Goal: Task Accomplishment & Management: Manage account settings

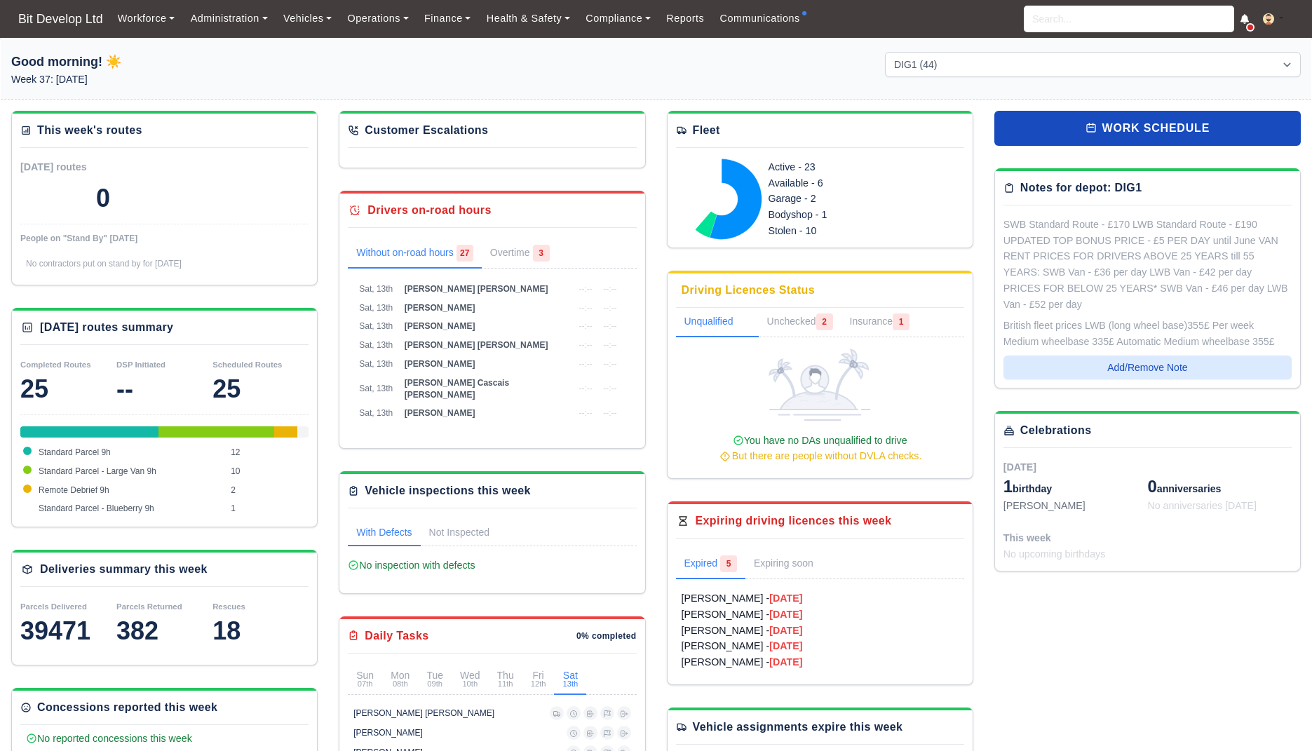
select select "2"
click at [747, 21] on link "Communications" at bounding box center [760, 18] width 96 height 27
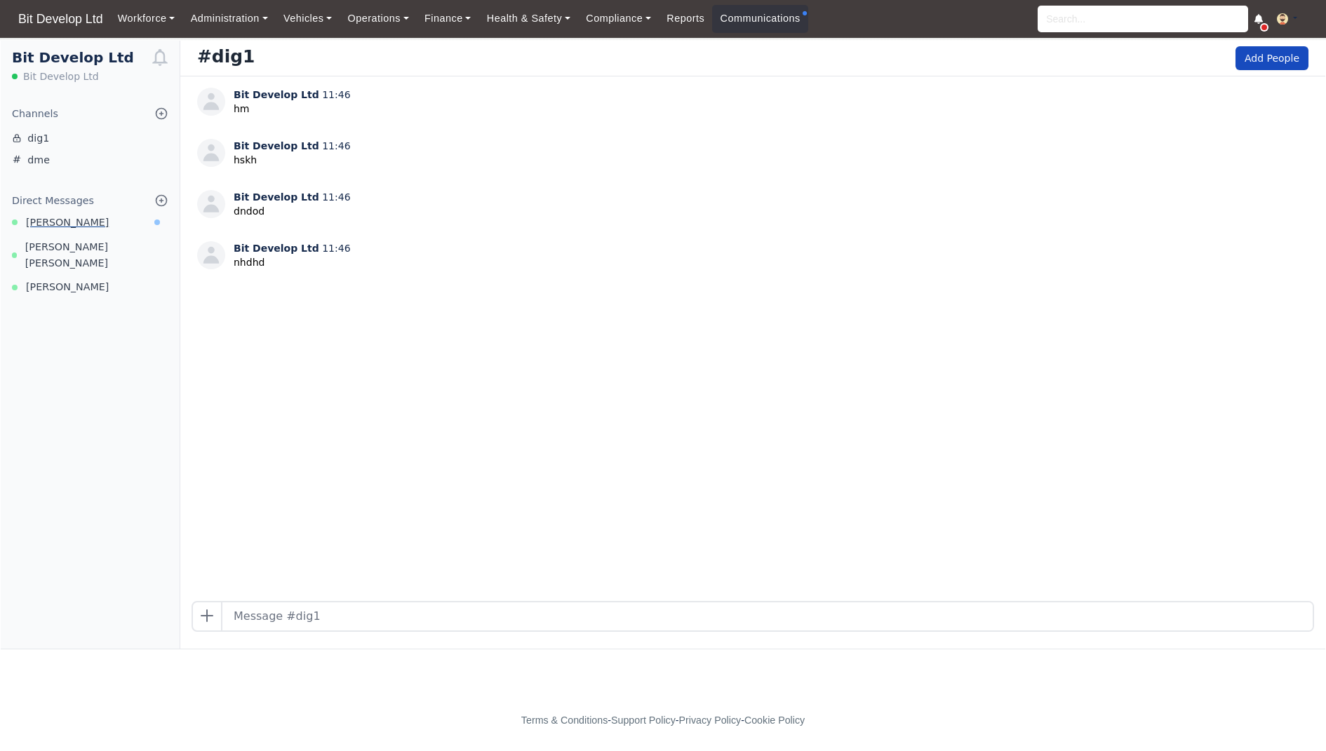
click at [126, 224] on link "Celia Oliveira" at bounding box center [90, 223] width 179 height 16
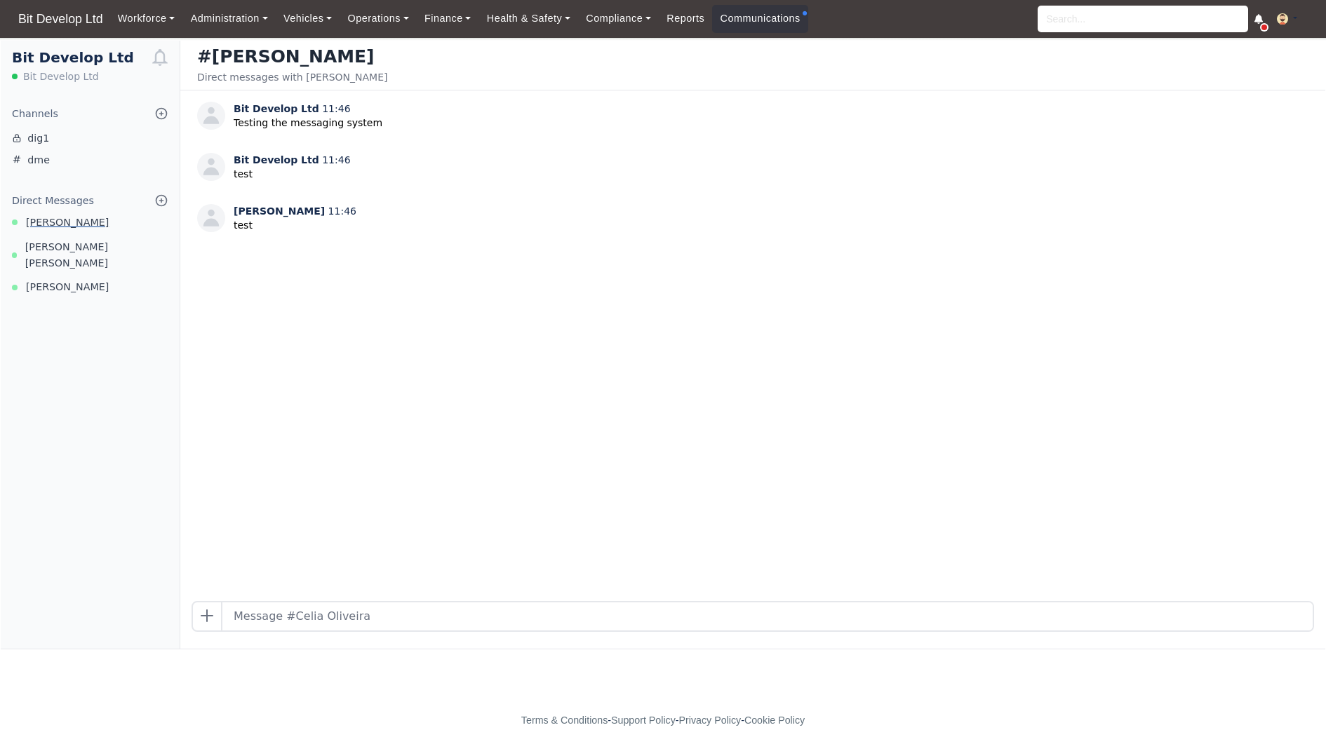
click at [51, 220] on span "Celia Oliveira" at bounding box center [67, 223] width 83 height 16
click at [342, 607] on input "text" at bounding box center [767, 617] width 1090 height 28
type input "ok is working this is good"
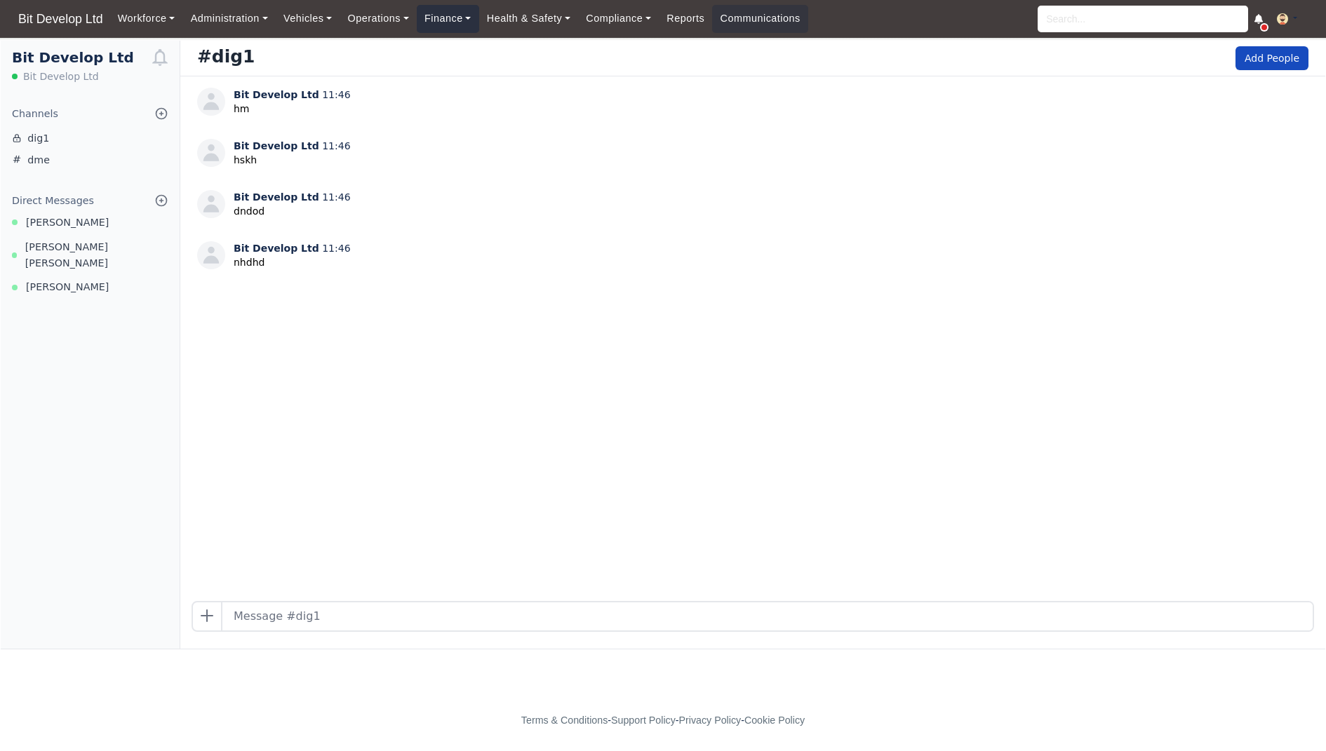
click at [446, 15] on link "Finance" at bounding box center [448, 18] width 62 height 27
click at [464, 58] on link "Invoices" at bounding box center [480, 49] width 114 height 29
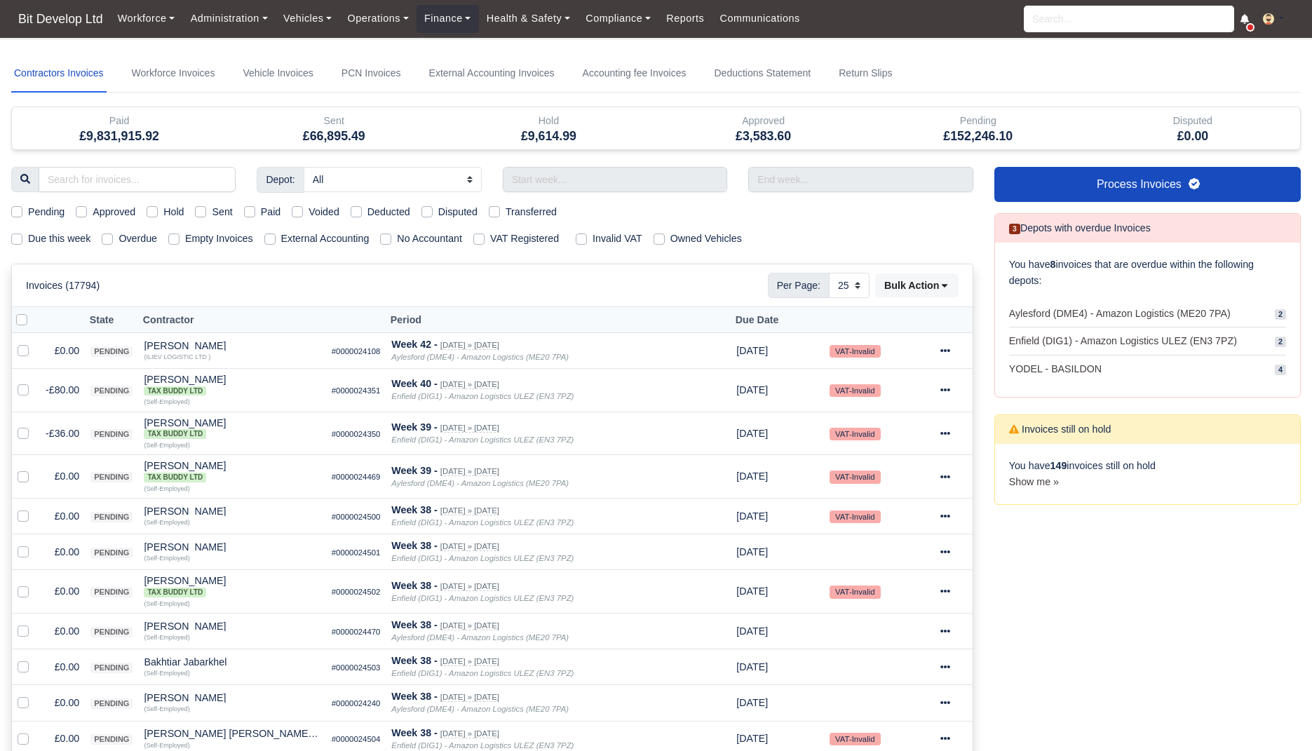
select select "25"
click at [76, 242] on label "Due this week" at bounding box center [59, 239] width 62 height 16
click at [22, 242] on input "Due this week" at bounding box center [16, 236] width 11 height 11
checkbox input "true"
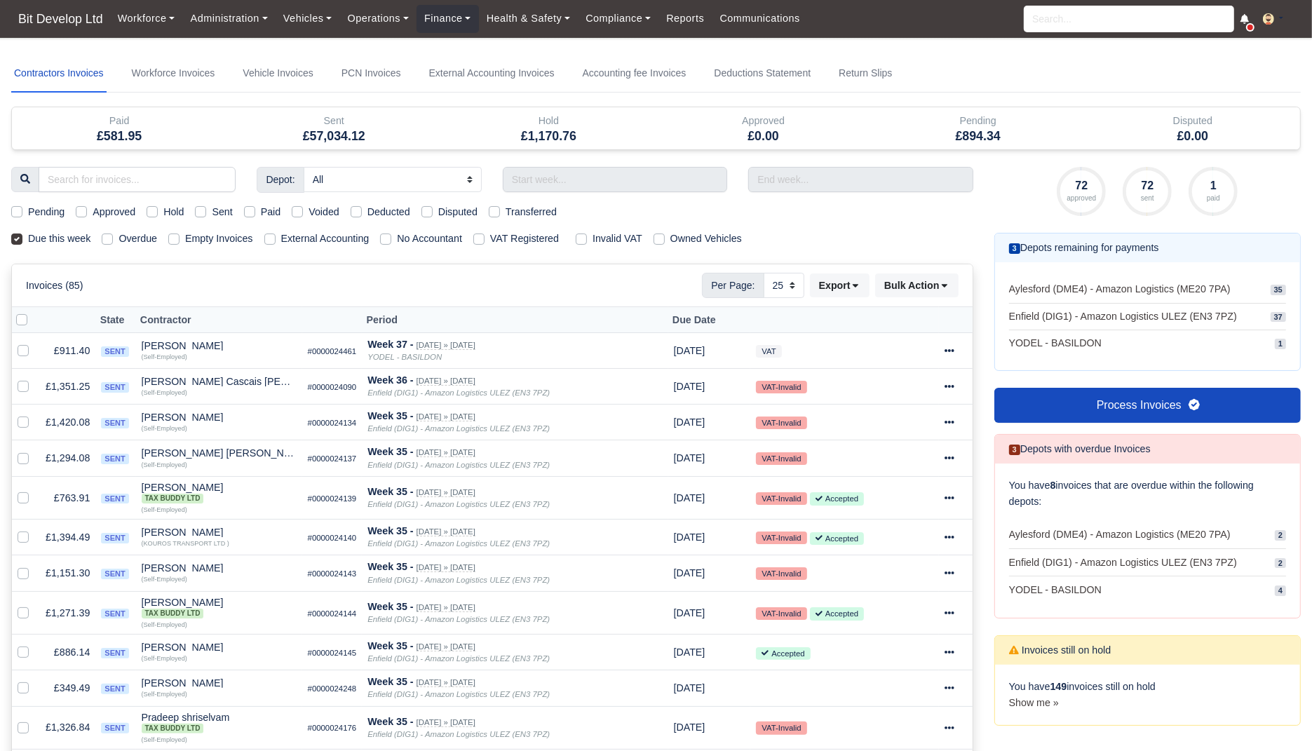
click at [216, 215] on label "Sent" at bounding box center [222, 212] width 20 height 16
click at [206, 215] on input "Sent" at bounding box center [200, 209] width 11 height 11
checkbox input "true"
click at [307, 231] on label "External Accounting" at bounding box center [325, 239] width 88 height 16
click at [276, 231] on input "External Accounting" at bounding box center [269, 236] width 11 height 11
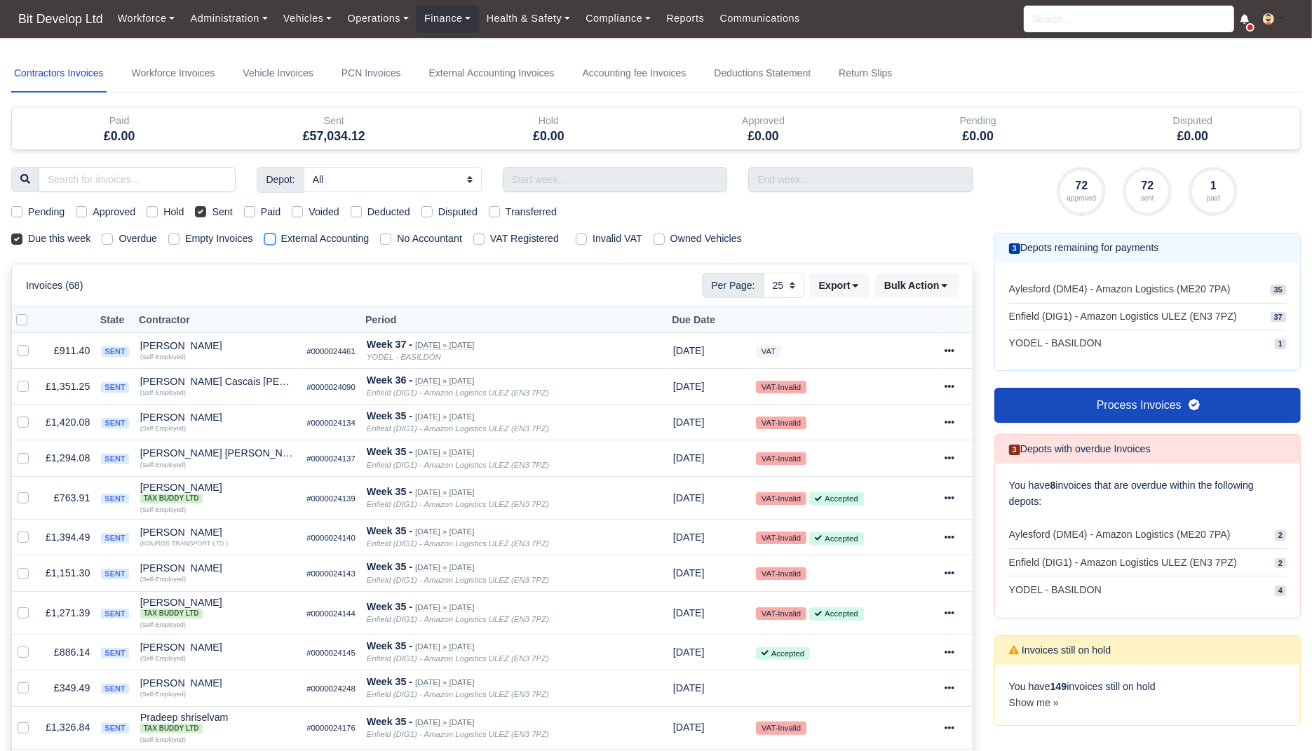
checkbox input "true"
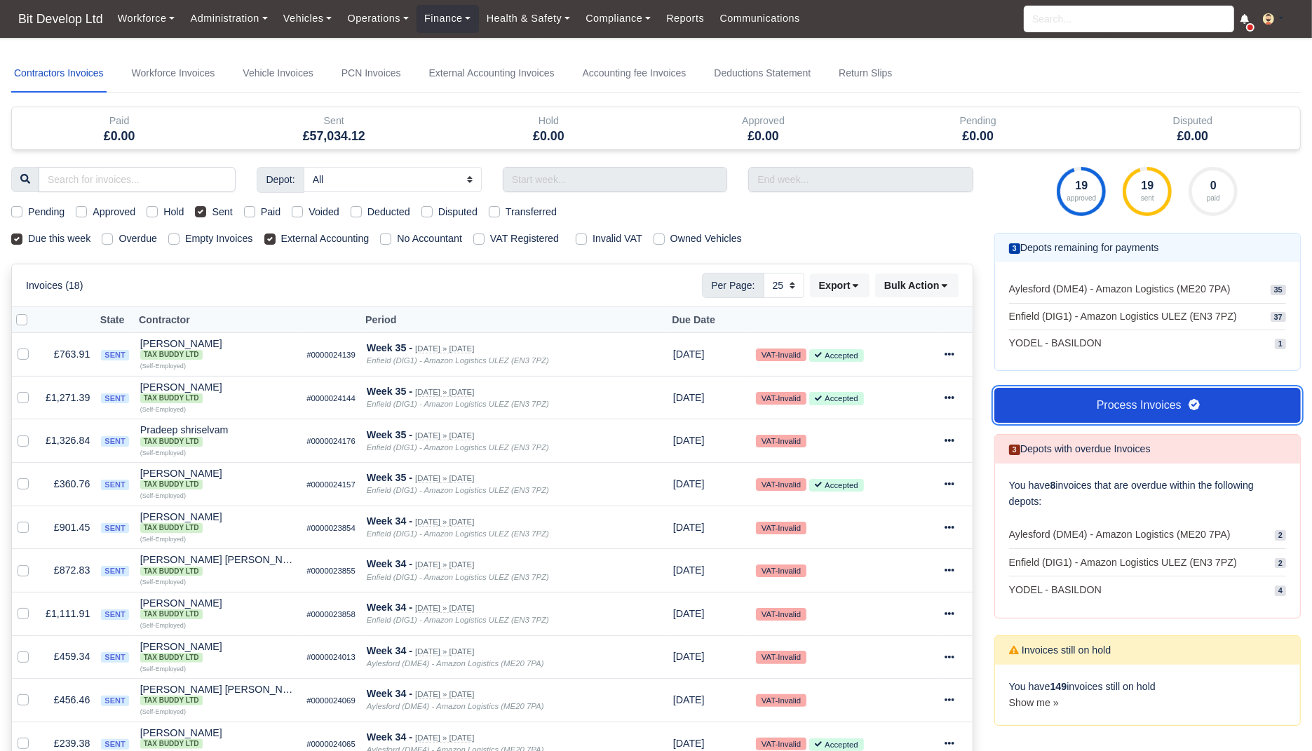
click at [1110, 405] on link "Process Invoices" at bounding box center [1148, 405] width 307 height 35
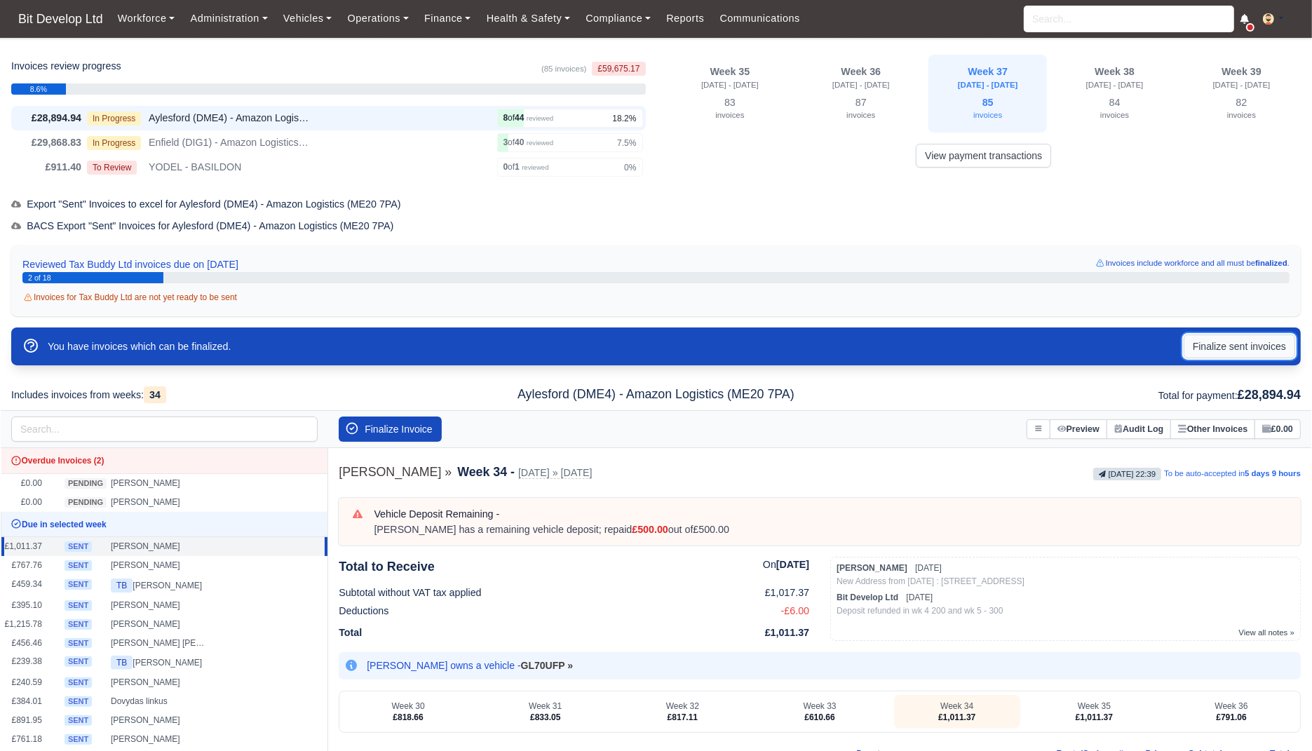
click at [1215, 346] on button "Finalize sent invoices" at bounding box center [1240, 347] width 112 height 24
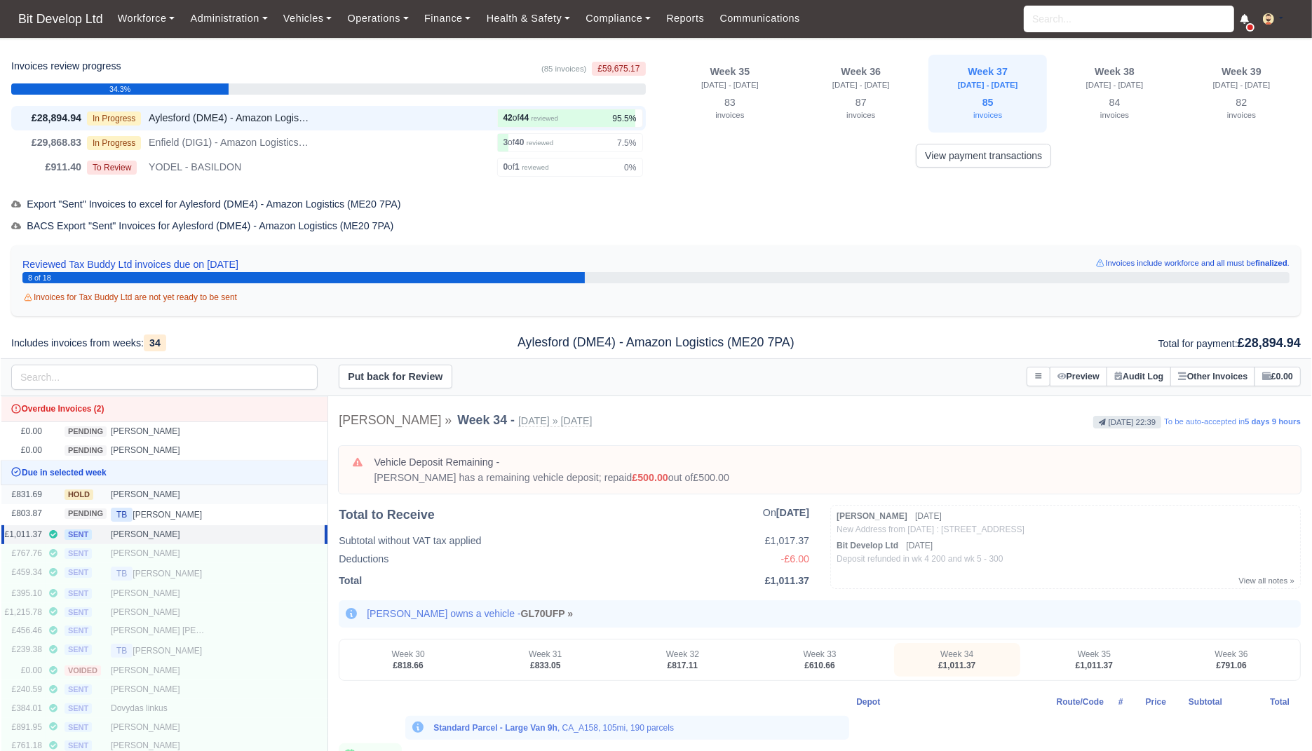
click at [168, 494] on div "Raimundas Bernatonis" at bounding box center [160, 495] width 98 height 12
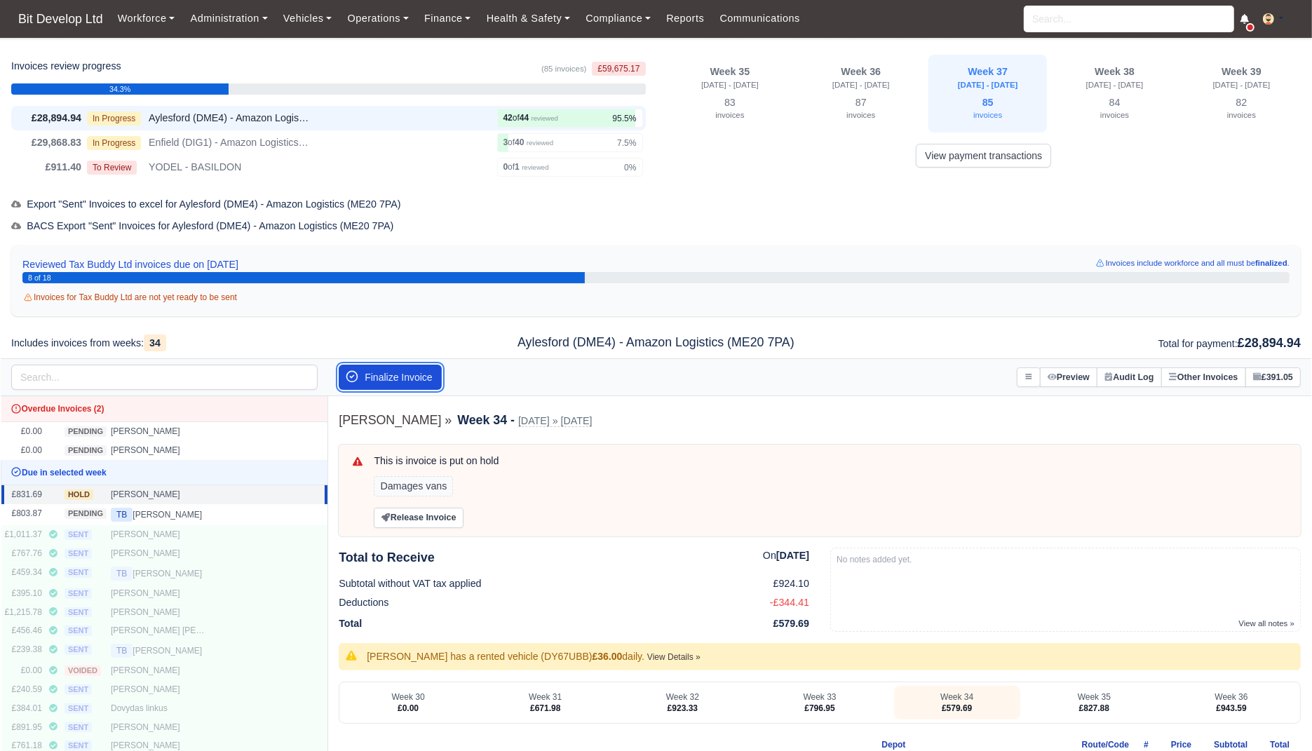
click at [421, 375] on button "Finalize Invoice" at bounding box center [390, 377] width 103 height 25
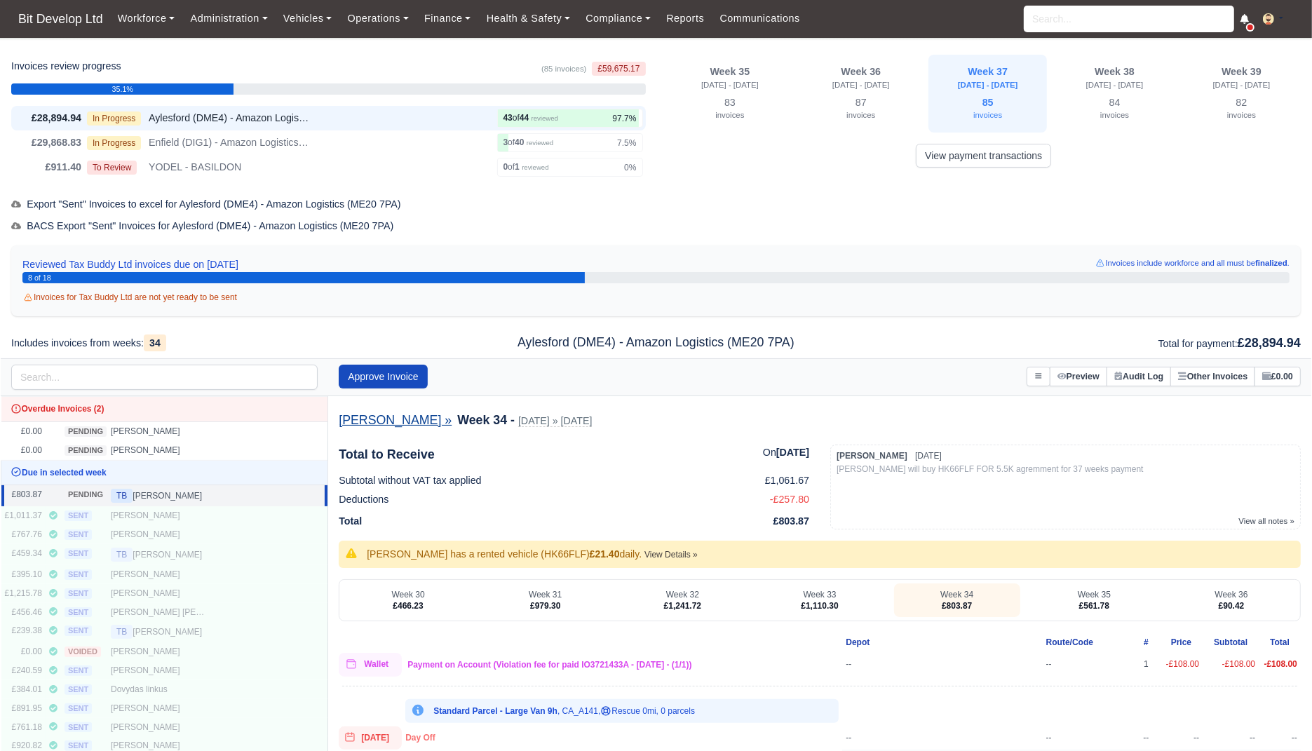
click at [404, 421] on link "Stefan Bayraktarov »" at bounding box center [395, 420] width 113 height 15
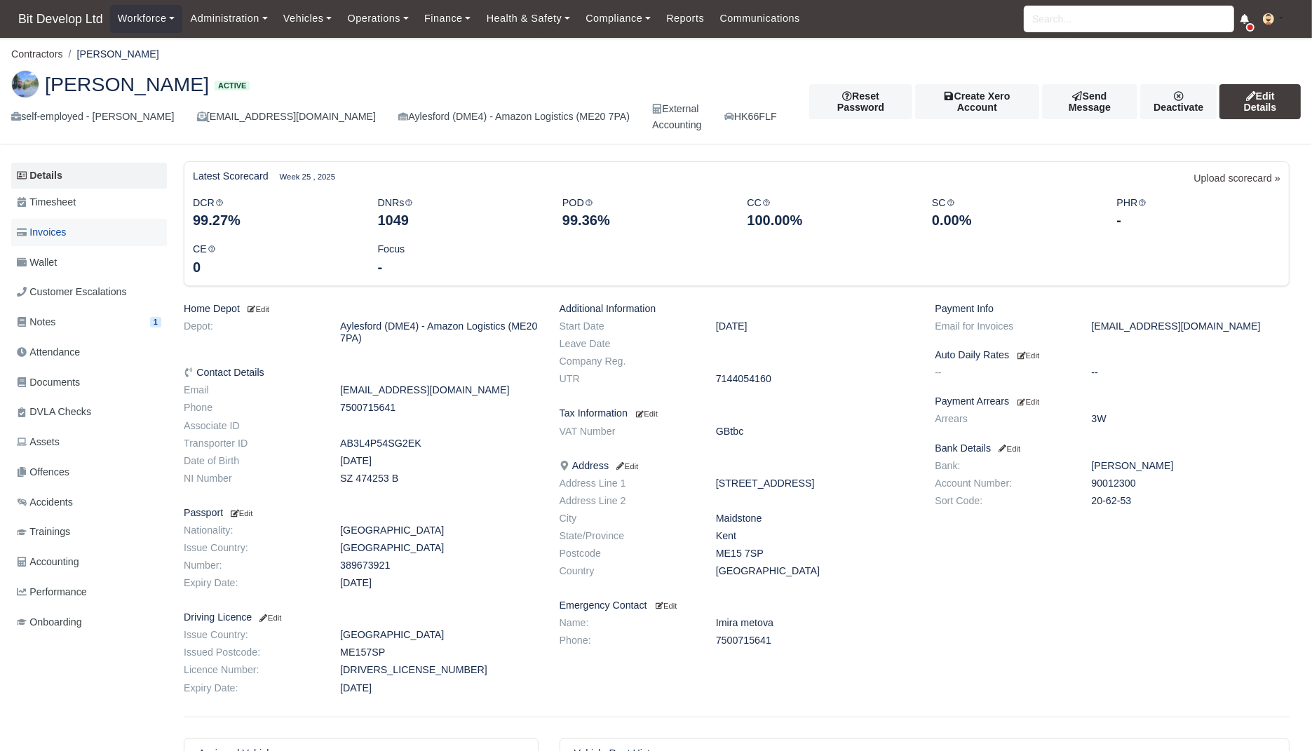
click at [55, 225] on span "Invoices" at bounding box center [41, 232] width 49 height 16
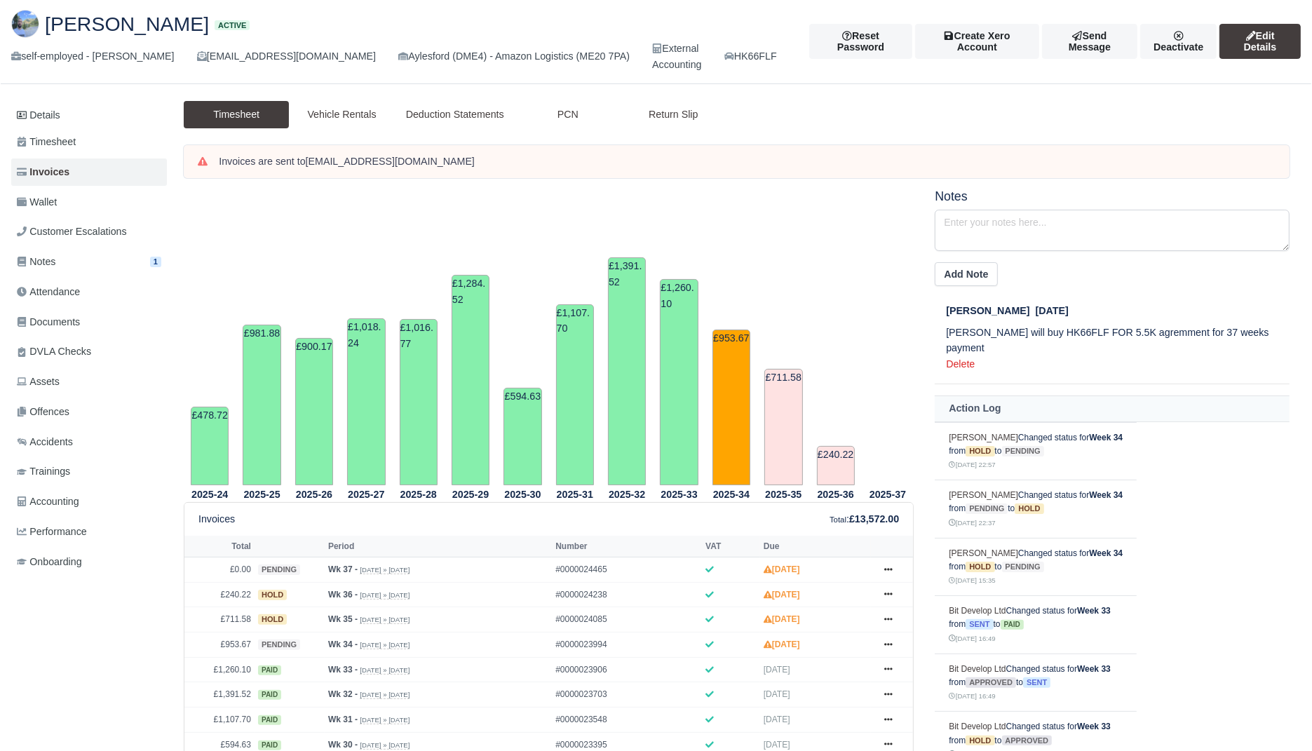
scroll to position [83, 0]
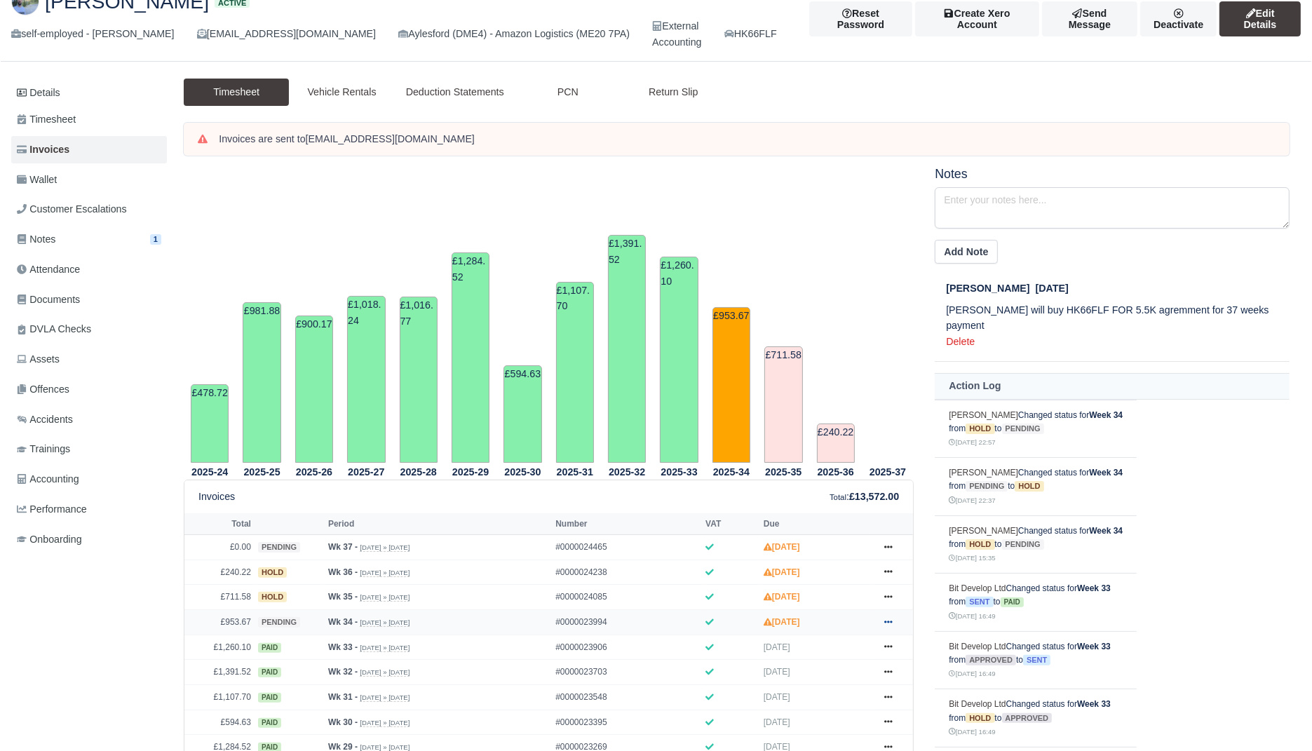
click at [892, 624] on link at bounding box center [888, 623] width 21 height 18
click at [849, 467] on link "Approve" at bounding box center [835, 480] width 125 height 29
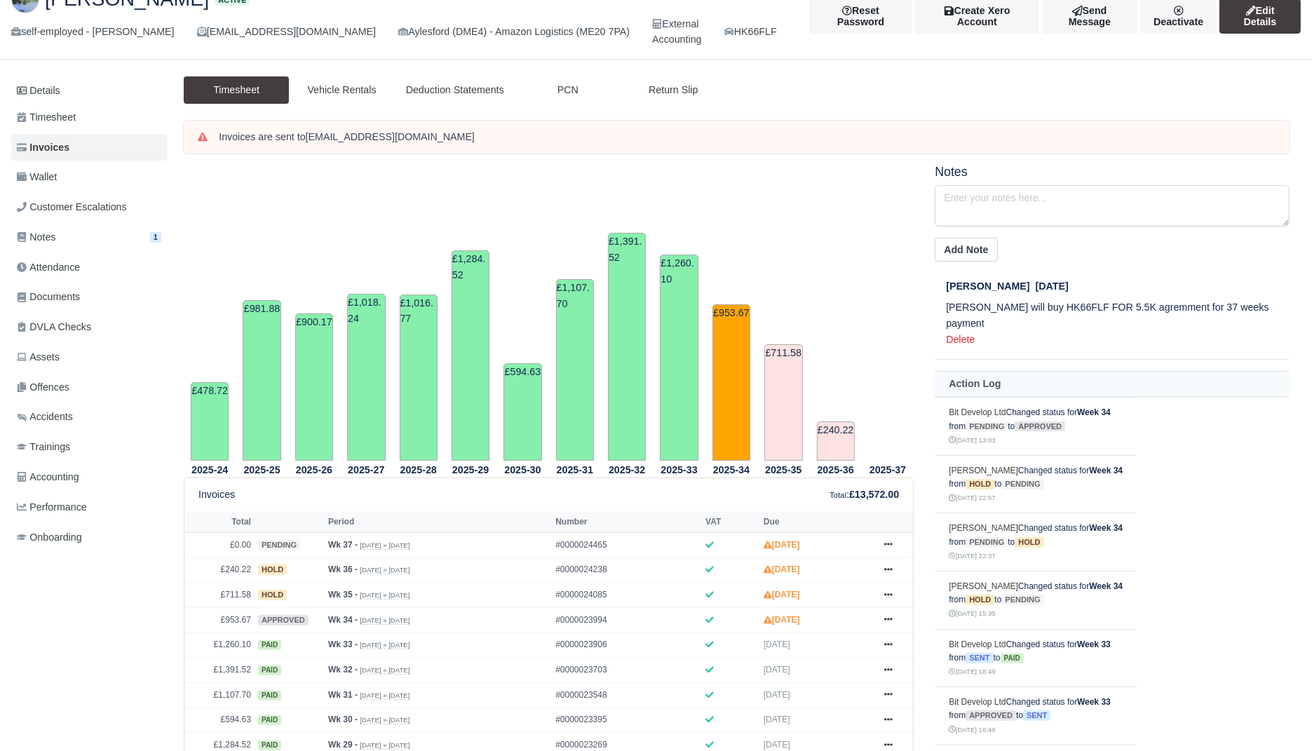
scroll to position [254, 0]
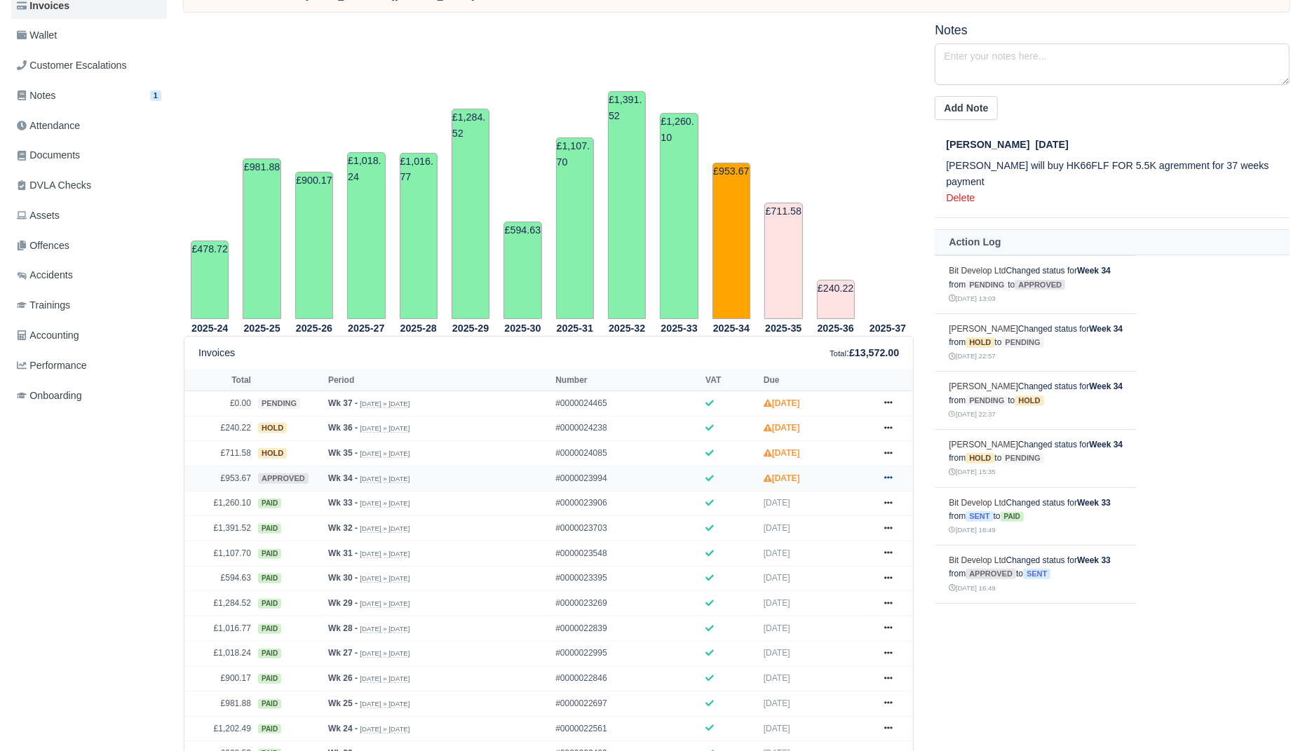
click at [889, 478] on icon at bounding box center [888, 477] width 8 height 8
click at [838, 527] on link "Send" at bounding box center [835, 533] width 125 height 29
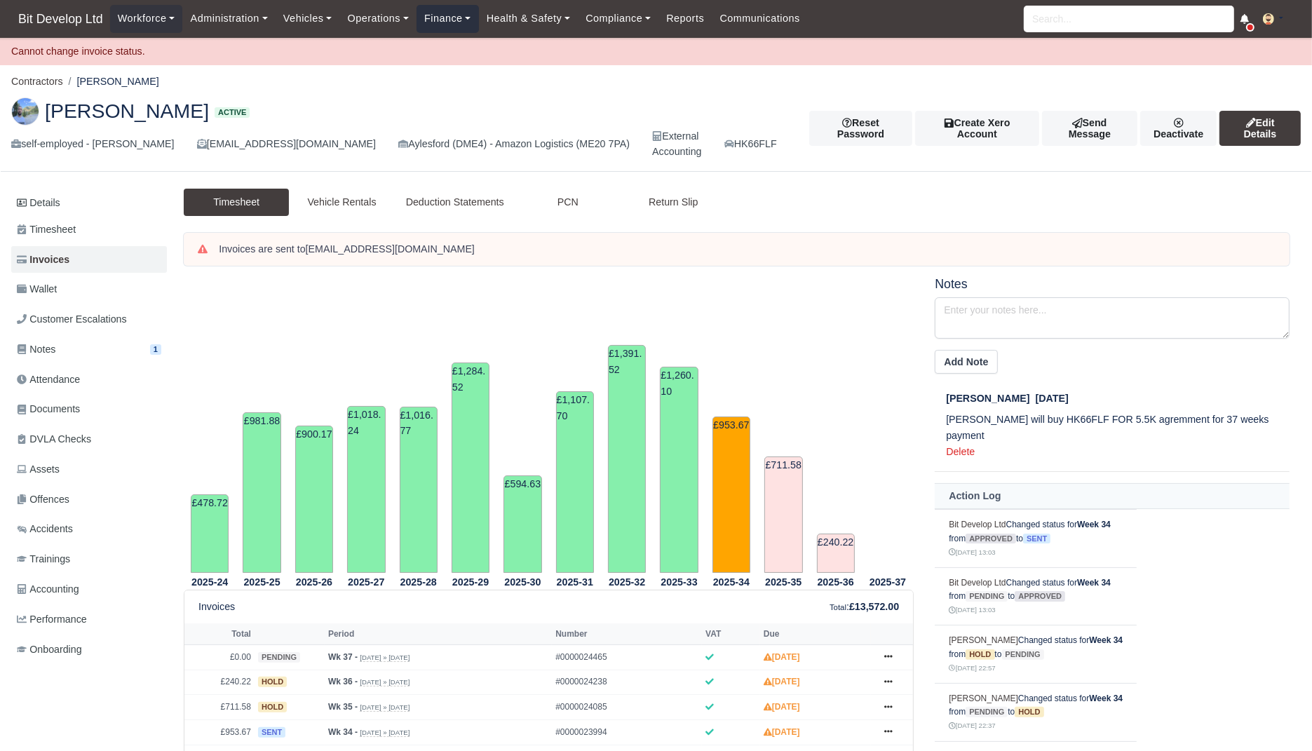
click at [440, 19] on link "Finance" at bounding box center [448, 18] width 62 height 27
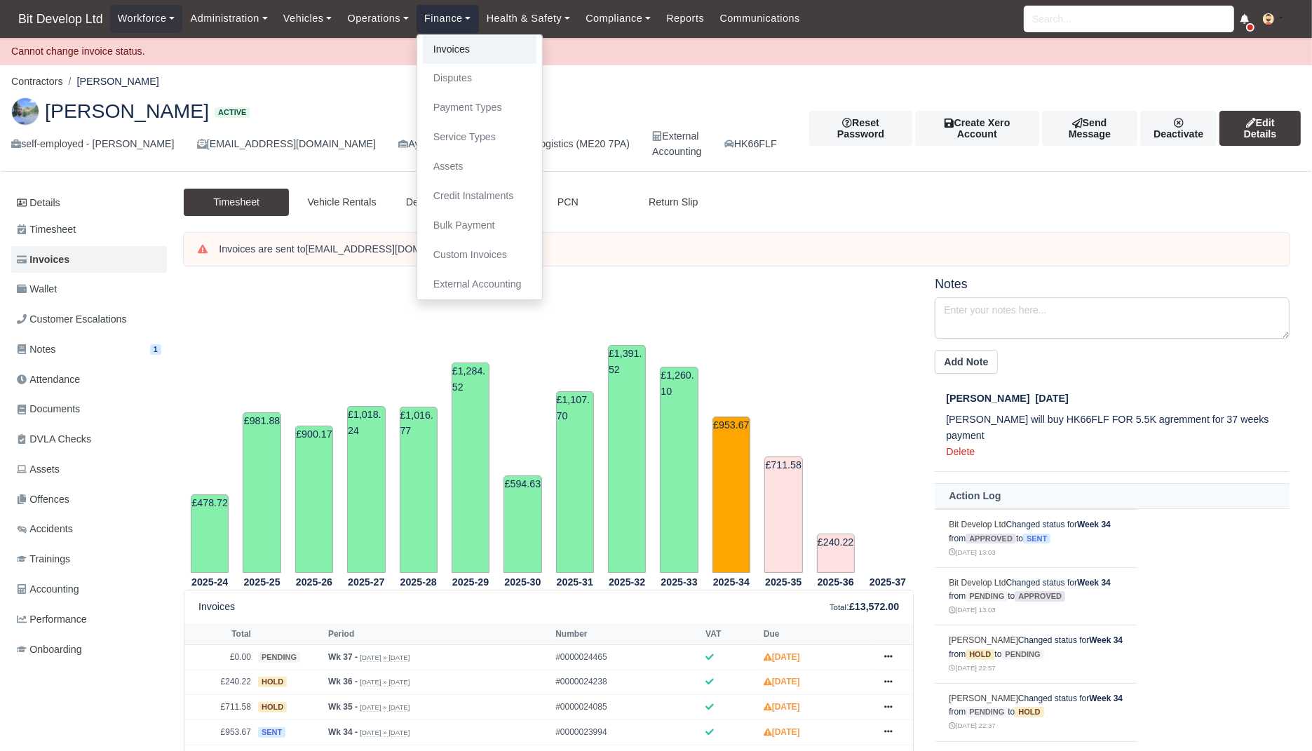
click at [458, 55] on link "Invoices" at bounding box center [480, 49] width 114 height 29
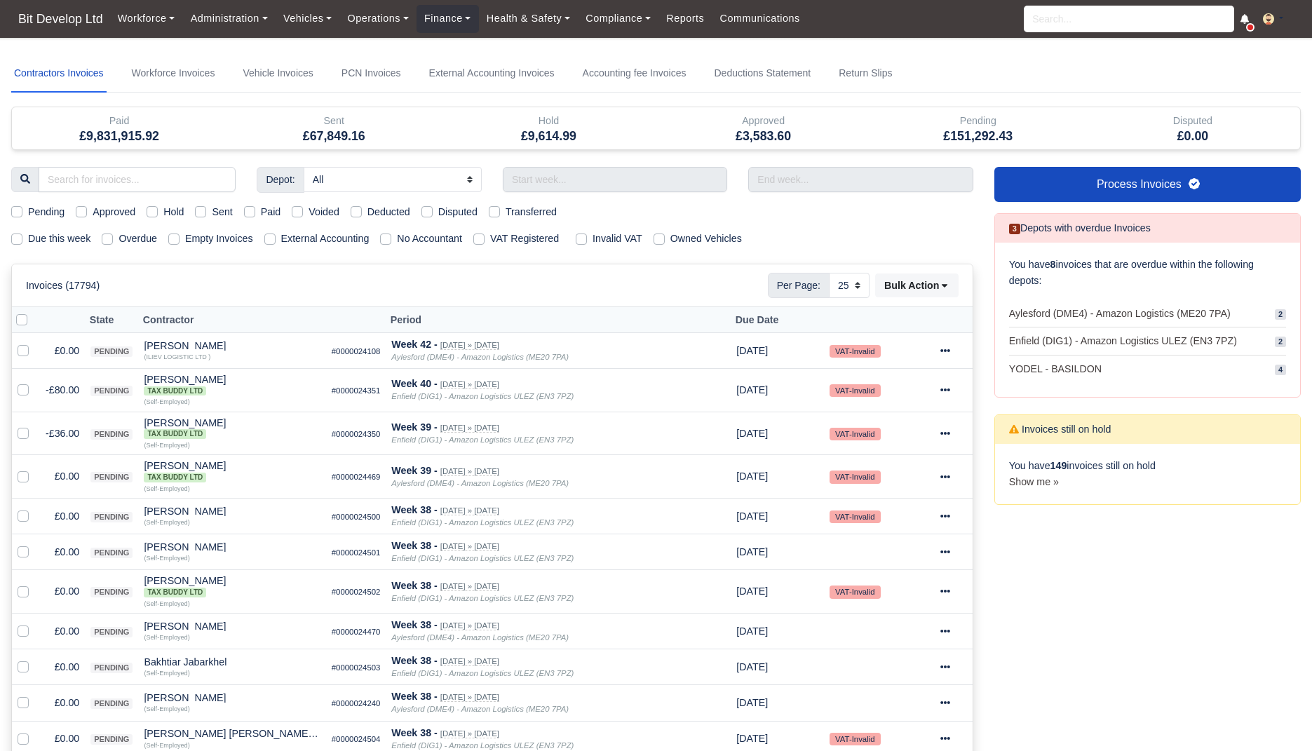
select select "25"
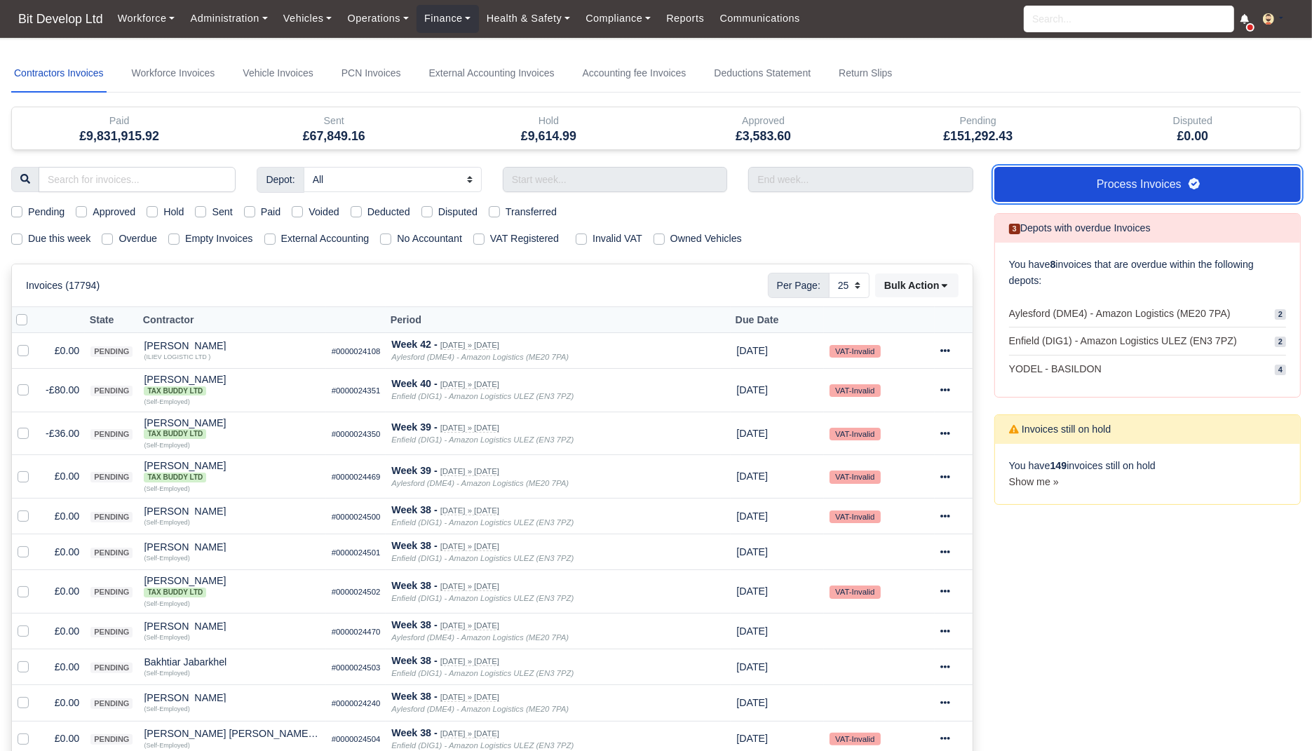
click at [1151, 194] on link "Process Invoices" at bounding box center [1148, 184] width 307 height 35
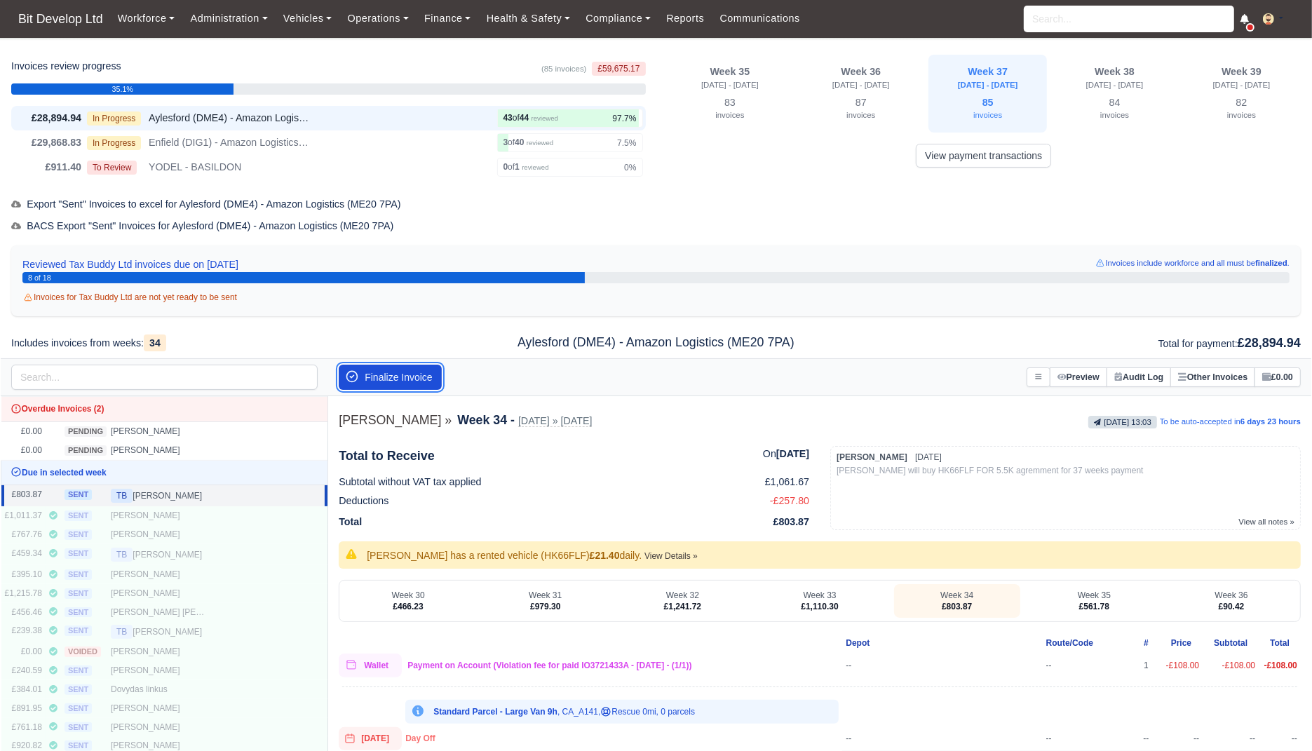
click at [380, 369] on button "Finalize Invoice" at bounding box center [390, 377] width 103 height 25
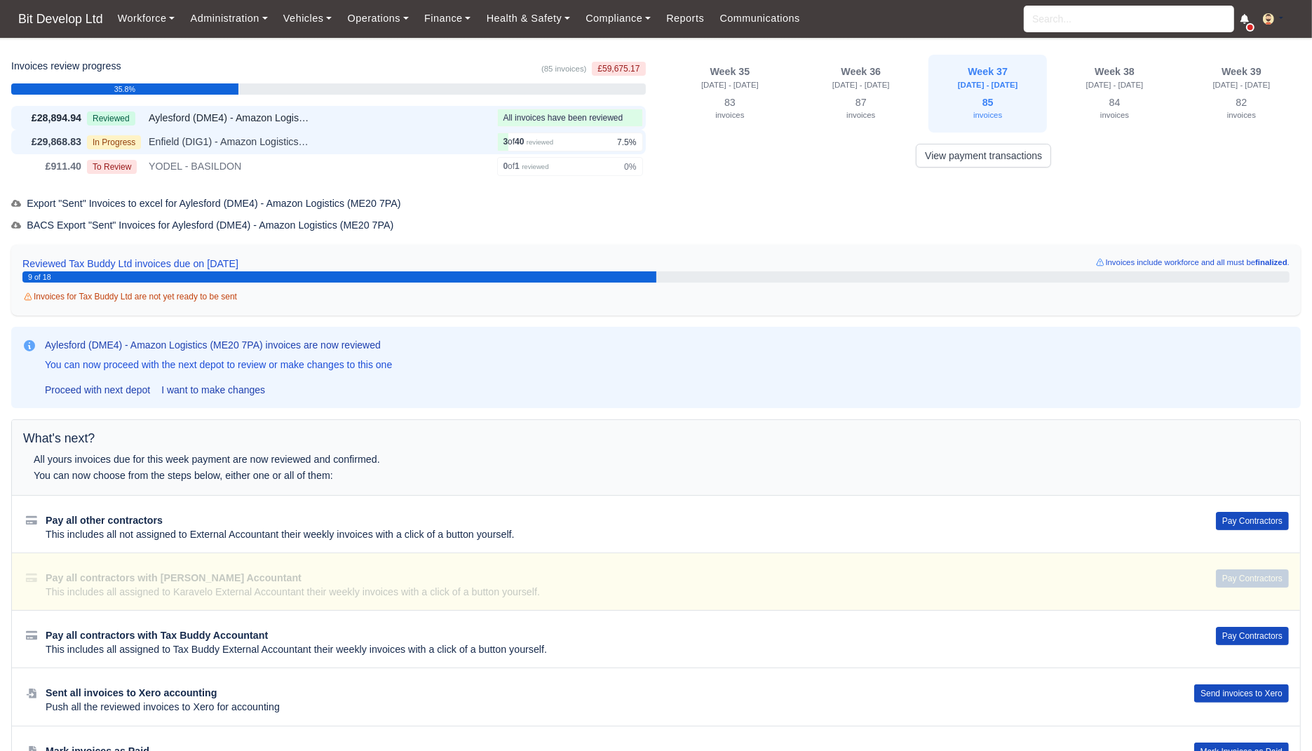
click at [422, 141] on div "In Progress Enfield (DIG1) - Amazon Logistics ULEZ (EN3 7PZ)" at bounding box center [289, 142] width 405 height 16
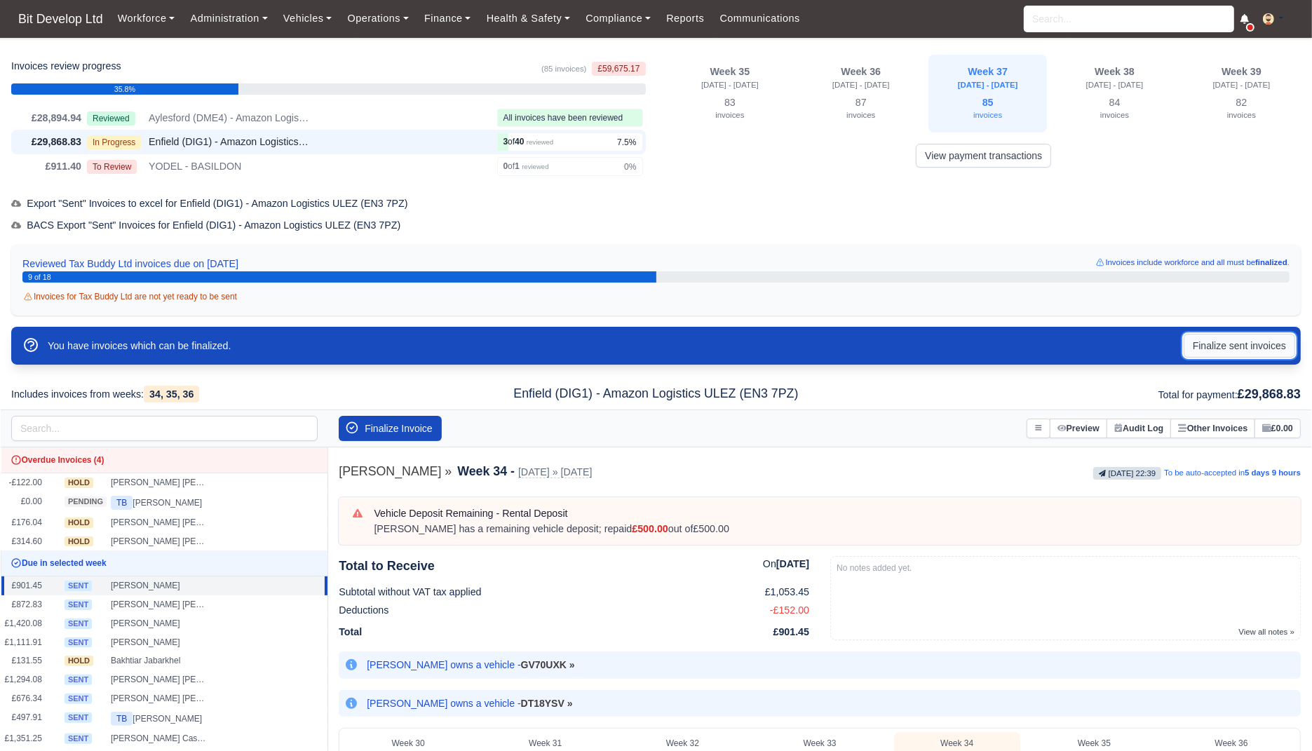
click at [1235, 343] on button "Finalize sent invoices" at bounding box center [1240, 346] width 112 height 24
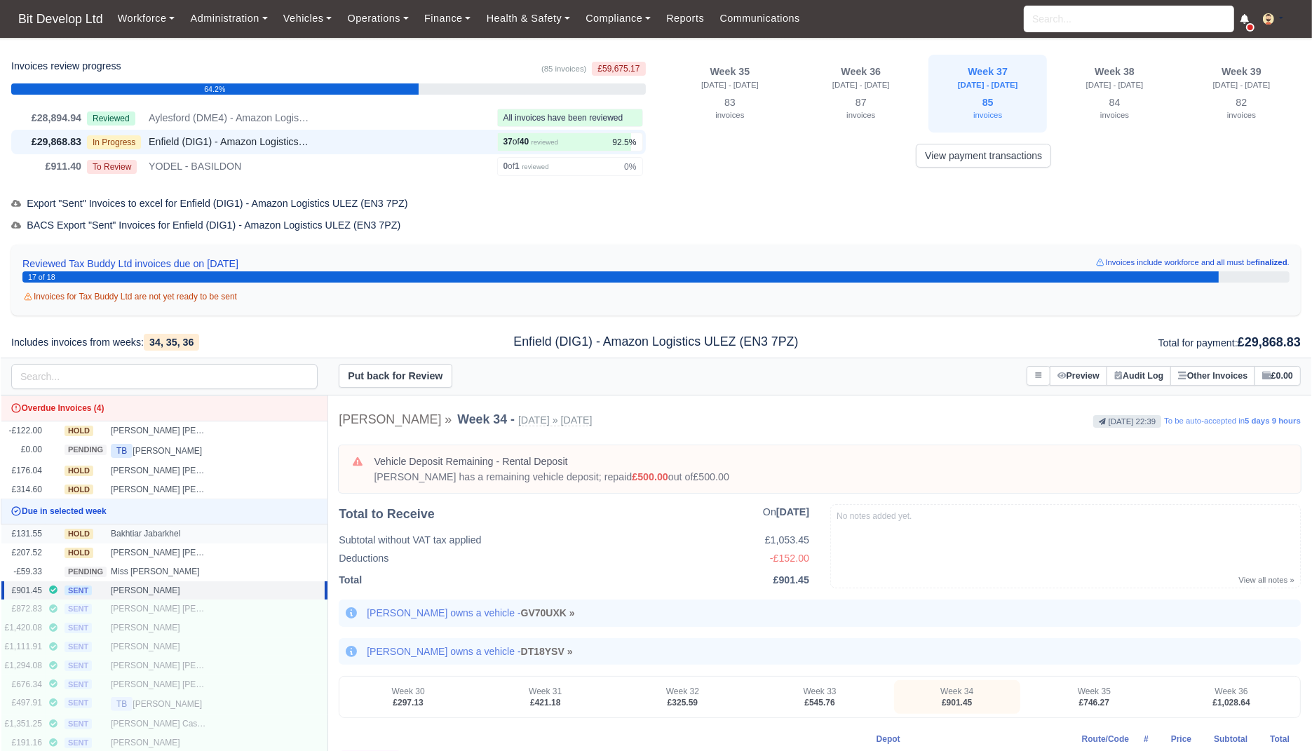
click at [195, 531] on div "Bakhtiar Jabarkhel" at bounding box center [160, 534] width 98 height 12
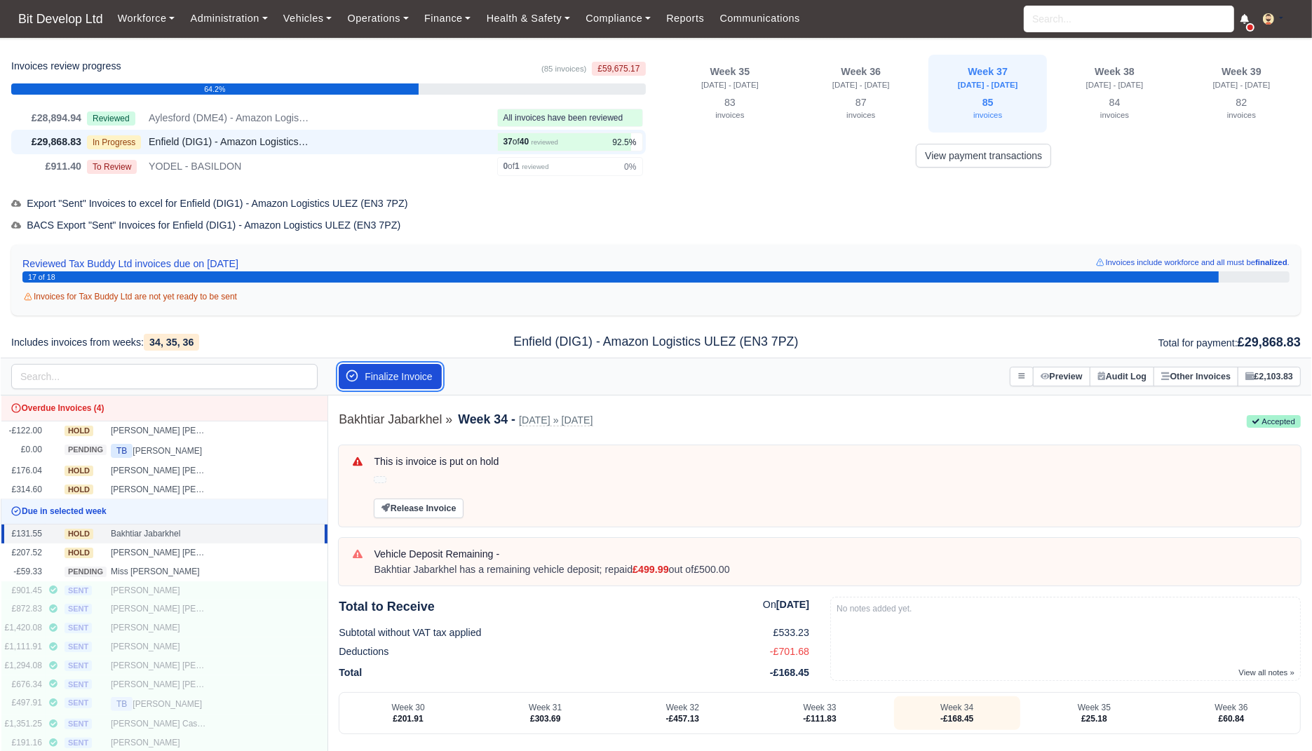
click at [413, 373] on button "Finalize Invoice" at bounding box center [390, 376] width 103 height 25
click at [422, 379] on button "Finalize Invoice" at bounding box center [390, 376] width 103 height 25
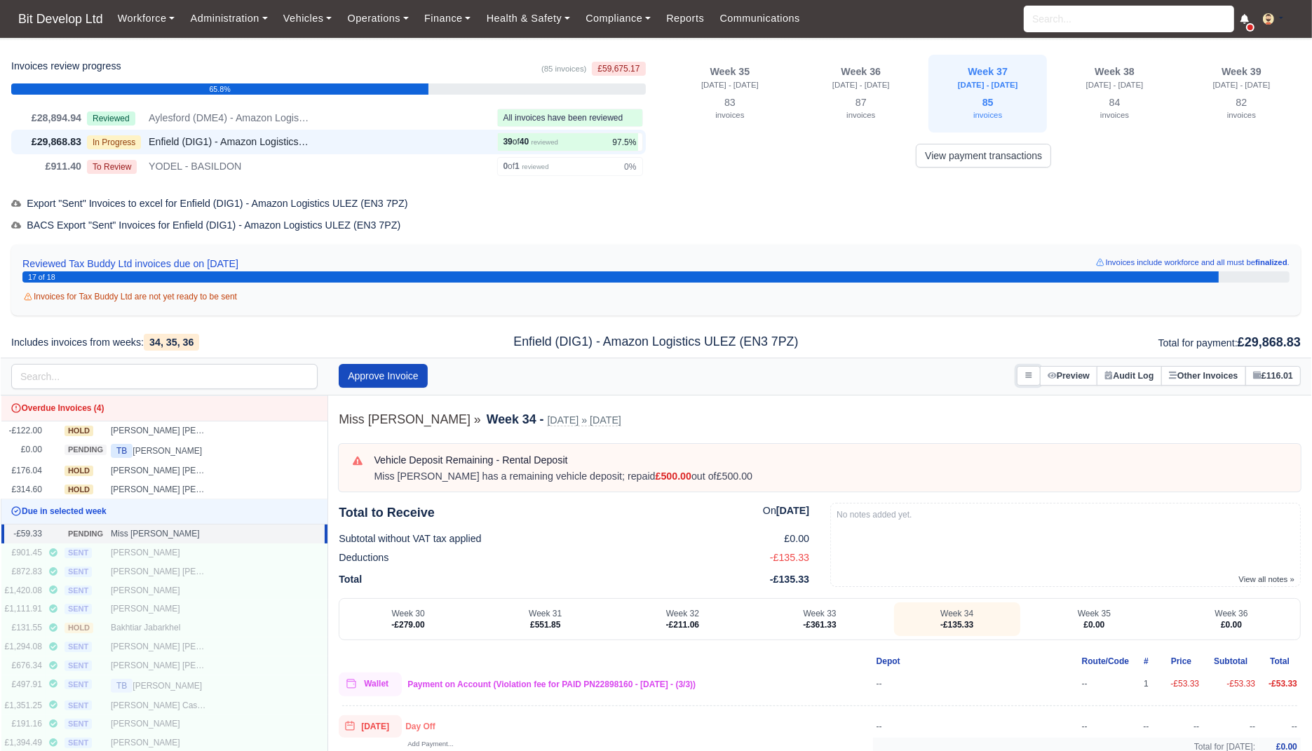
click at [1017, 382] on button at bounding box center [1029, 376] width 24 height 20
click at [955, 450] on link "Transfer Invoice" at bounding box center [962, 454] width 157 height 25
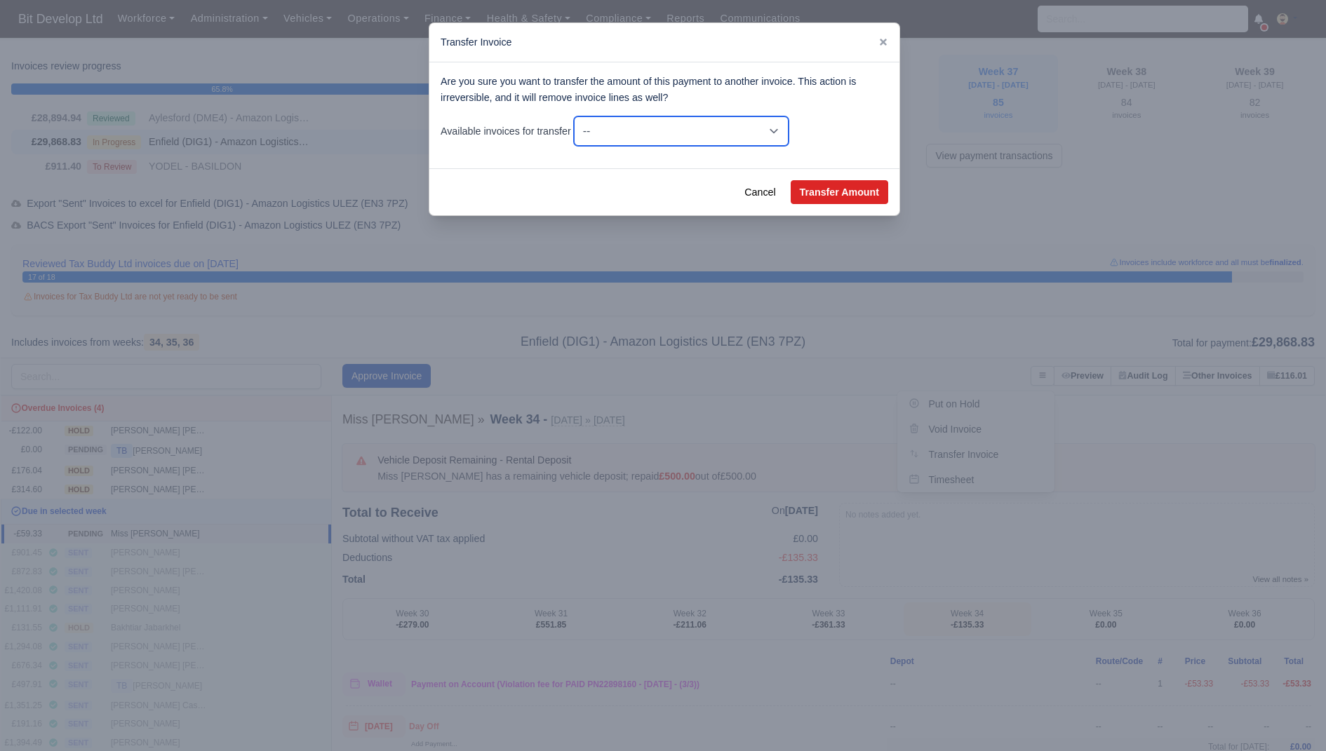
click at [633, 119] on select "-- -£59.33 - Wk #34 [Aug 17, 2025 - Aug 23, 2025] £0.00 - Wk #35 [Aug 24, 2025 …" at bounding box center [681, 130] width 215 height 29
click at [456, 322] on div at bounding box center [663, 375] width 1326 height 751
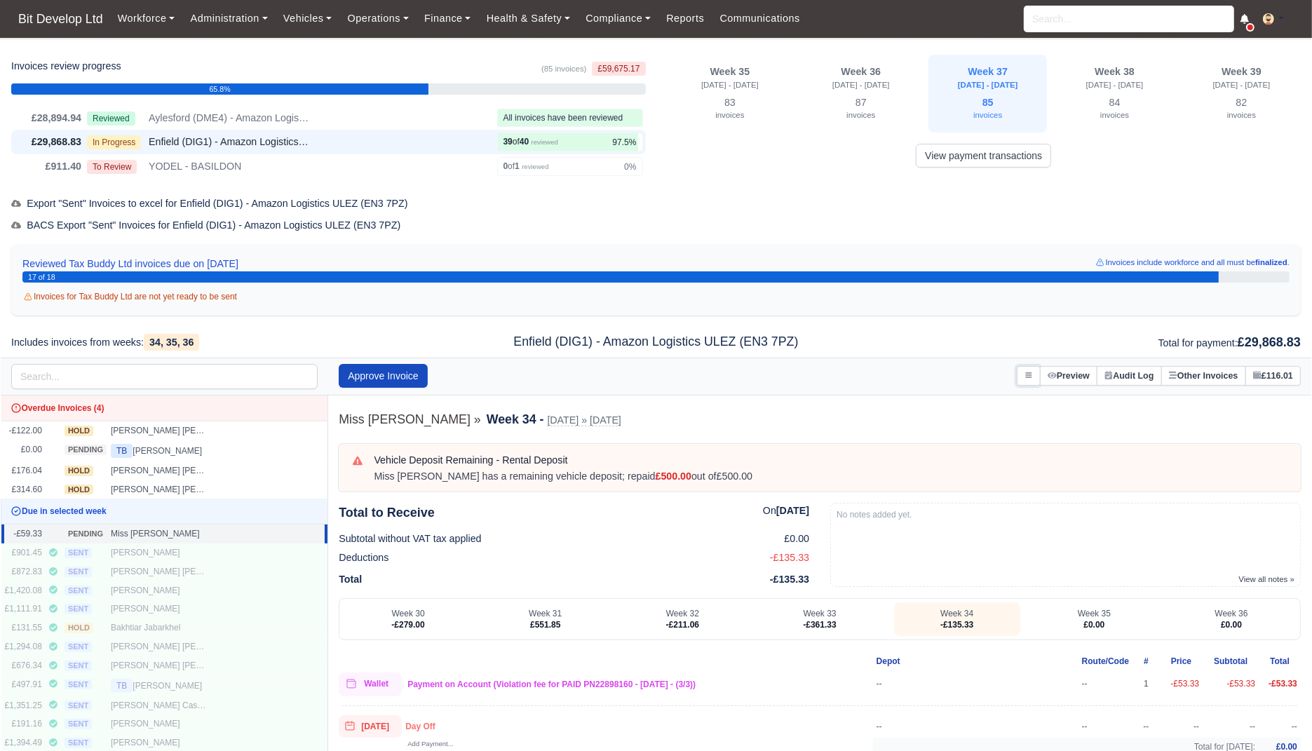
click at [1025, 371] on icon at bounding box center [1029, 375] width 8 height 8
click at [944, 403] on link "Put on Hold" at bounding box center [962, 403] width 157 height 25
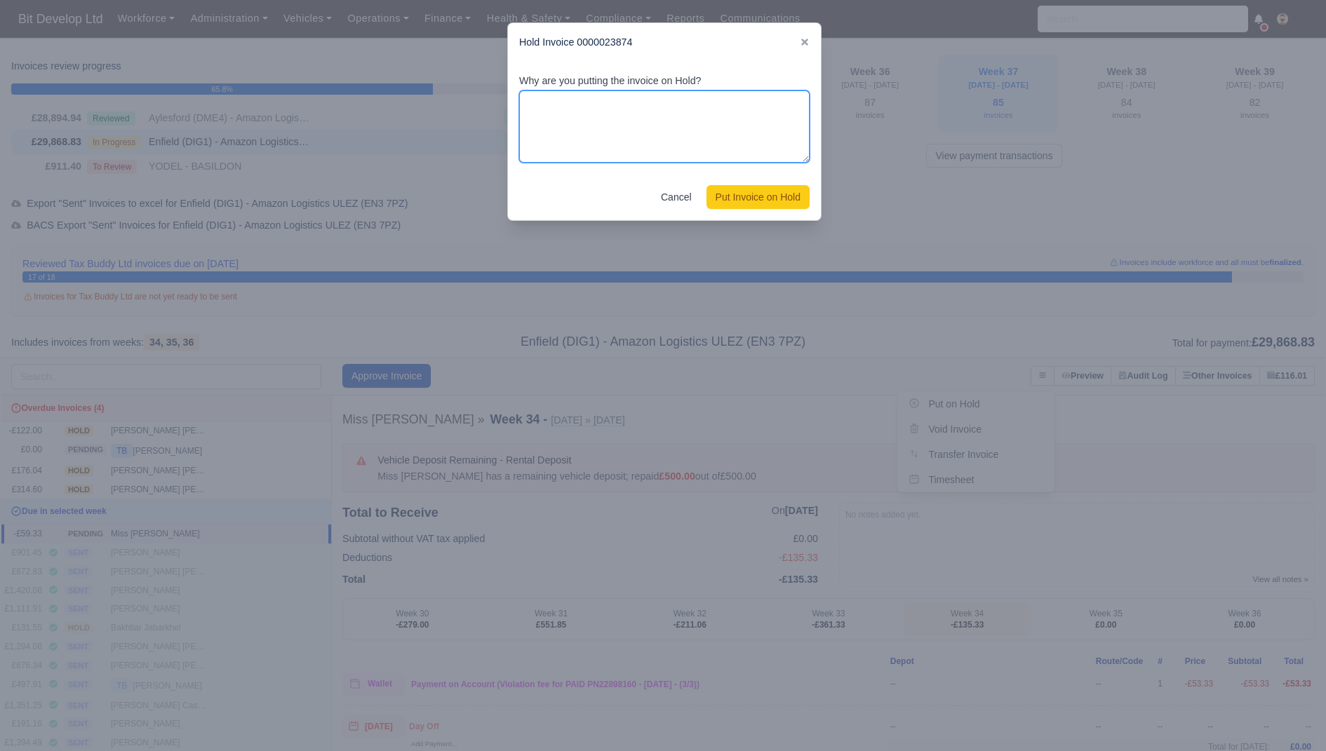
click at [695, 128] on textarea "Why are you putting the invoice on Hold?" at bounding box center [664, 126] width 290 height 73
type textarea "to be deducted"
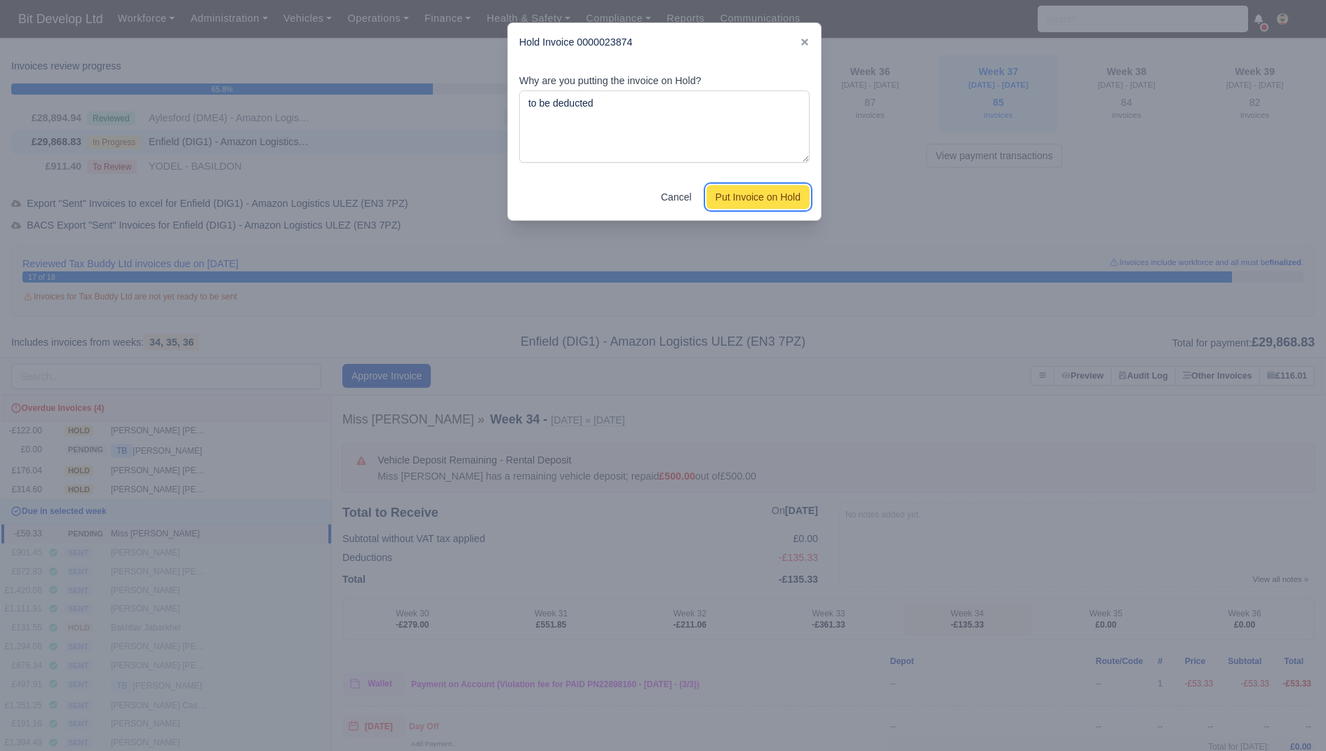
click at [732, 187] on button "Put Invoice on Hold" at bounding box center [757, 197] width 103 height 24
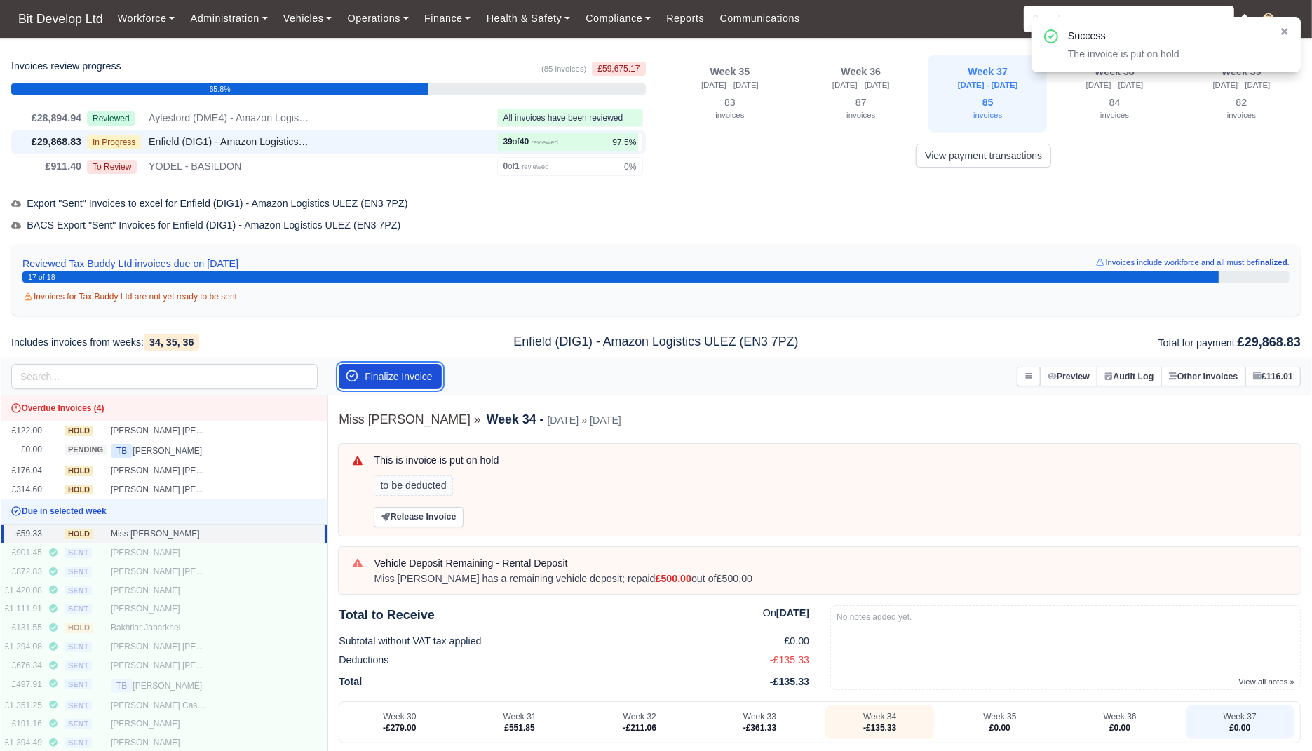
click at [397, 381] on button "Finalize Invoice" at bounding box center [390, 376] width 103 height 25
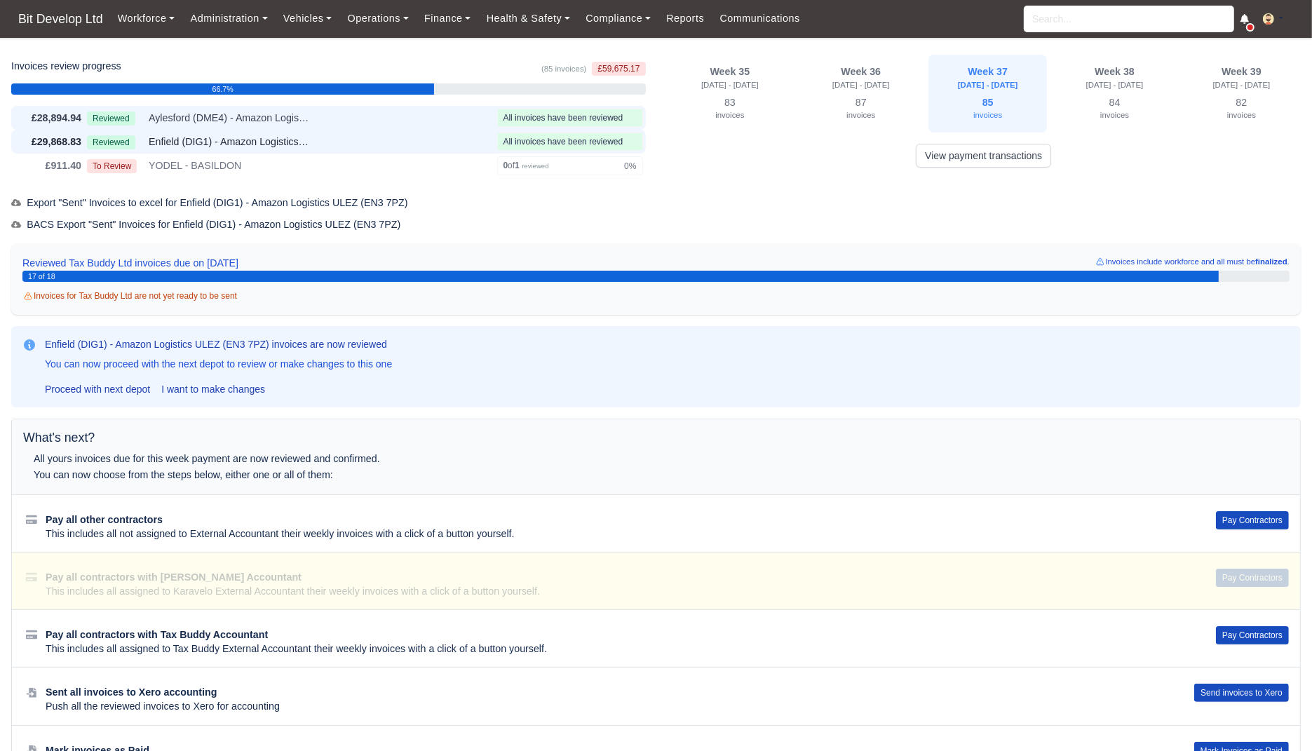
click at [378, 126] on div "£28,894.94 Reviewed Aylesford (DME4) - Amazon Logistics (ME20 7PA) All invoices…" at bounding box center [328, 118] width 635 height 24
click at [377, 140] on div "Reviewed Enfield (DIG1) - Amazon Logistics ULEZ (EN3 7PZ)" at bounding box center [289, 142] width 405 height 16
click at [443, 116] on div "Reviewed Aylesford (DME4) - Amazon Logistics (ME20 7PA)" at bounding box center [289, 118] width 405 height 16
click at [1225, 518] on button "Pay Contractors" at bounding box center [1252, 520] width 73 height 18
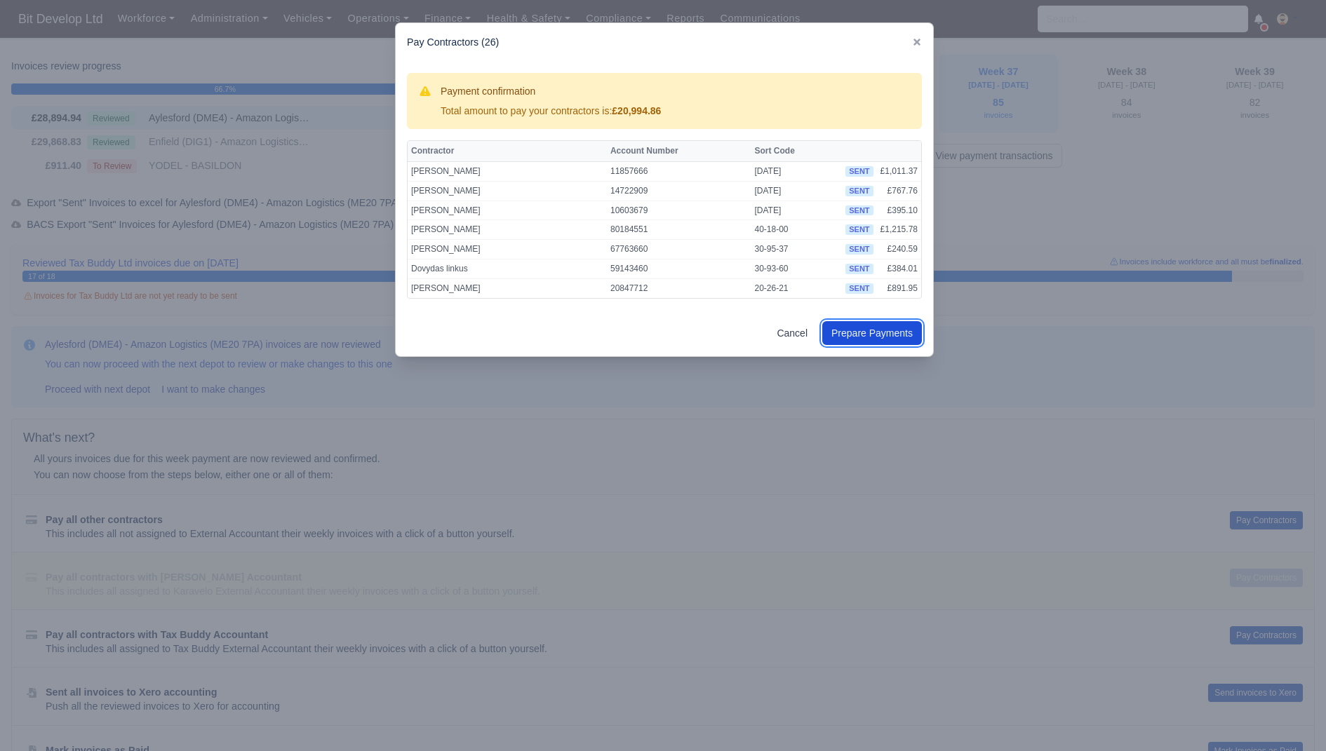
click at [873, 330] on button "Prepare Payments" at bounding box center [872, 333] width 100 height 24
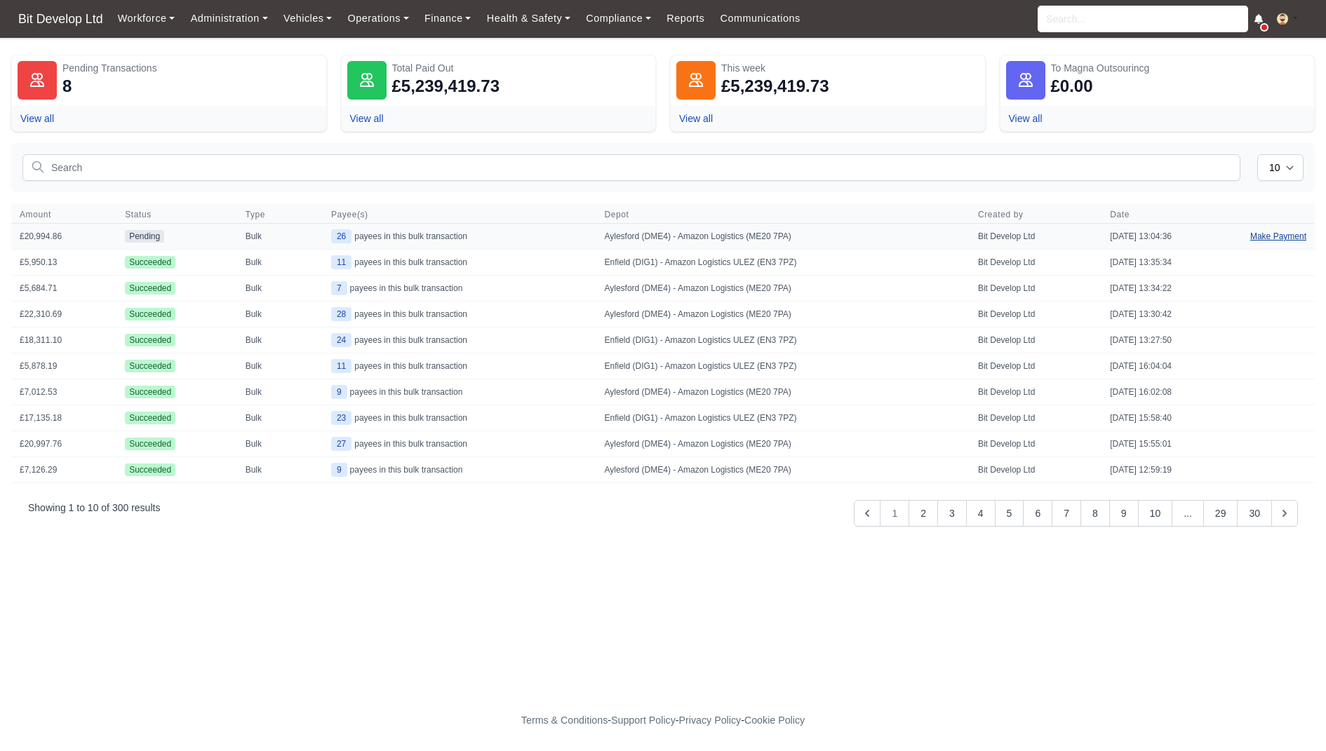
click at [1259, 229] on link "Make Payment" at bounding box center [1277, 236] width 73 height 25
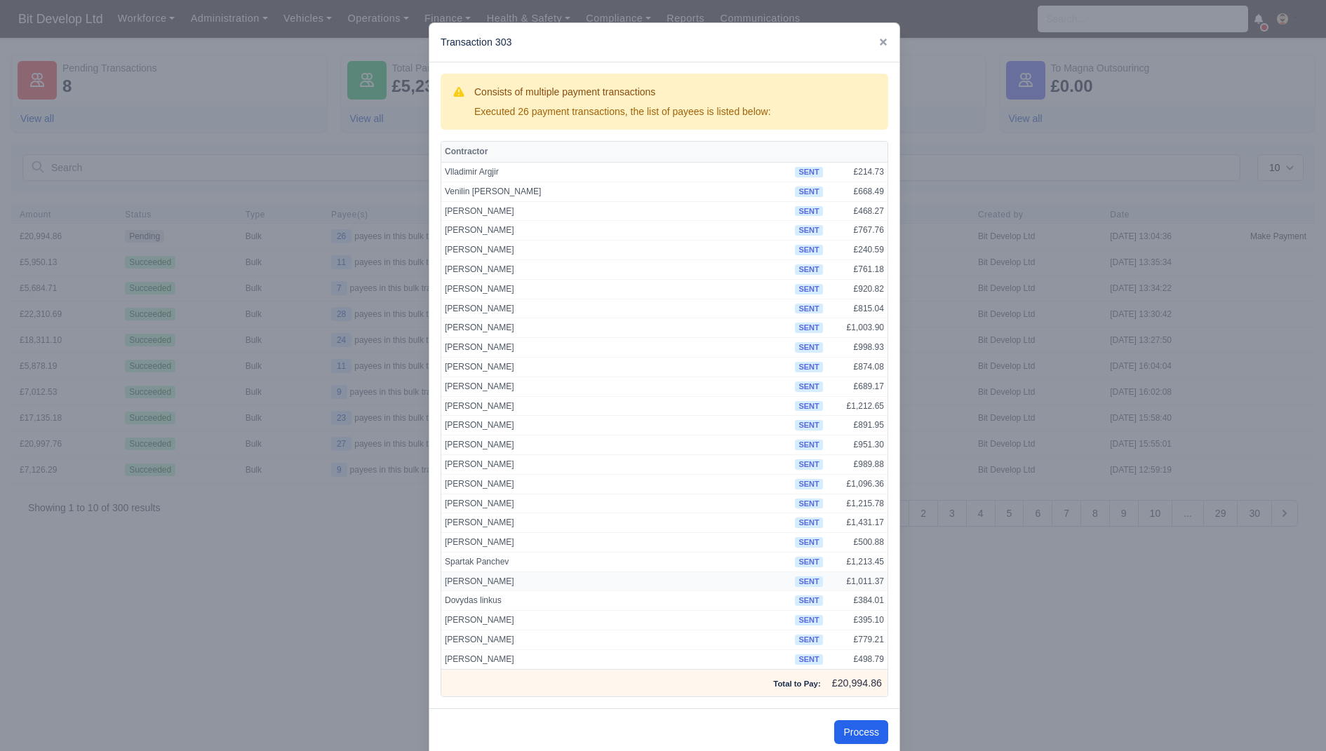
scroll to position [18, 0]
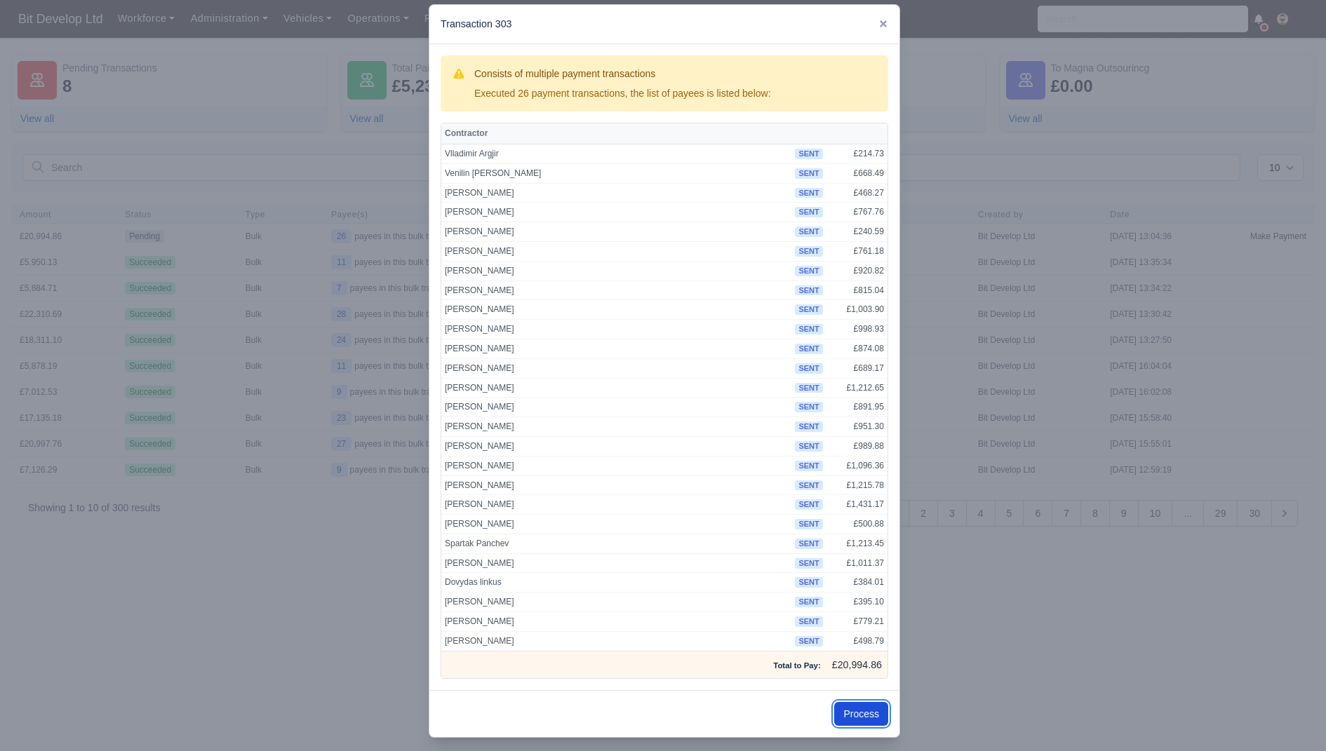
click at [858, 706] on button "Process" at bounding box center [861, 714] width 54 height 24
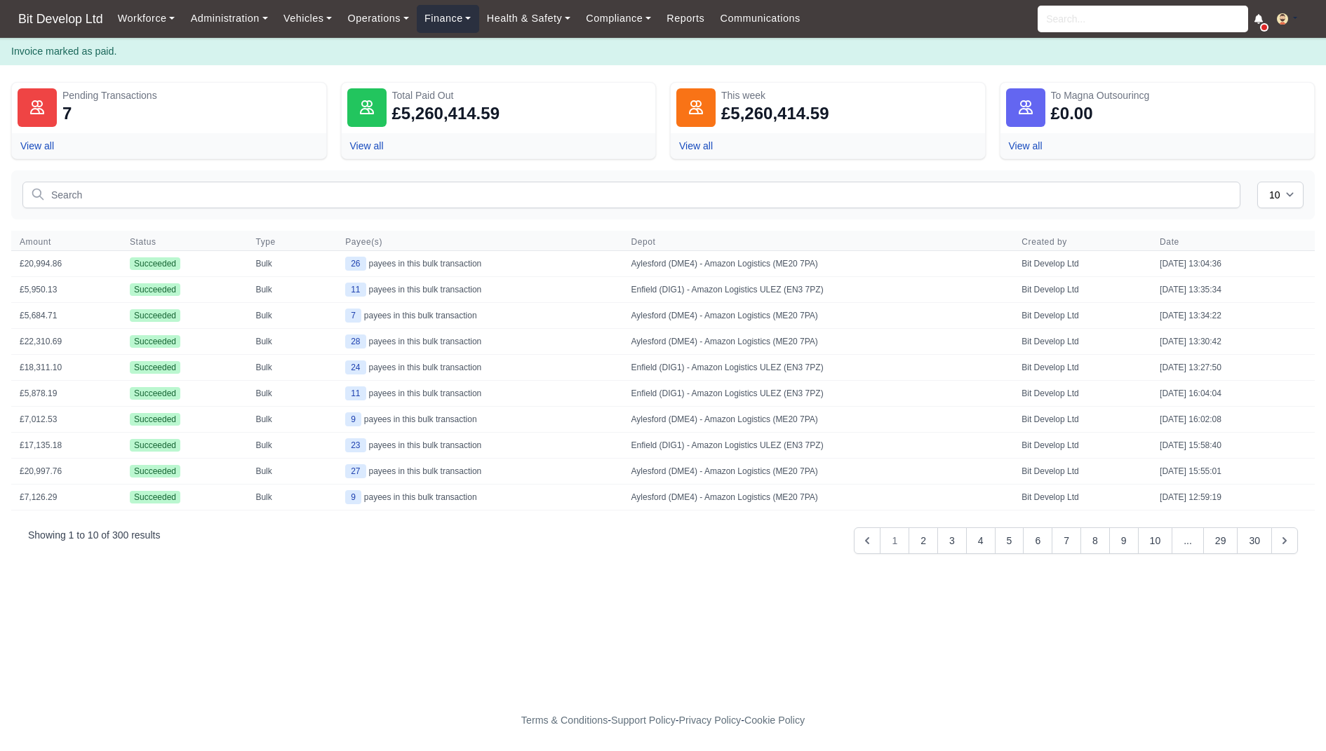
click at [448, 22] on link "Finance" at bounding box center [448, 18] width 62 height 27
click at [461, 54] on link "Invoices" at bounding box center [480, 49] width 114 height 29
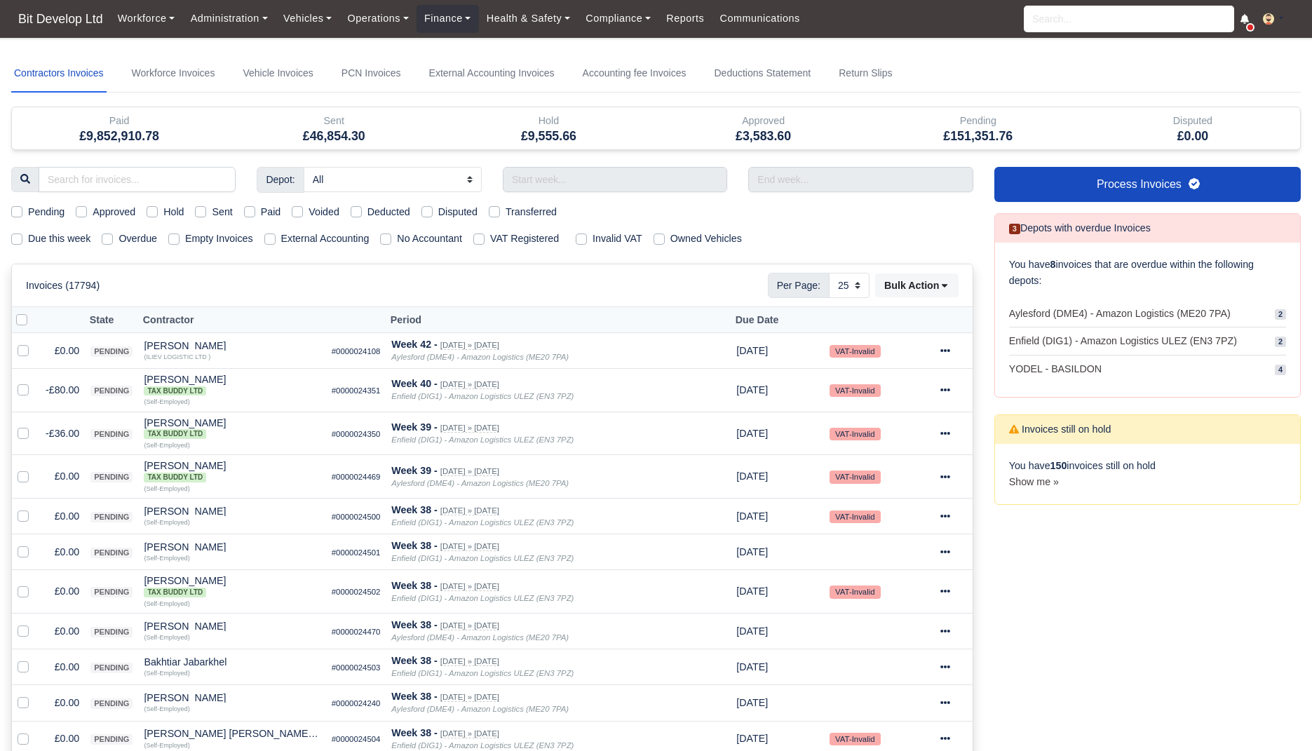
select select "25"
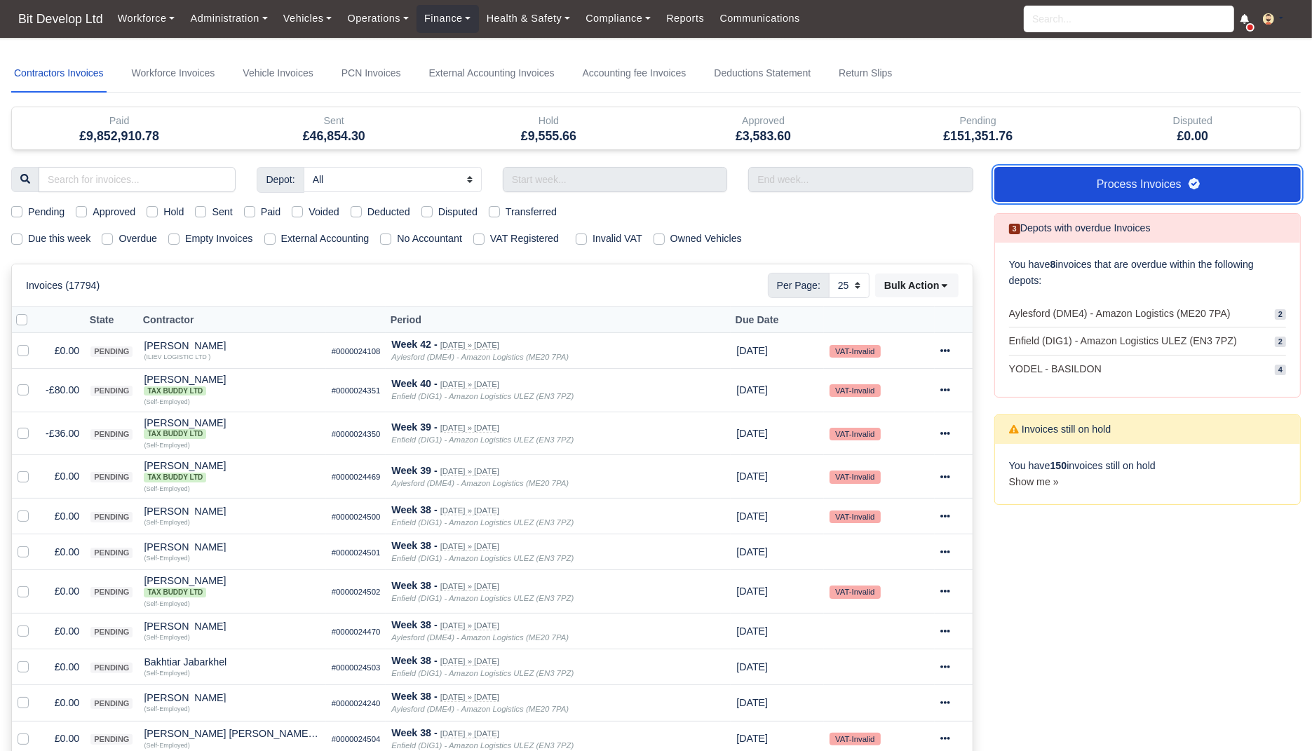
click at [1171, 175] on link "Process Invoices" at bounding box center [1148, 184] width 307 height 35
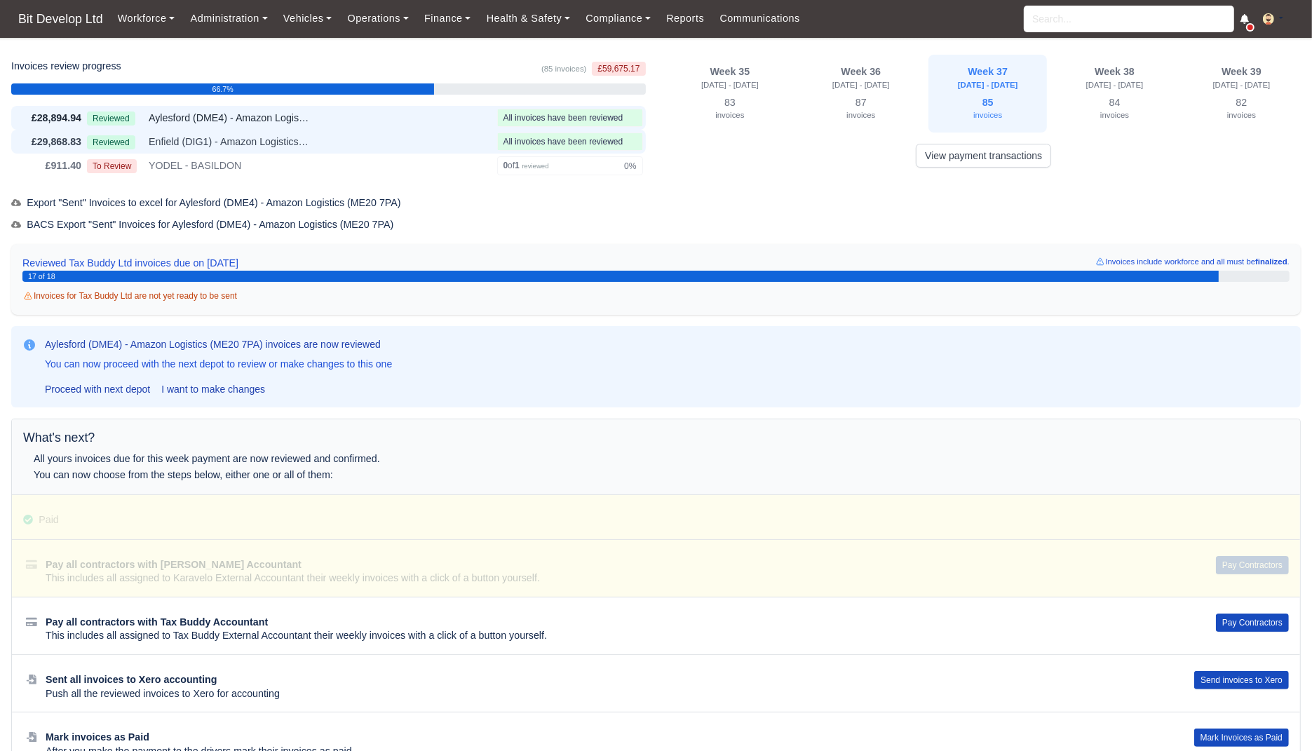
click at [316, 144] on div "Reviewed Enfield (DIG1) - Amazon Logistics ULEZ (EN3 7PZ)" at bounding box center [289, 142] width 405 height 16
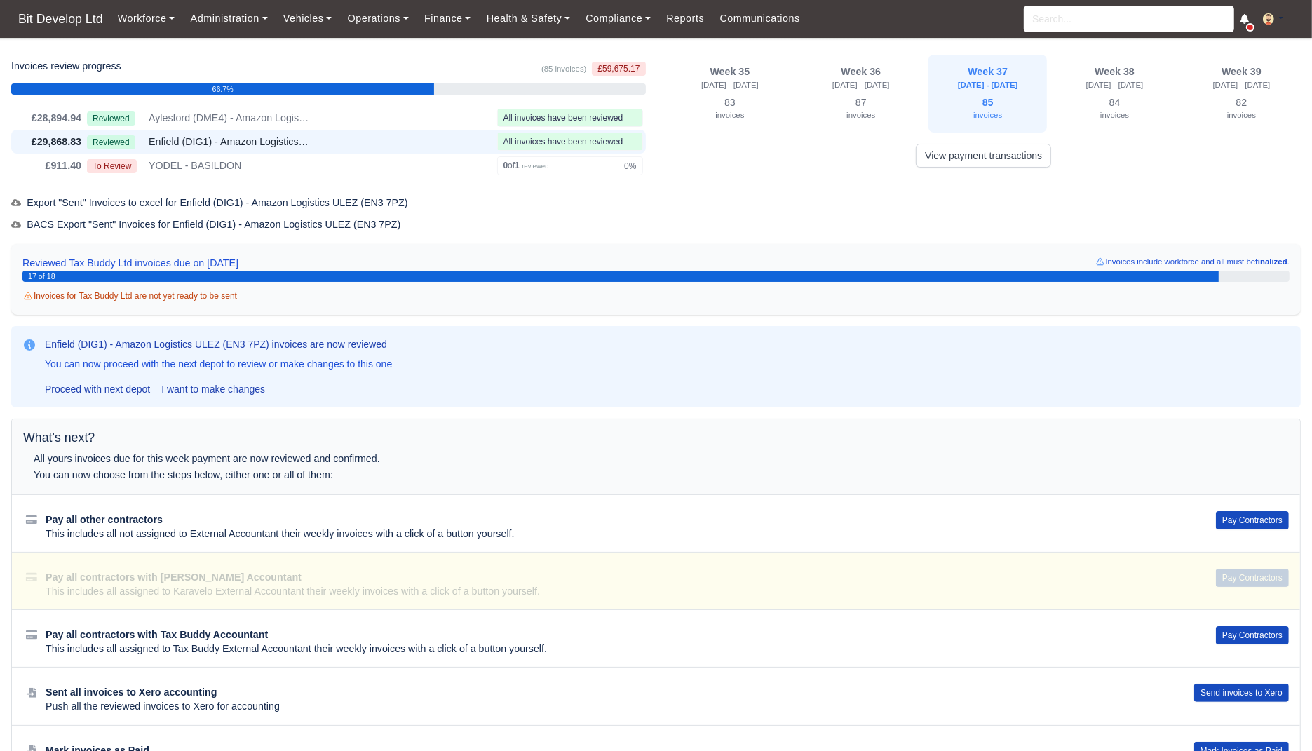
click at [1249, 508] on div "Pay all other contractors This includes all not assigned to External Accountant…" at bounding box center [656, 523] width 1288 height 58
click at [1258, 525] on button "Pay Contractors" at bounding box center [1252, 520] width 73 height 18
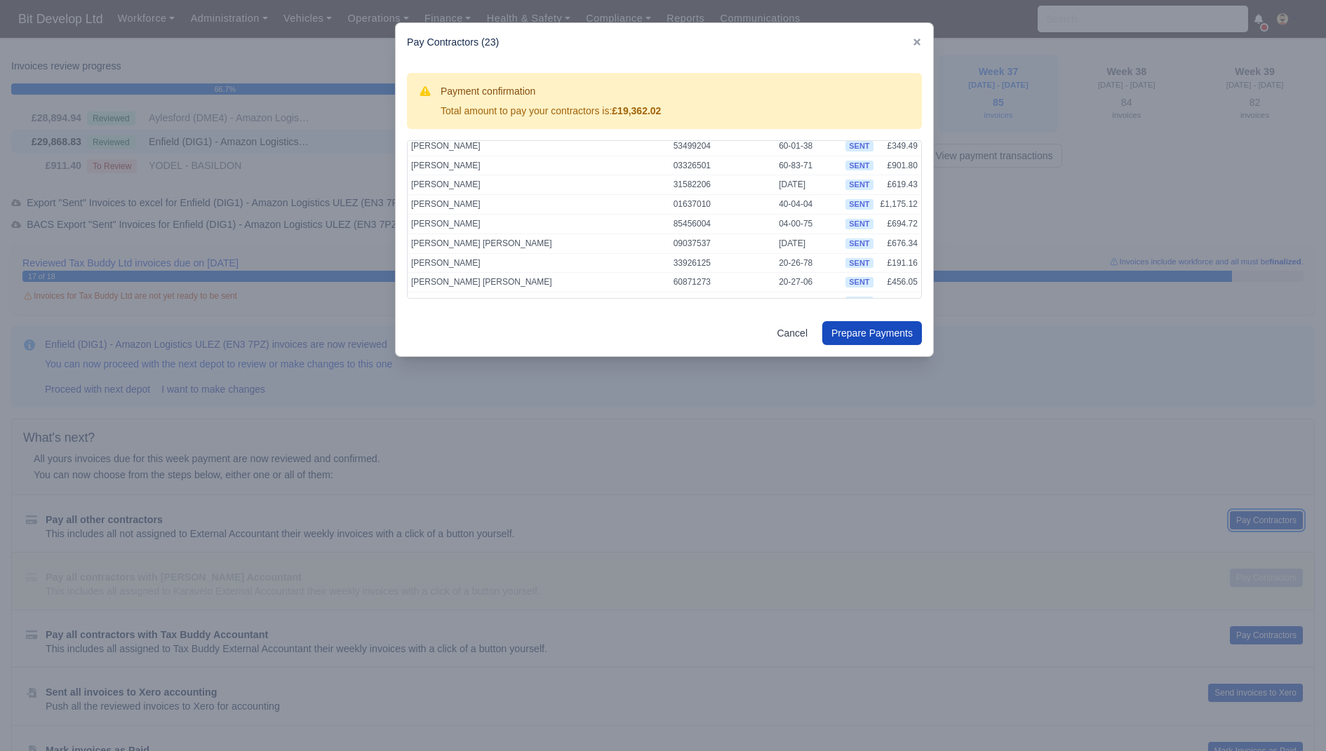
scroll to position [306, 0]
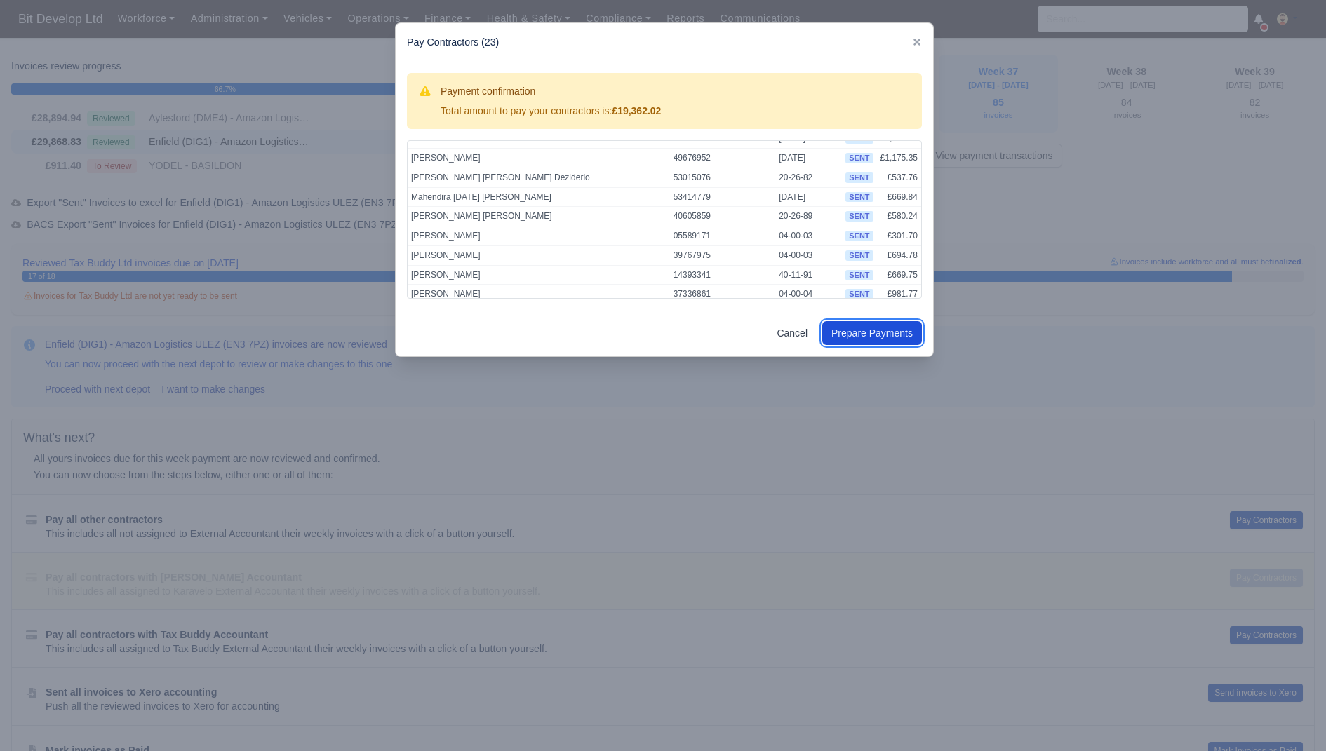
click at [871, 327] on button "Prepare Payments" at bounding box center [872, 333] width 100 height 24
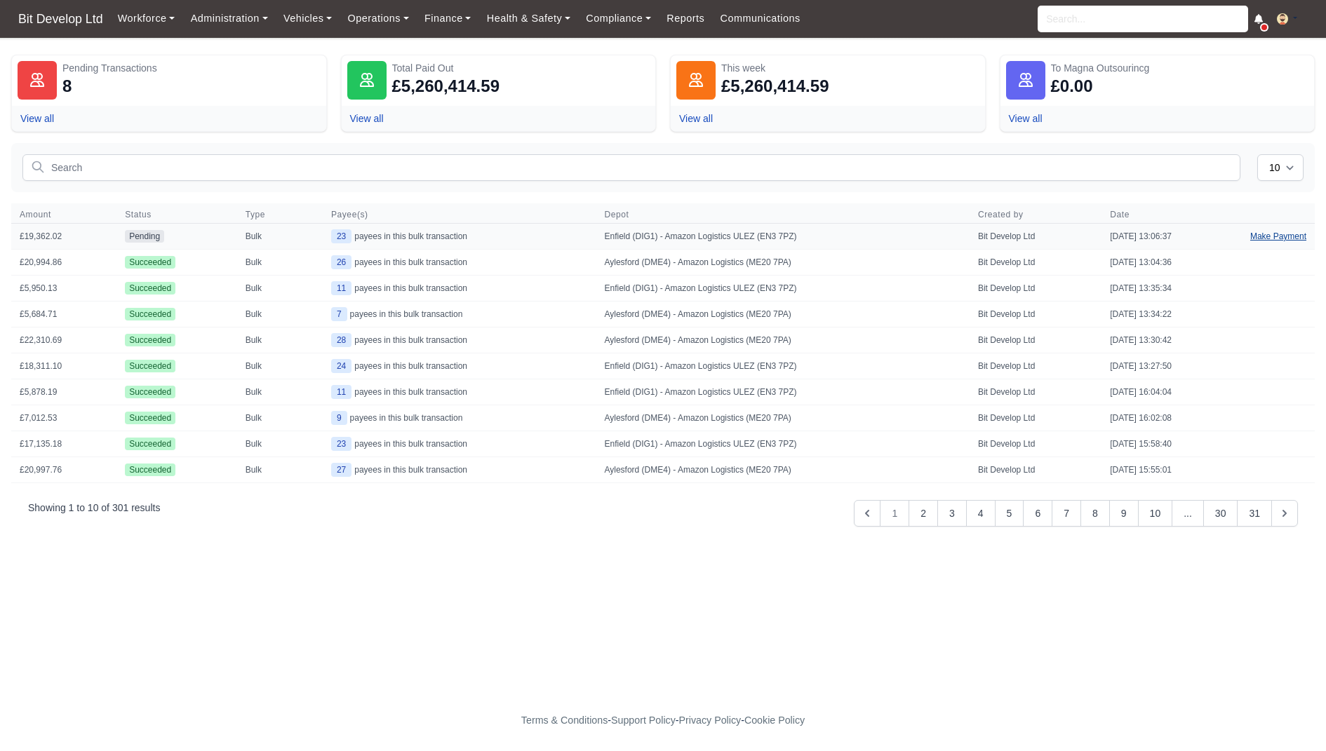
click at [1270, 234] on link "Make Payment" at bounding box center [1277, 236] width 73 height 25
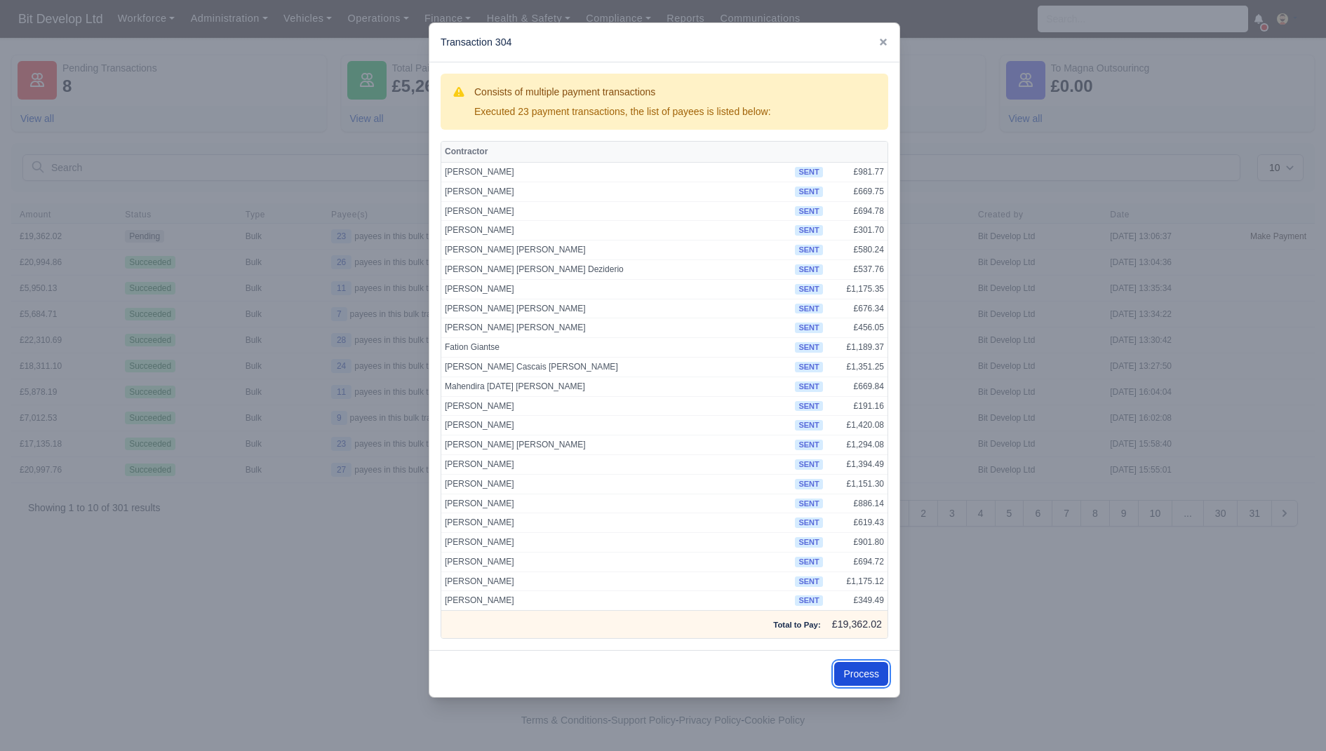
click at [865, 664] on button "Process" at bounding box center [861, 674] width 54 height 24
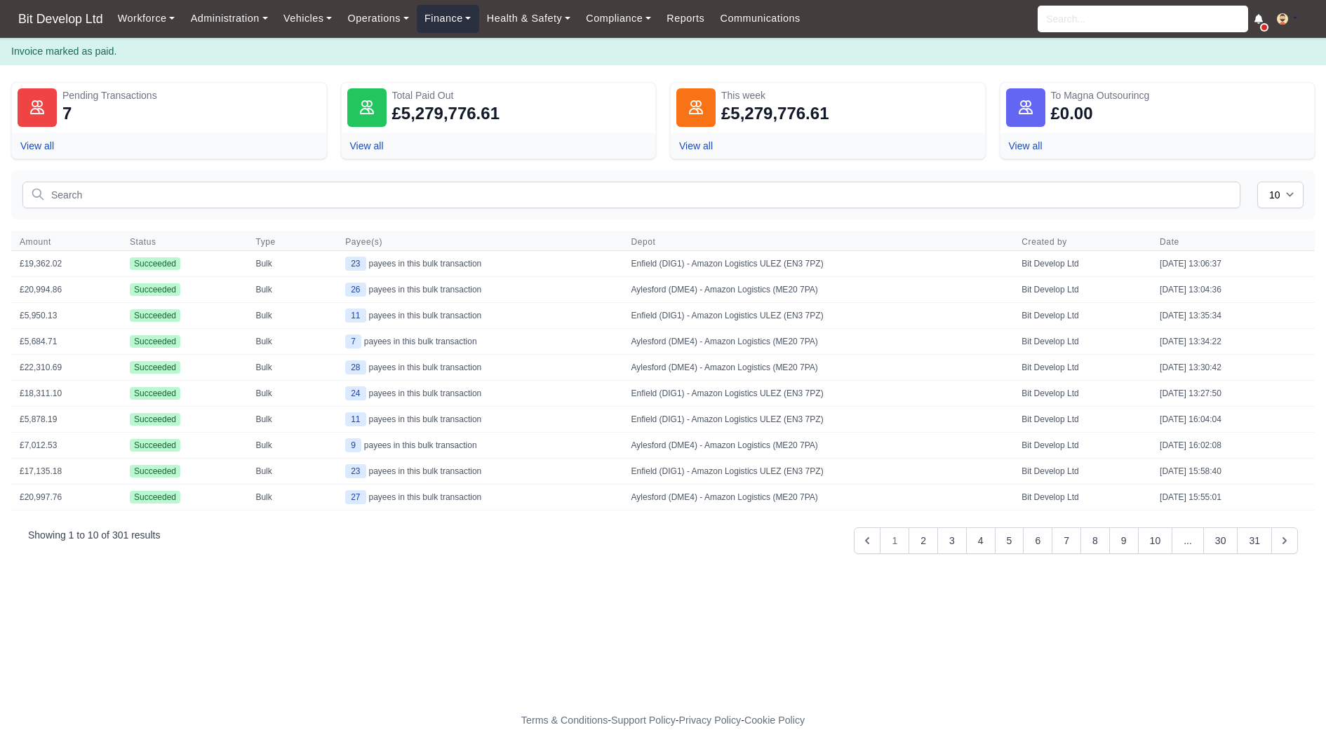
click at [461, 16] on link "Finance" at bounding box center [448, 18] width 62 height 27
click at [470, 46] on link "Invoices" at bounding box center [480, 49] width 114 height 29
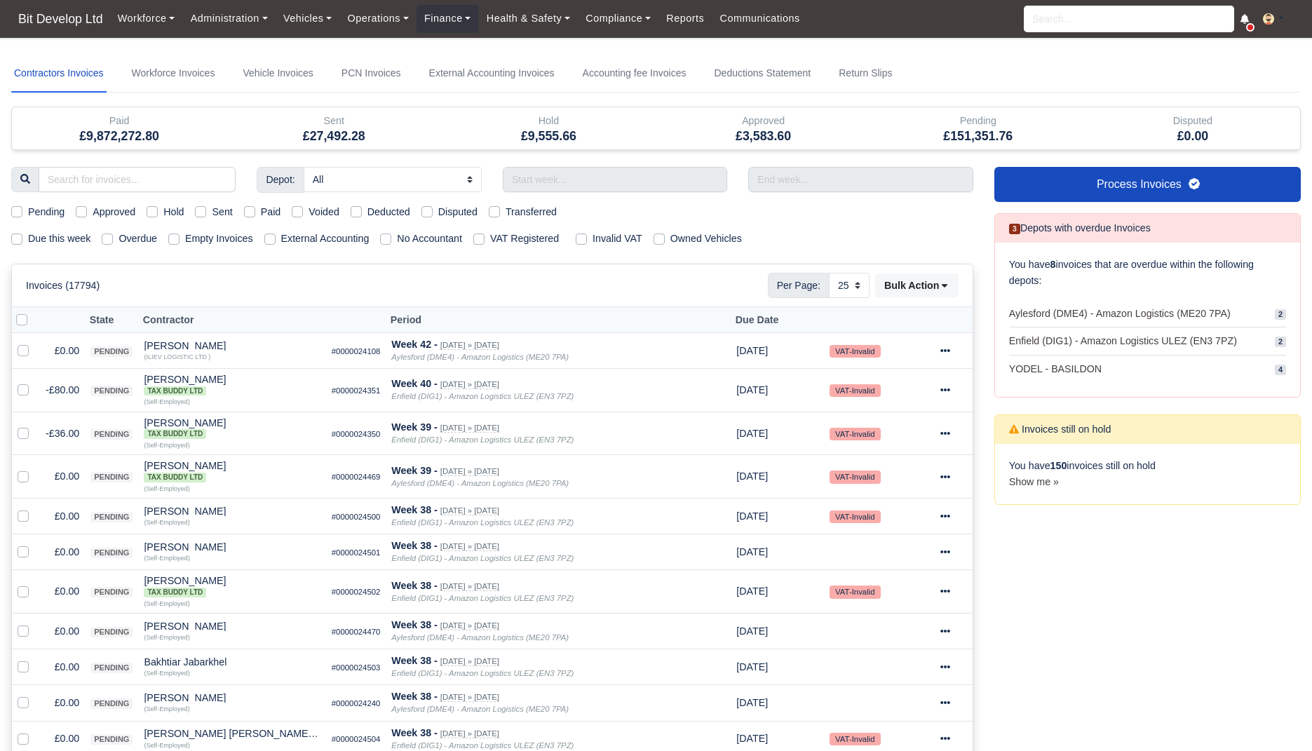
select select "25"
click at [44, 236] on label "Due this week" at bounding box center [59, 239] width 62 height 16
click at [22, 236] on input "Due this week" at bounding box center [16, 236] width 11 height 11
checkbox input "true"
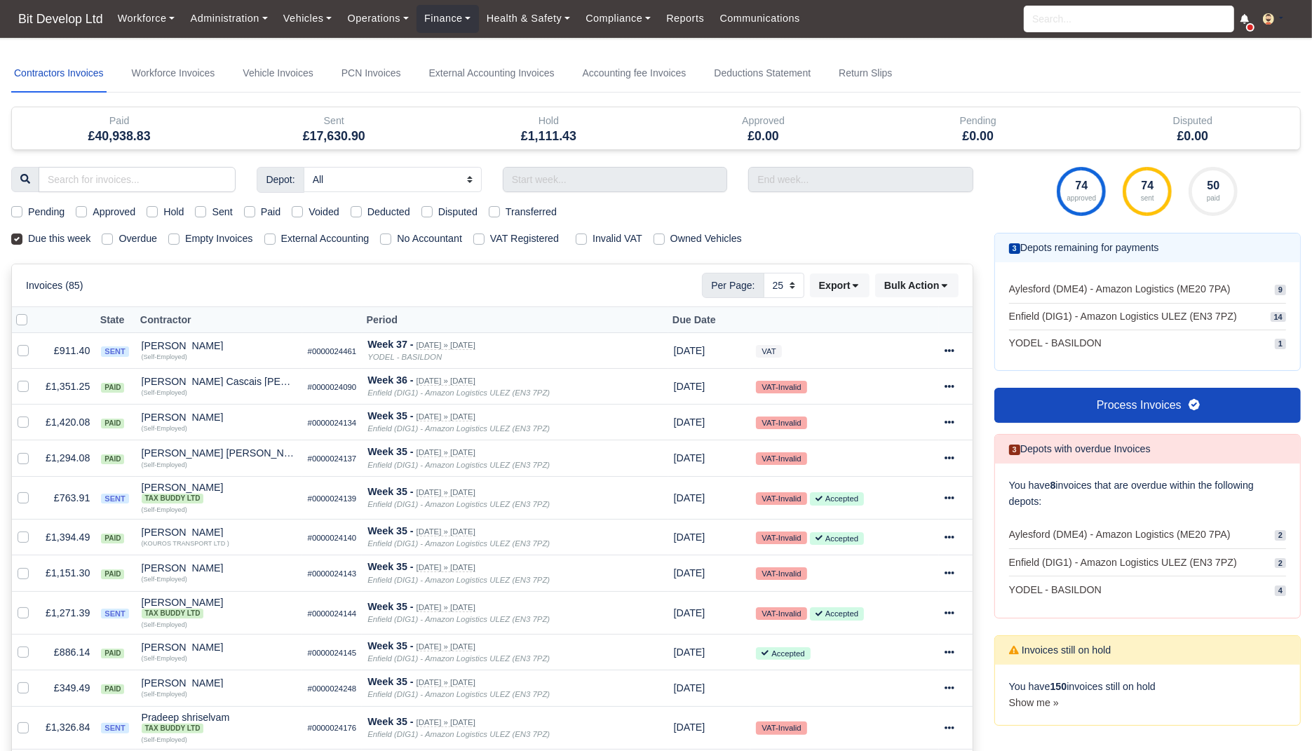
click at [226, 210] on label "Sent" at bounding box center [222, 212] width 20 height 16
click at [206, 210] on input "Sent" at bounding box center [200, 209] width 11 height 11
checkbox input "true"
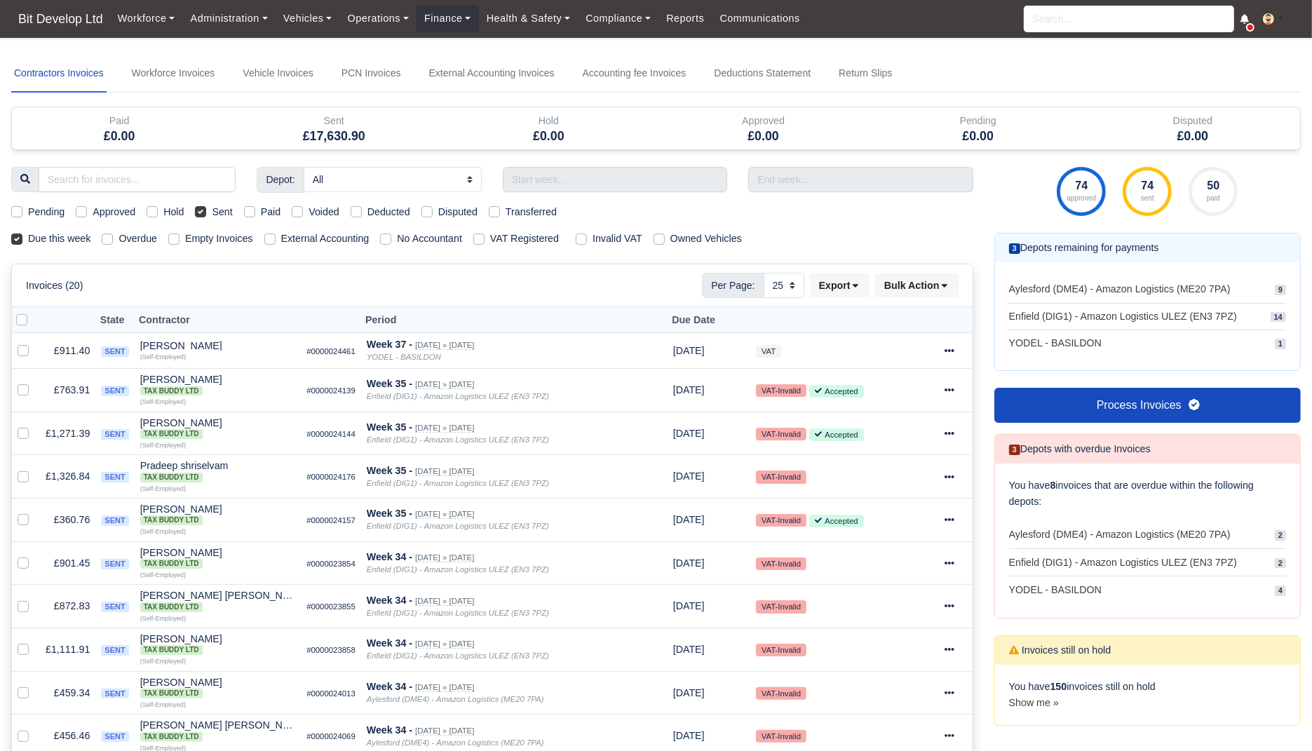
click at [222, 238] on label "Empty Invoices" at bounding box center [219, 239] width 68 height 16
click at [180, 238] on input "Empty Invoices" at bounding box center [173, 236] width 11 height 11
checkbox input "true"
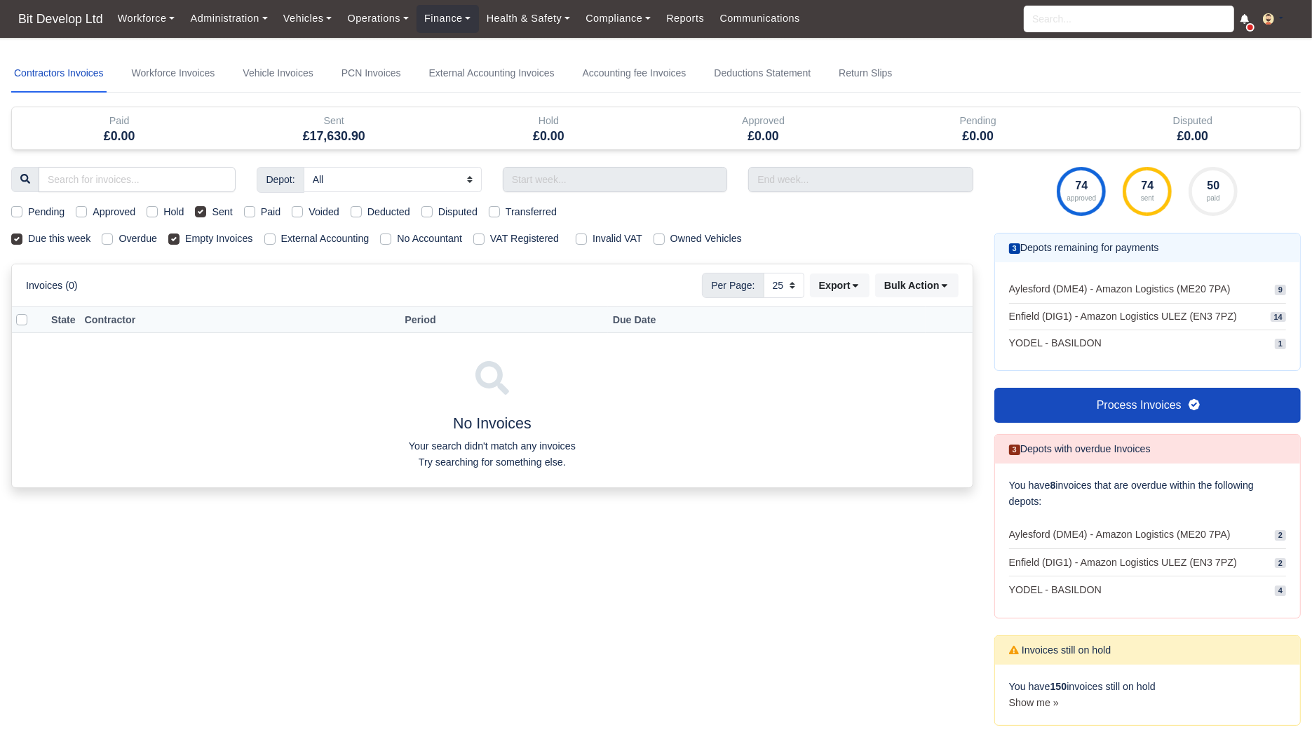
click at [222, 238] on label "Empty Invoices" at bounding box center [219, 239] width 68 height 16
click at [180, 238] on input "Empty Invoices" at bounding box center [173, 236] width 11 height 11
checkbox input "false"
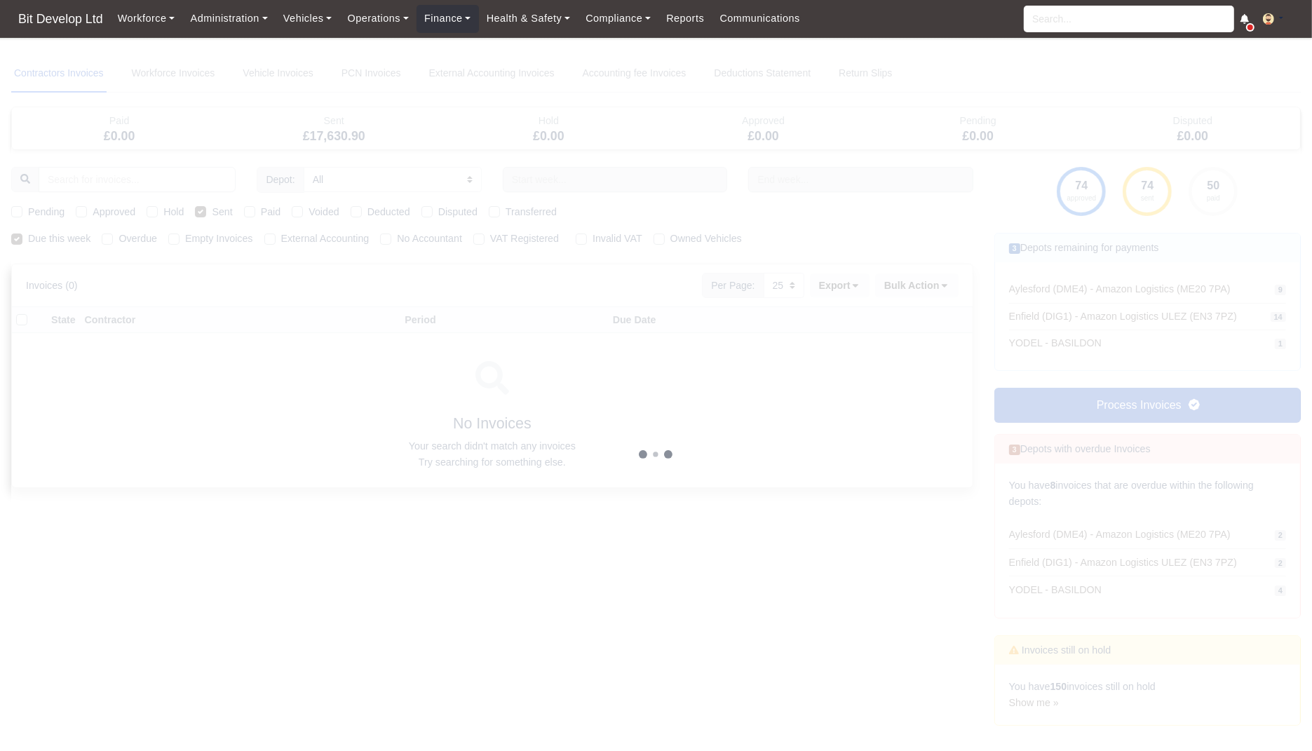
click at [310, 238] on div at bounding box center [656, 455] width 1290 height 800
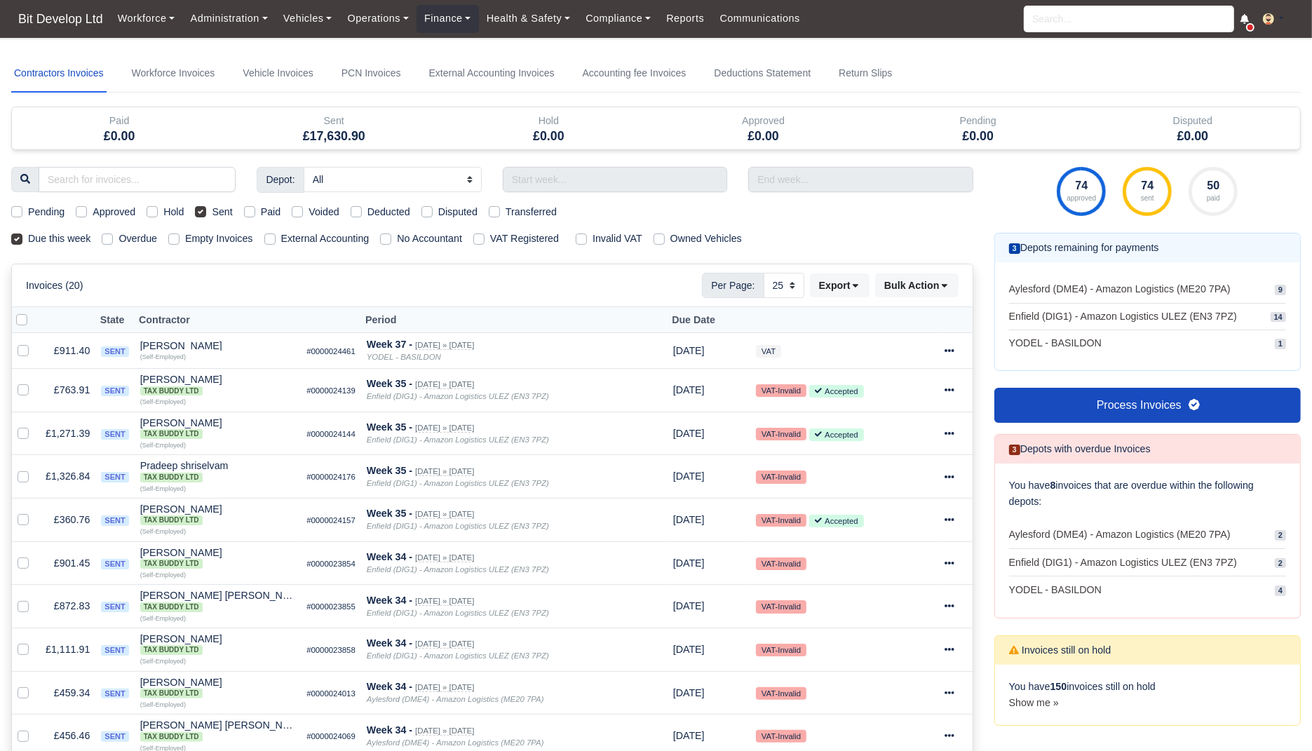
click at [310, 238] on label "External Accounting" at bounding box center [325, 239] width 88 height 16
click at [276, 238] on input "External Accounting" at bounding box center [269, 236] width 11 height 11
checkbox input "true"
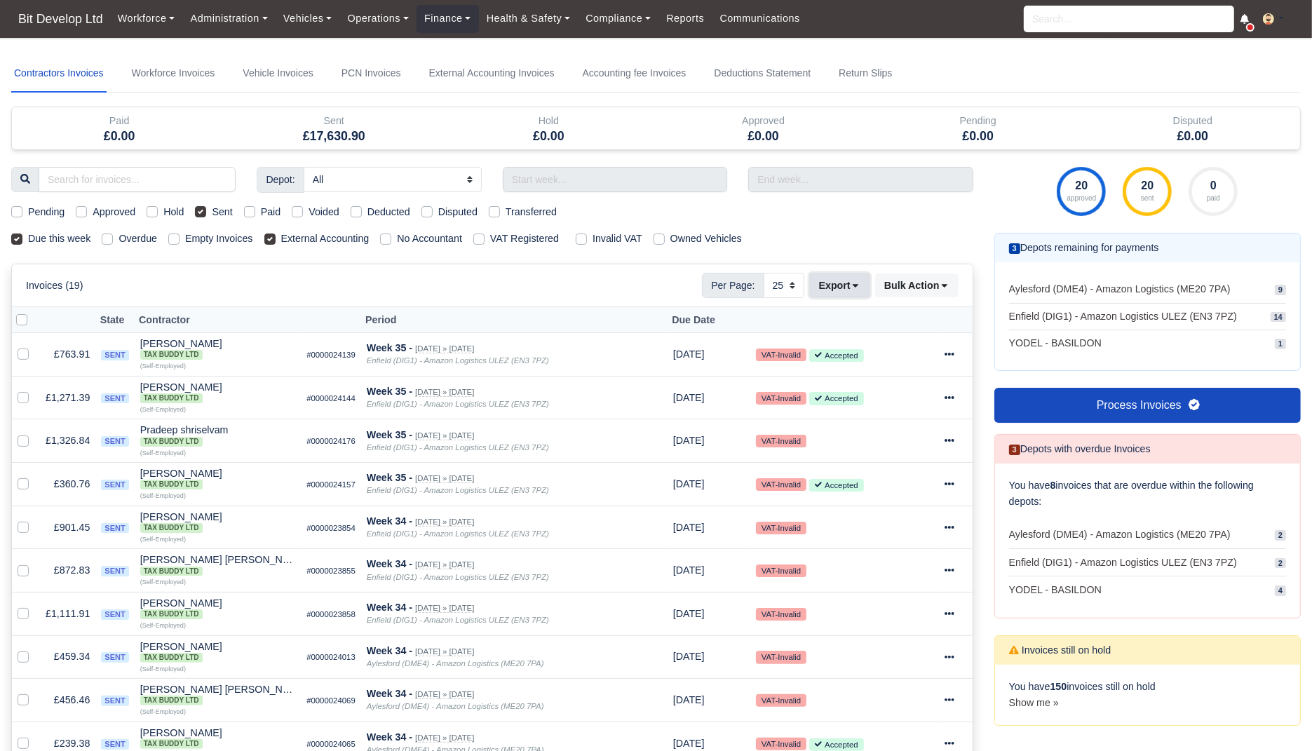
click at [841, 279] on button "Export" at bounding box center [840, 286] width 60 height 24
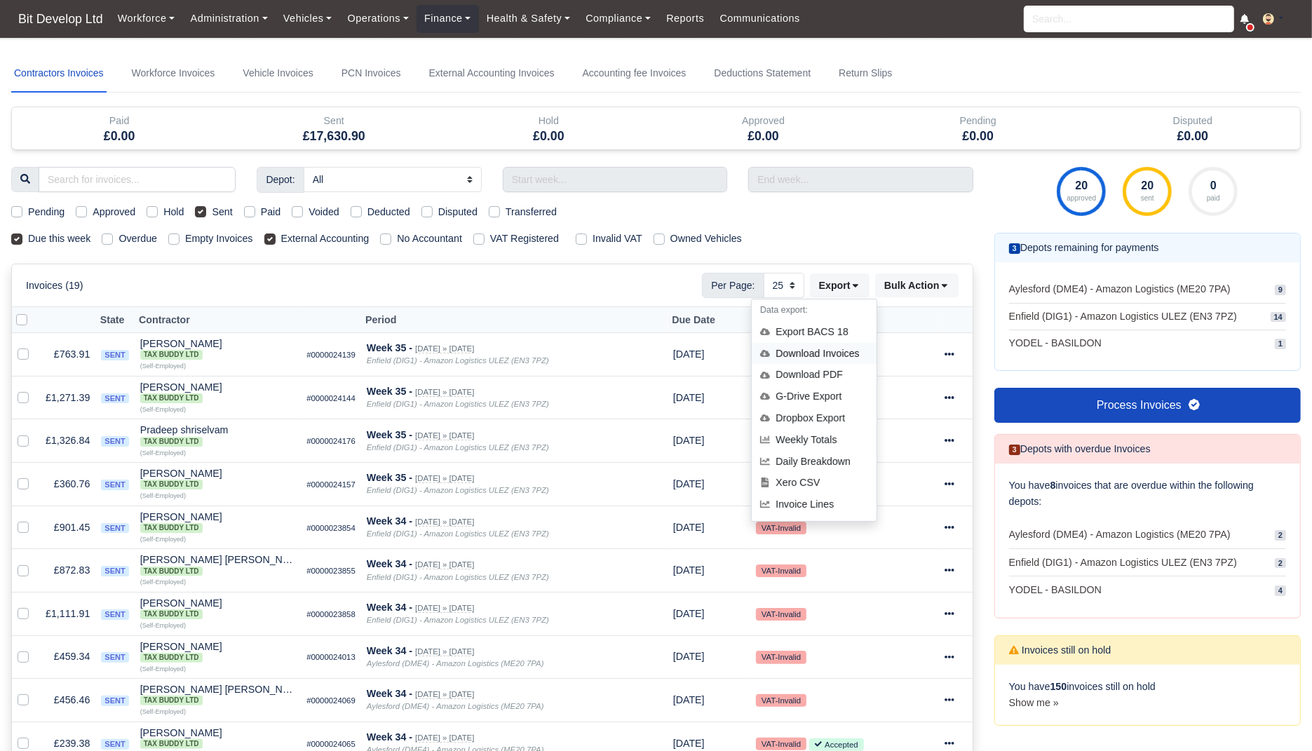
click at [835, 353] on div "Download Invoices" at bounding box center [814, 354] width 125 height 22
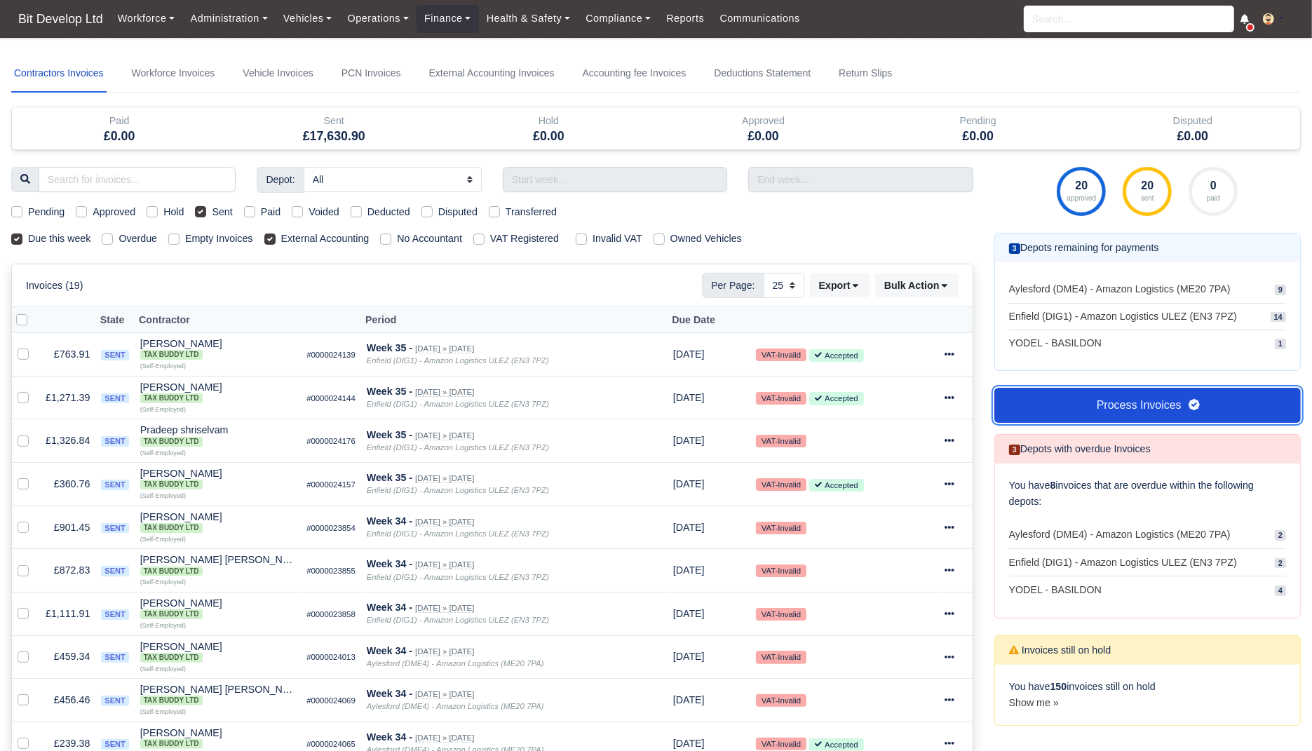
click at [1080, 411] on link "Process Invoices" at bounding box center [1148, 405] width 307 height 35
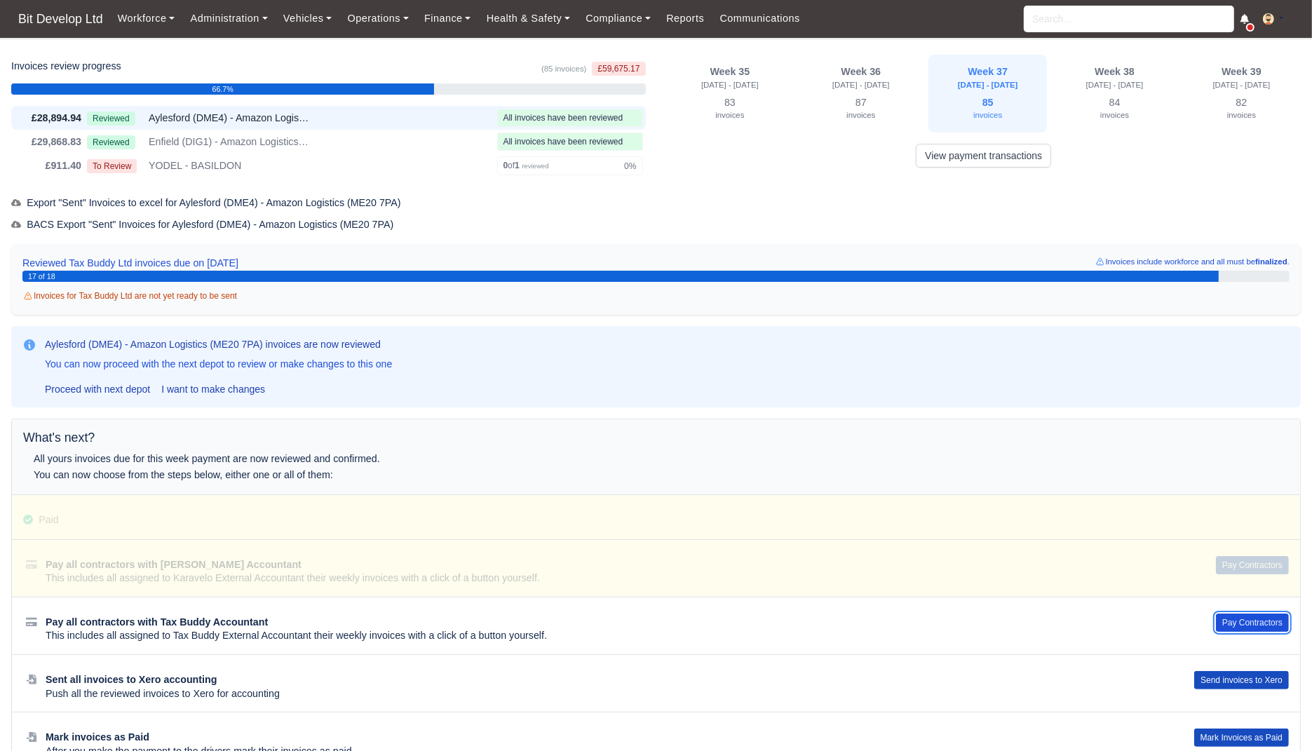
click at [1265, 616] on button "Pay Contractors" at bounding box center [1252, 623] width 73 height 18
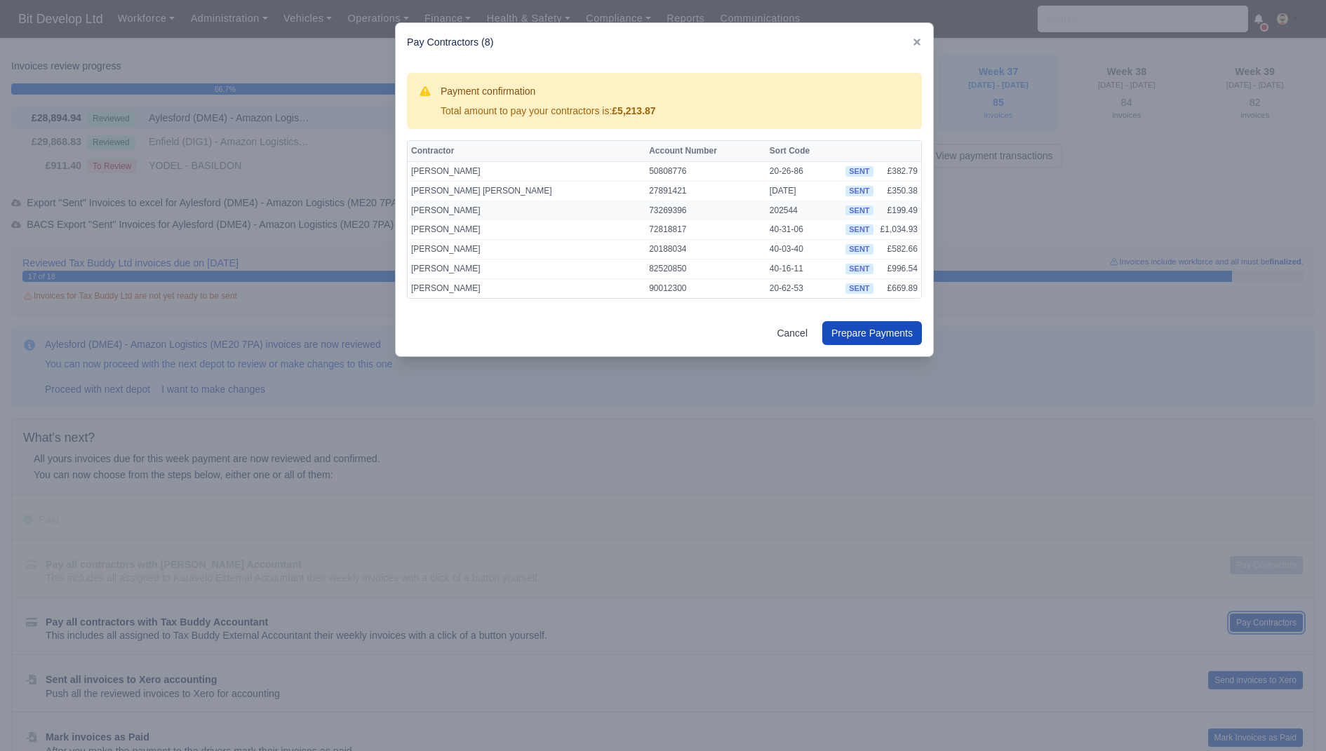
scroll to position [18, 0]
click at [870, 336] on button "Prepare Payments" at bounding box center [872, 333] width 100 height 24
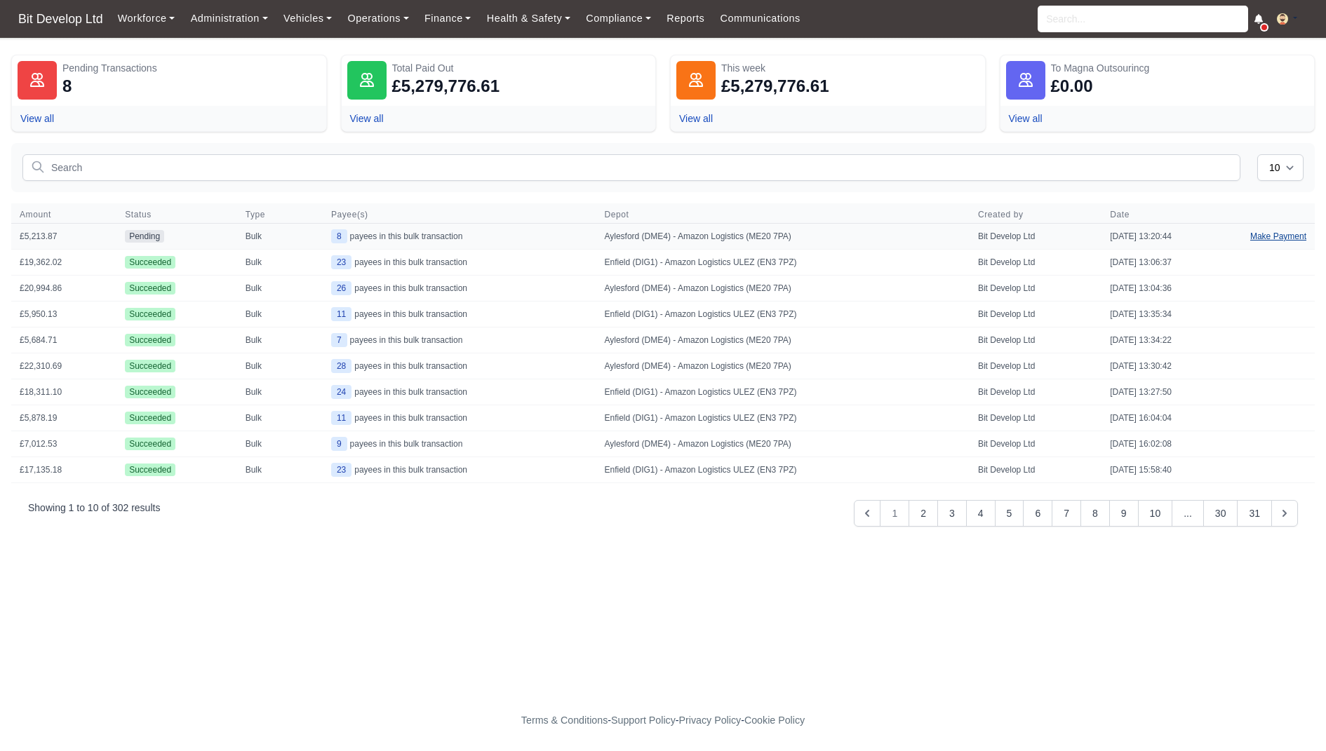
click at [1263, 233] on link "Make Payment" at bounding box center [1277, 236] width 73 height 25
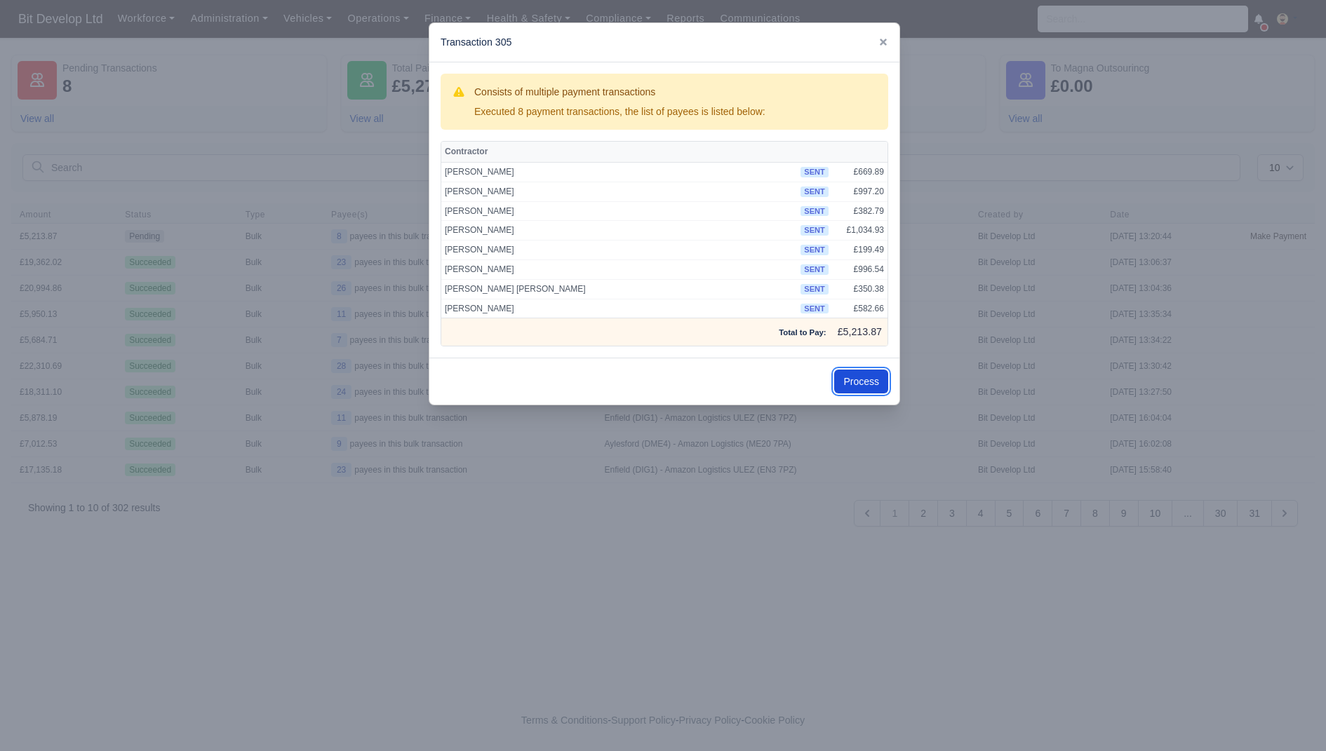
click at [860, 382] on button "Process" at bounding box center [861, 382] width 54 height 24
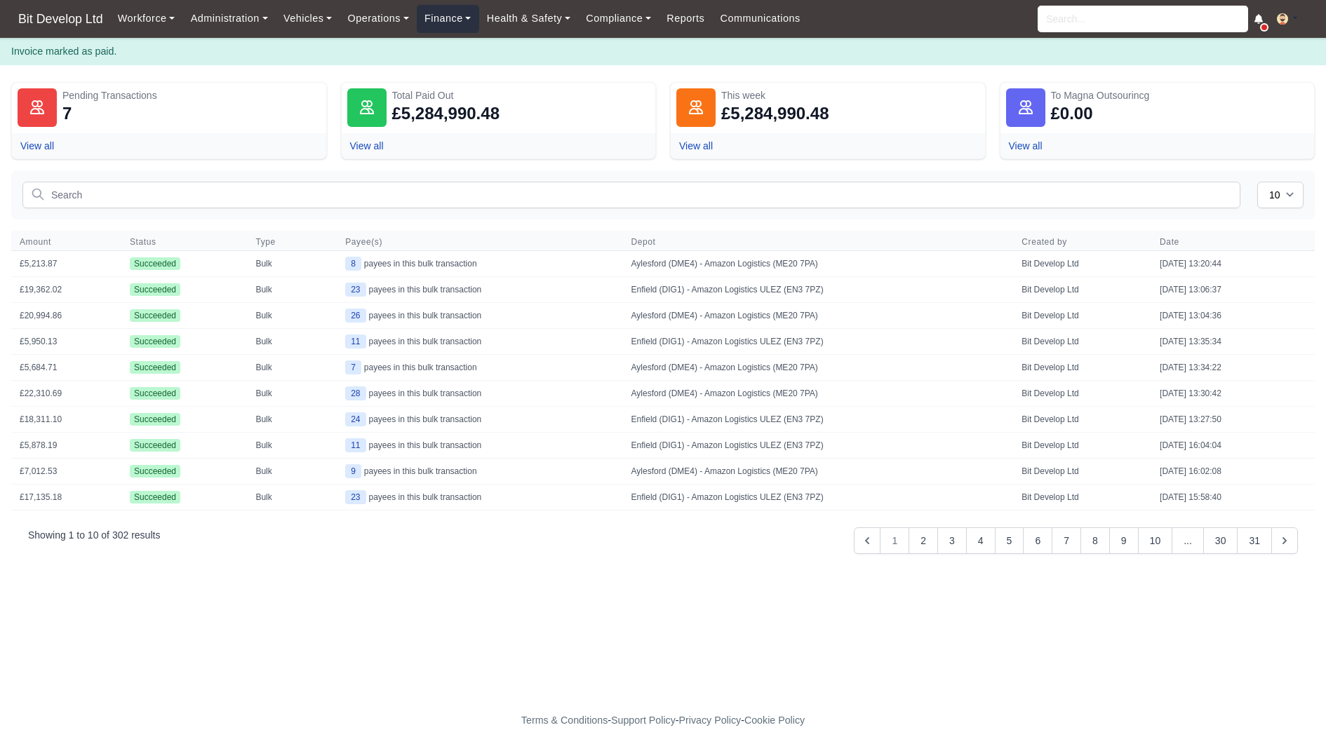
click at [464, 11] on link "Finance" at bounding box center [448, 18] width 62 height 27
click at [469, 45] on link "Invoices" at bounding box center [480, 49] width 114 height 29
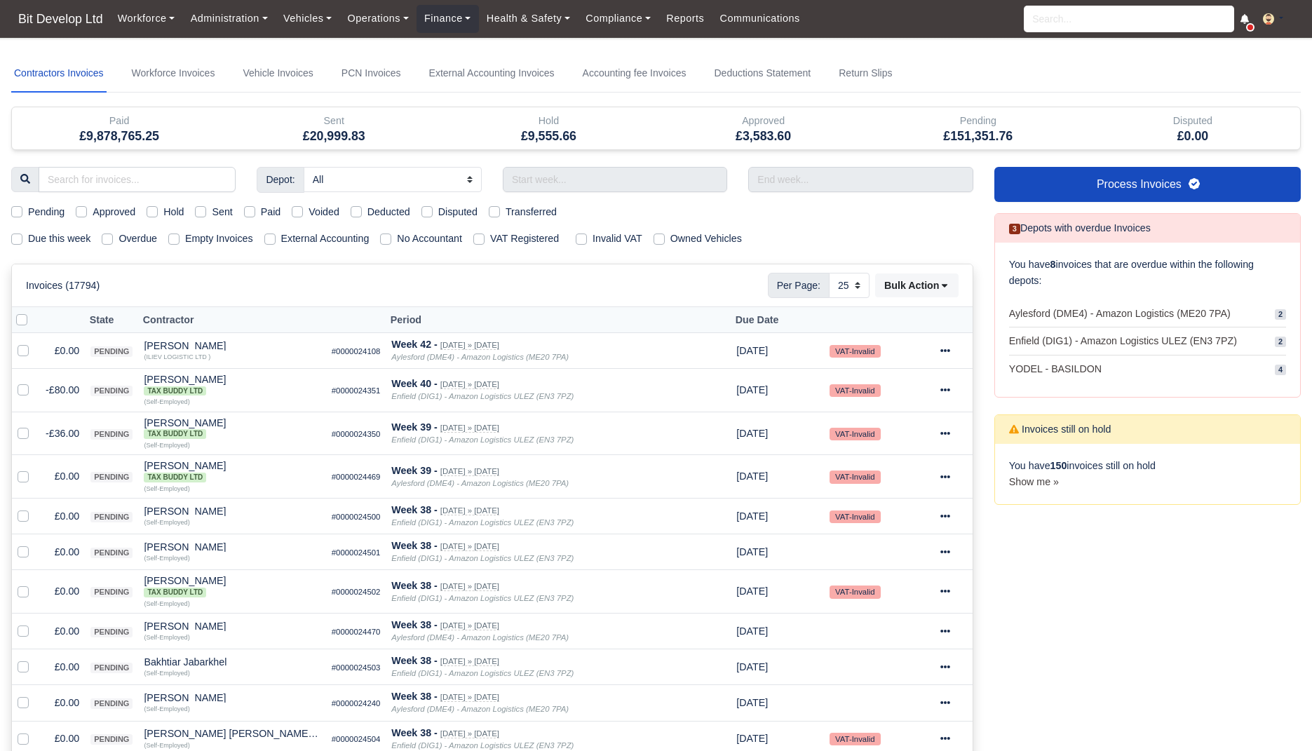
select select "25"
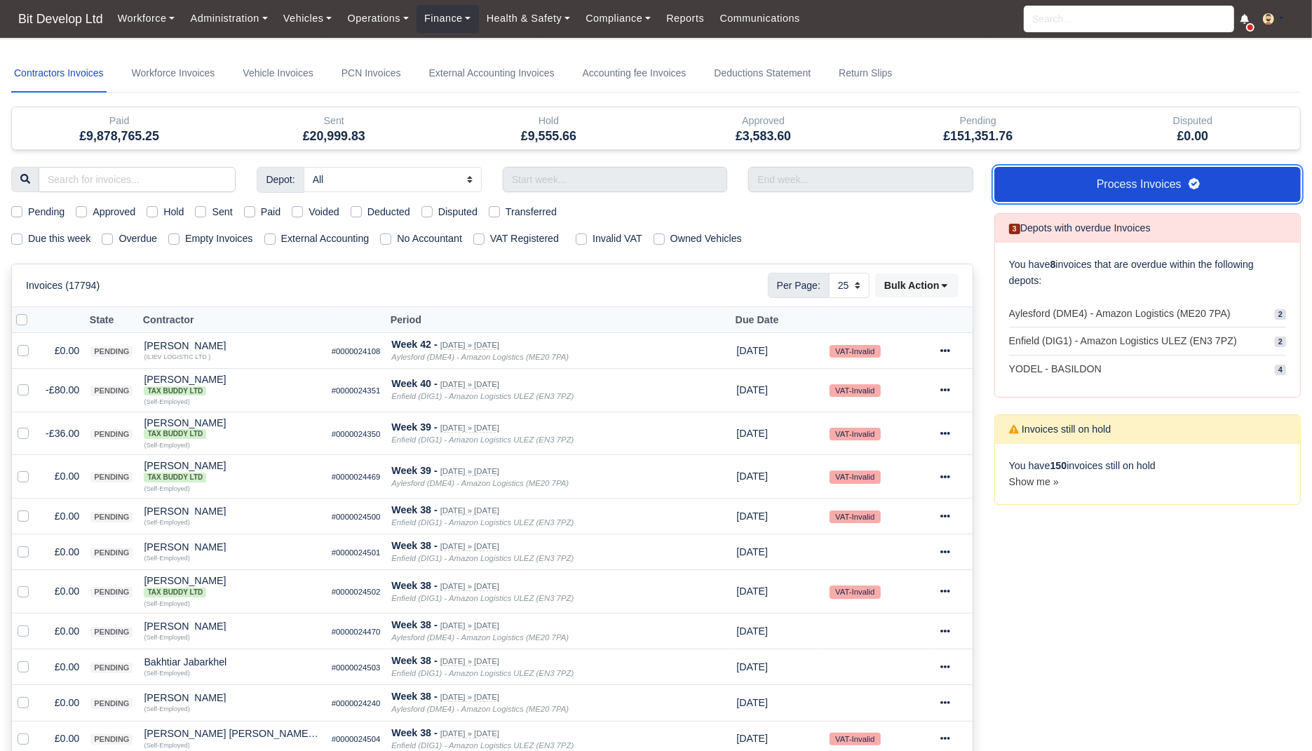
click at [1119, 190] on link "Process Invoices" at bounding box center [1148, 184] width 307 height 35
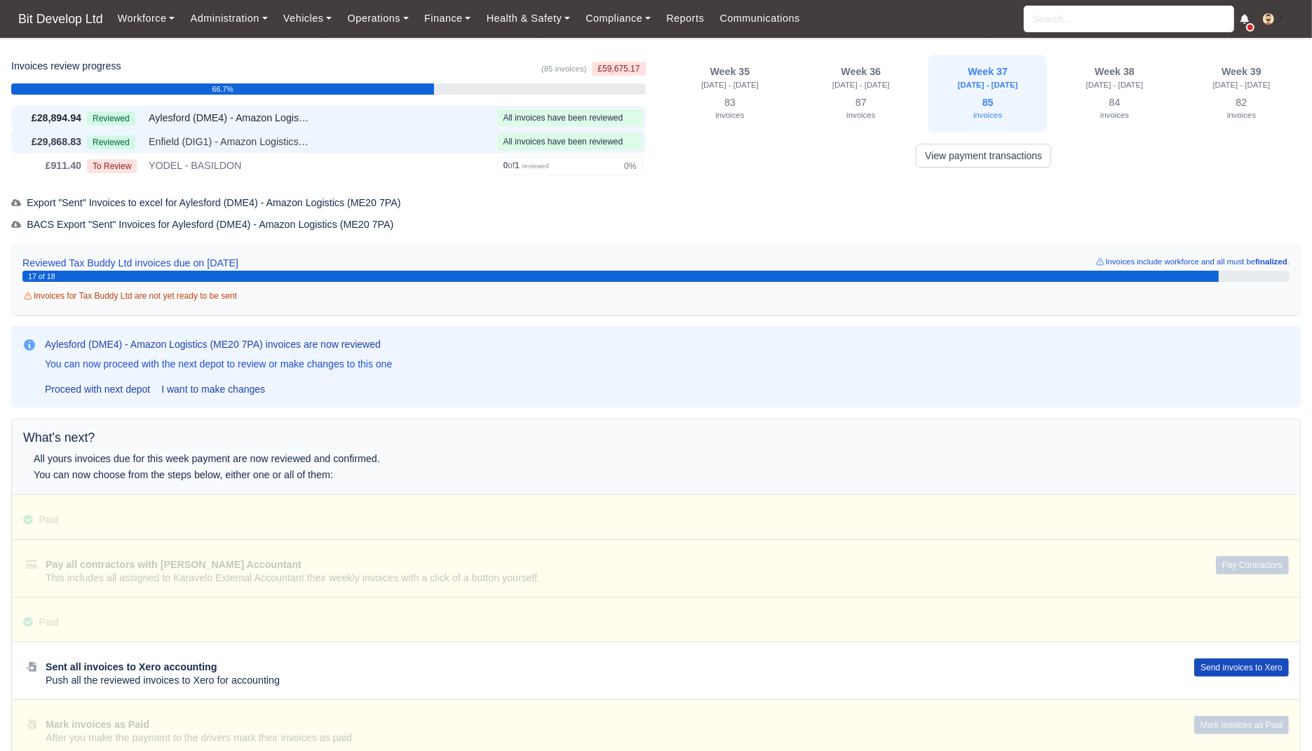
click at [365, 144] on div "Reviewed Enfield (DIG1) - Amazon Logistics ULEZ (EN3 7PZ)" at bounding box center [289, 142] width 405 height 16
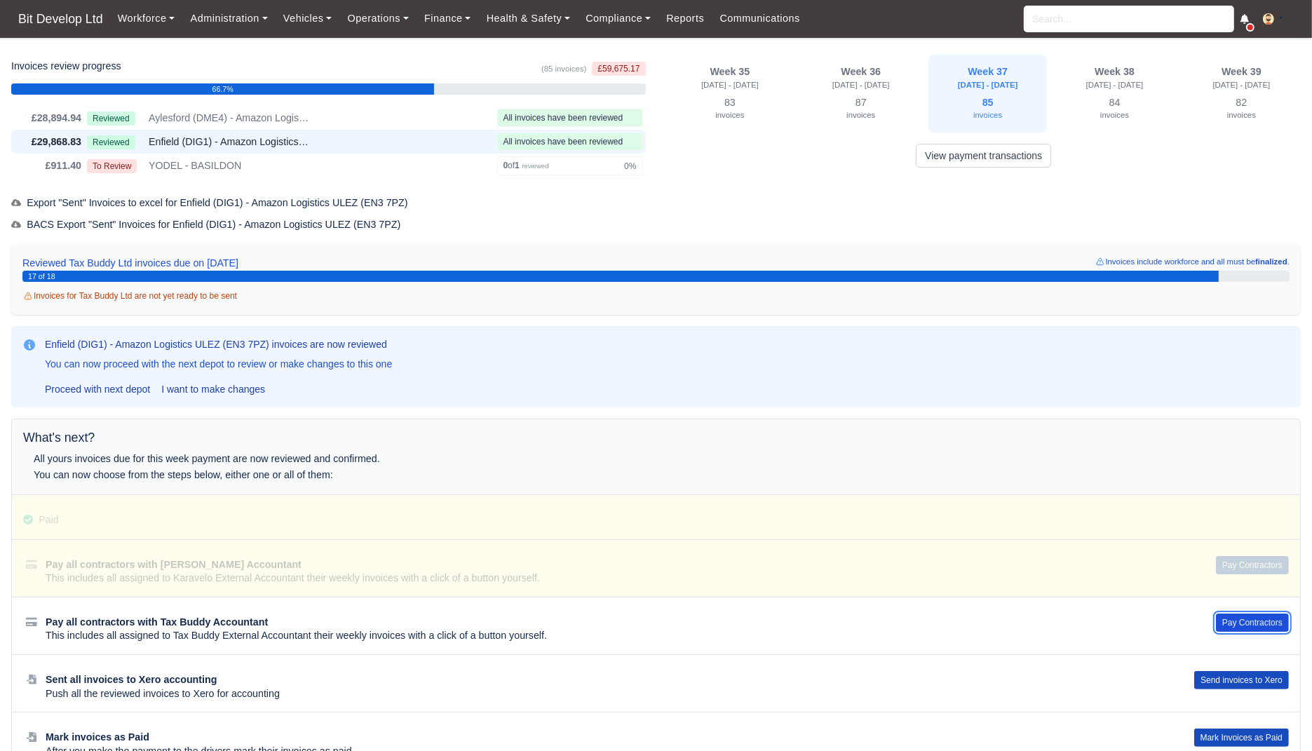
click at [1248, 619] on button "Pay Contractors" at bounding box center [1252, 623] width 73 height 18
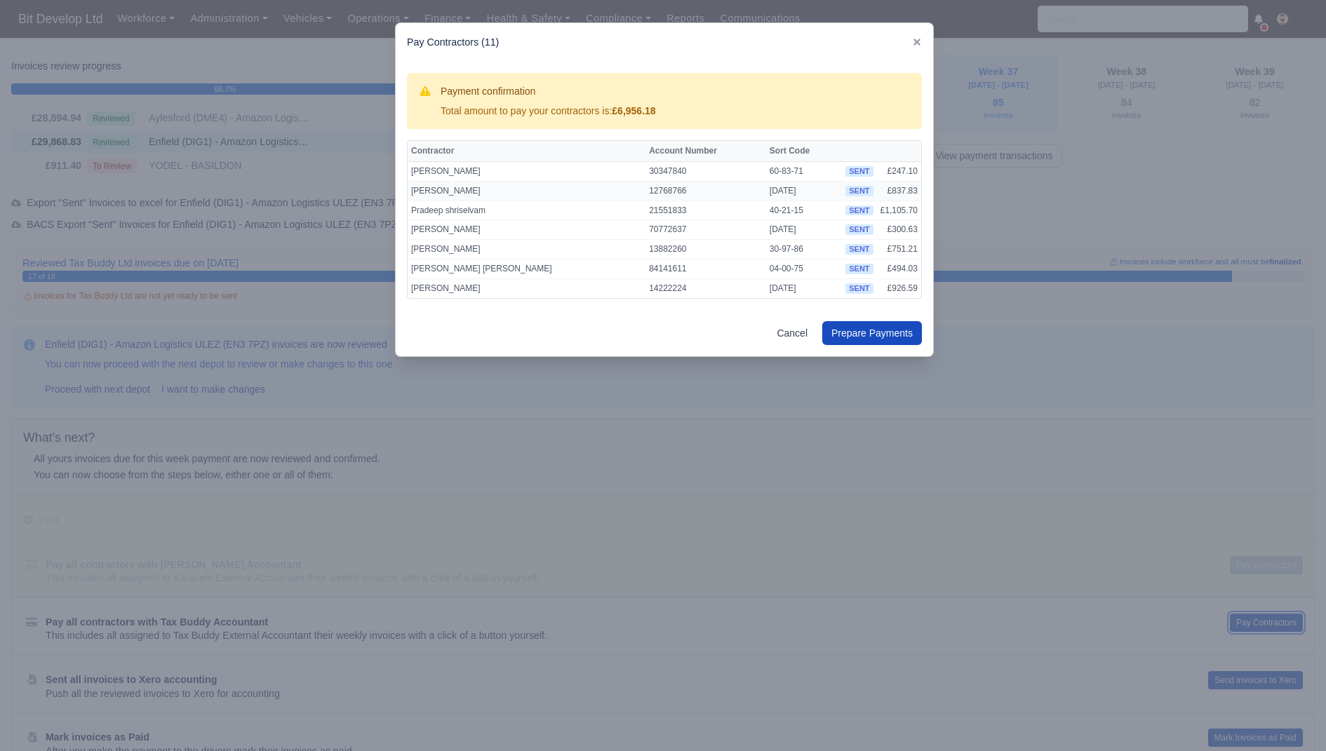
scroll to position [74, 0]
click at [887, 330] on button "Prepare Payments" at bounding box center [872, 333] width 100 height 24
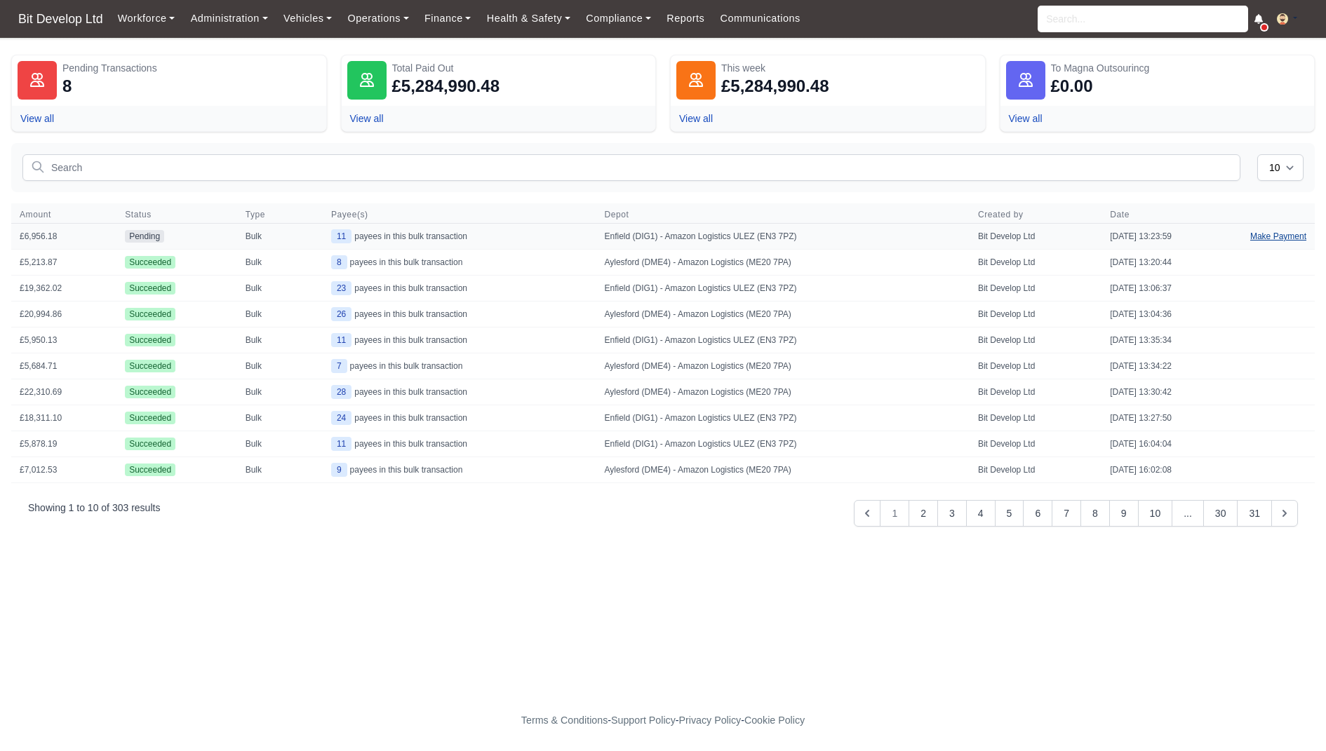
click at [1289, 236] on link "Make Payment" at bounding box center [1277, 236] width 73 height 25
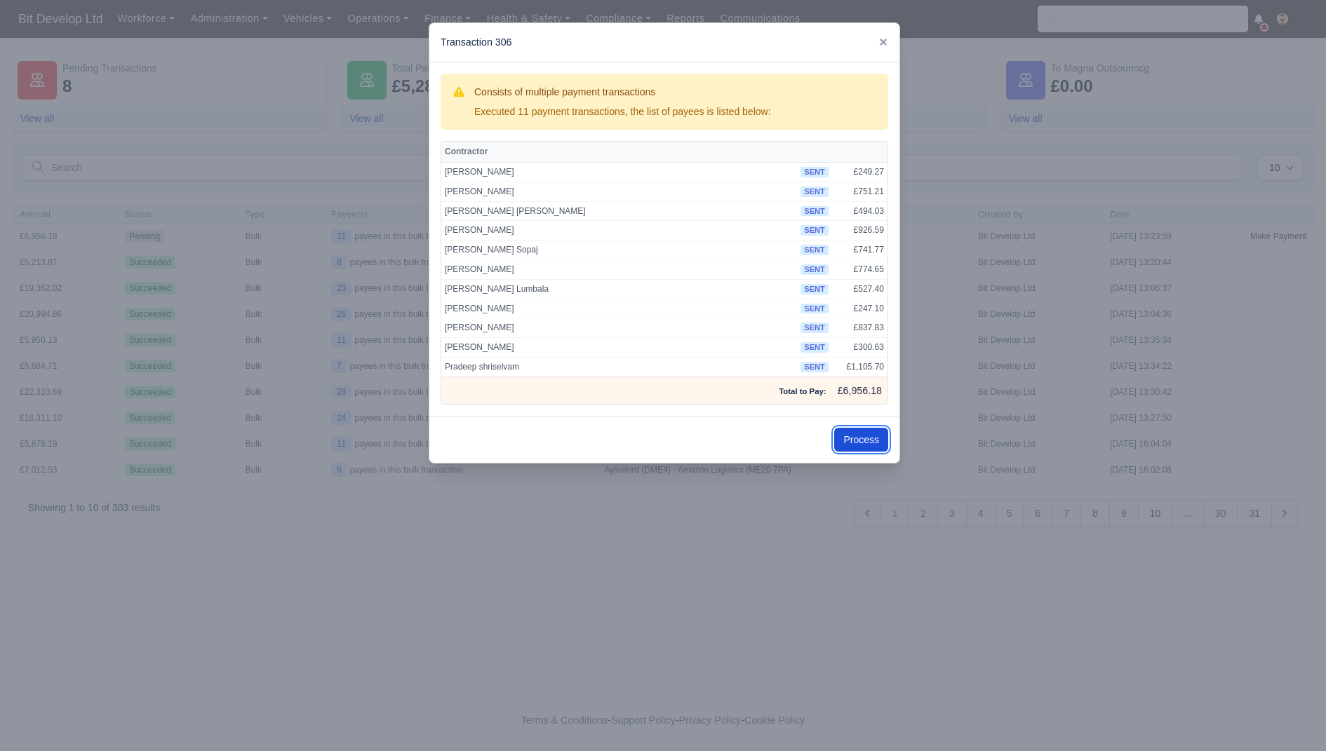
click at [873, 428] on button "Process" at bounding box center [861, 440] width 54 height 24
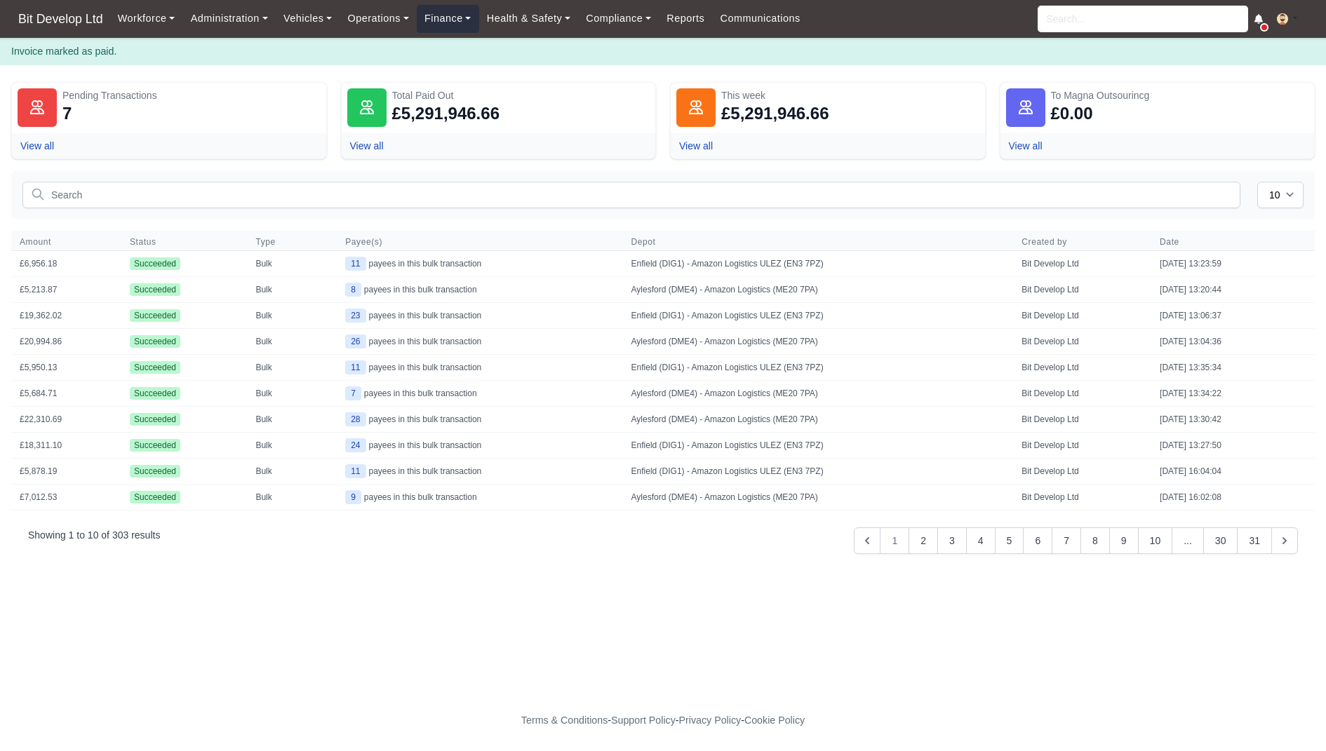
click at [440, 19] on link "Finance" at bounding box center [448, 18] width 62 height 27
click at [448, 47] on link "Invoices" at bounding box center [480, 49] width 114 height 29
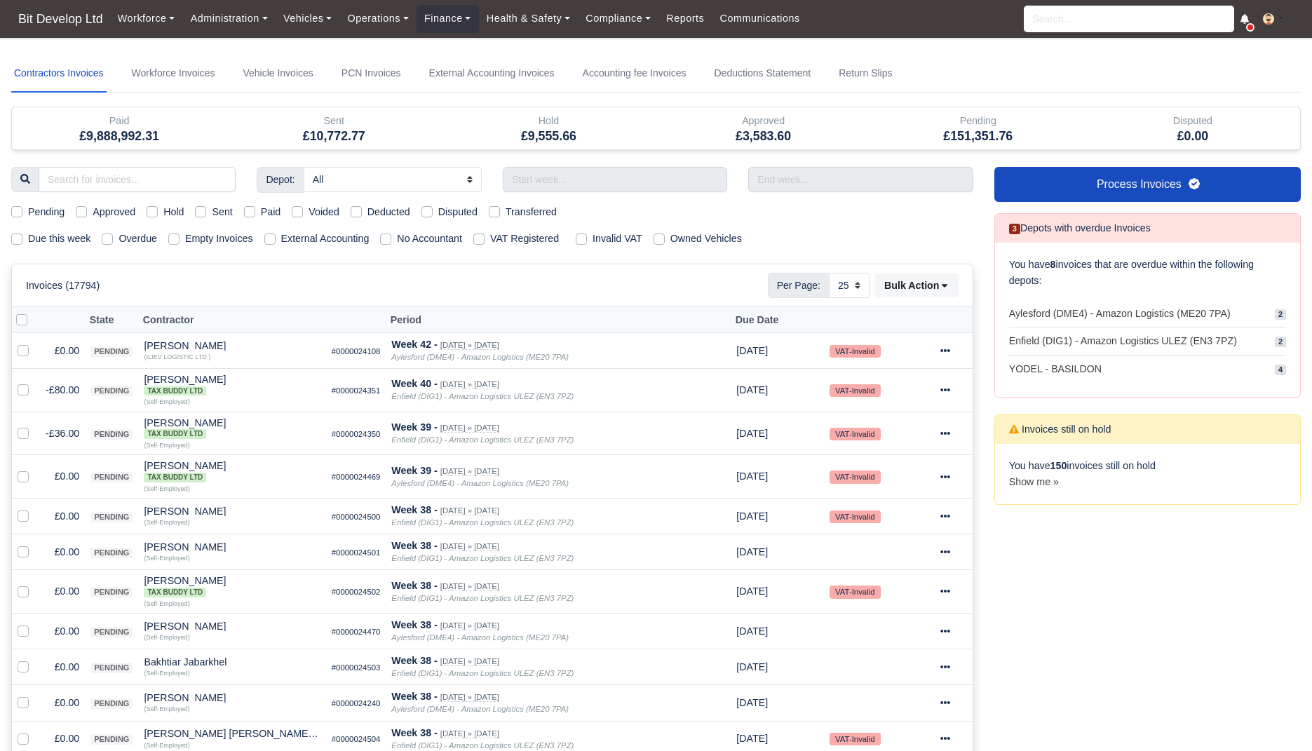
select select "25"
click at [43, 234] on label "Due this week" at bounding box center [59, 239] width 62 height 16
click at [22, 234] on input "Due this week" at bounding box center [16, 236] width 11 height 11
checkbox input "true"
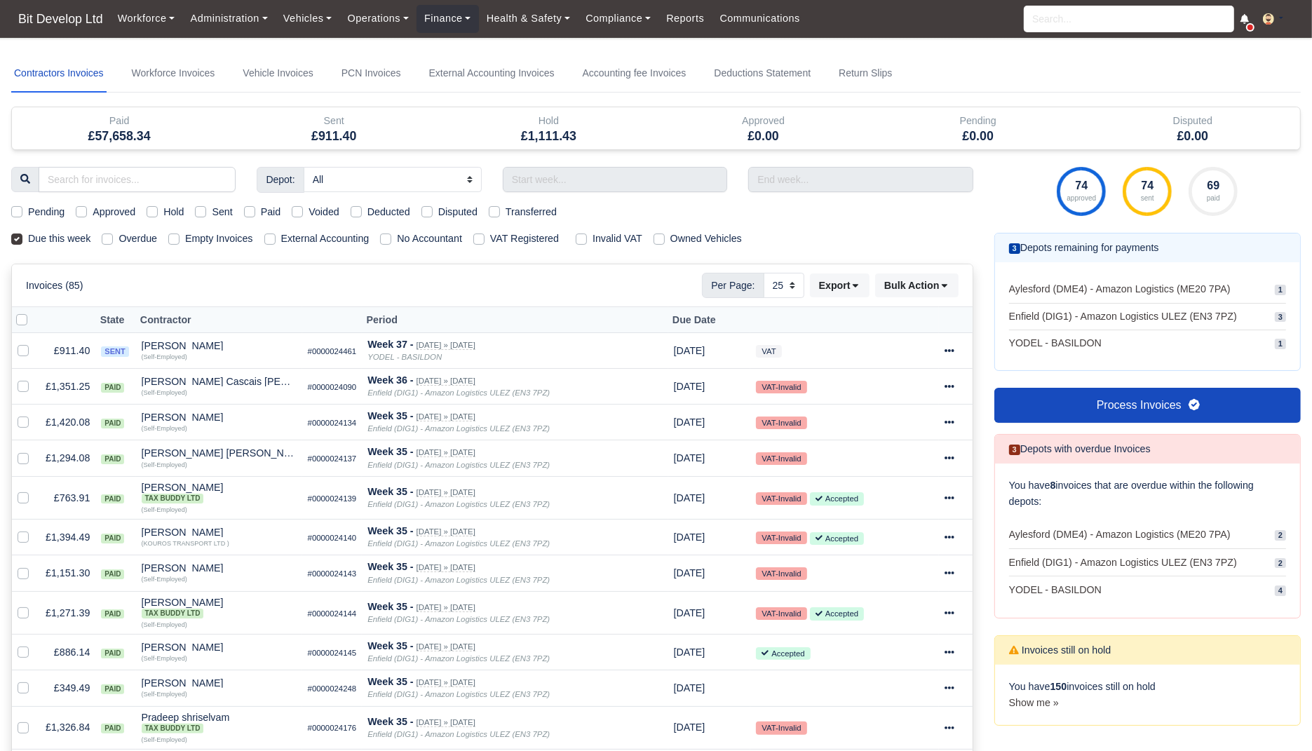
click at [217, 215] on label "Sent" at bounding box center [222, 212] width 20 height 16
click at [206, 215] on input "Sent" at bounding box center [200, 209] width 11 height 11
checkbox input "true"
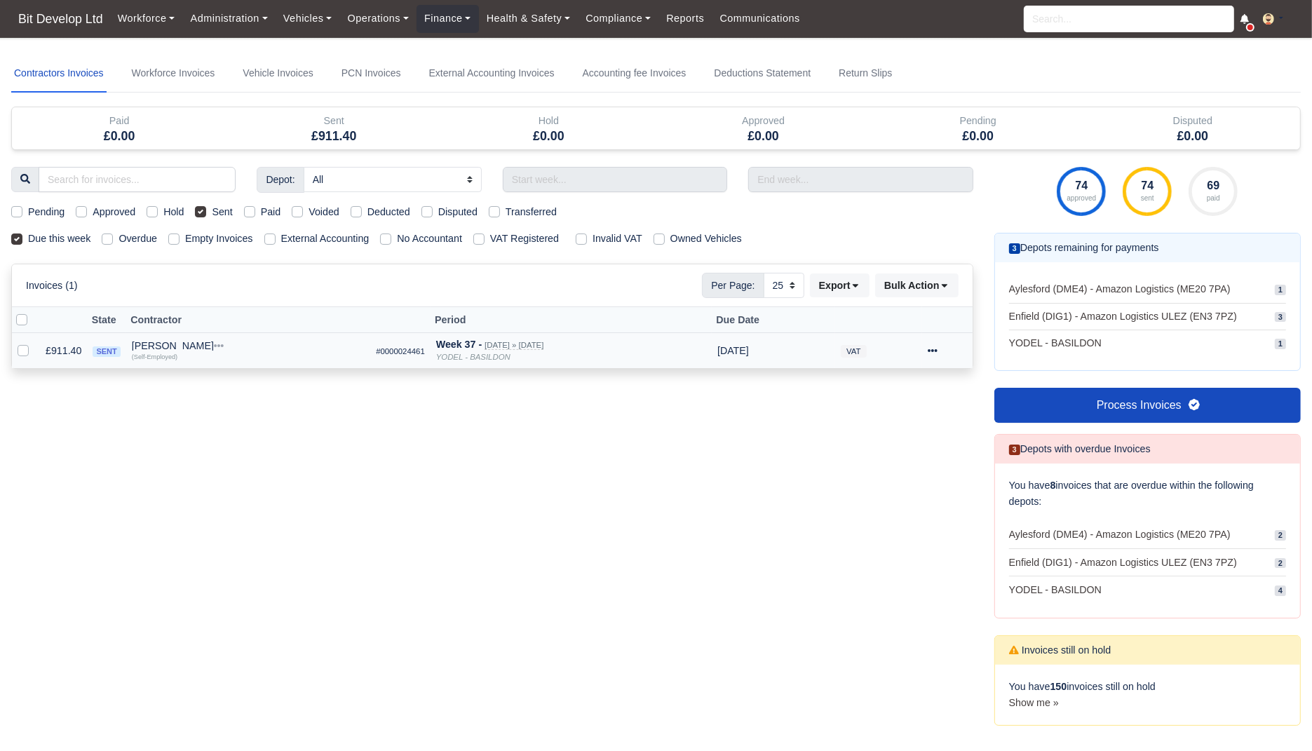
click at [938, 351] on icon at bounding box center [933, 351] width 10 height 10
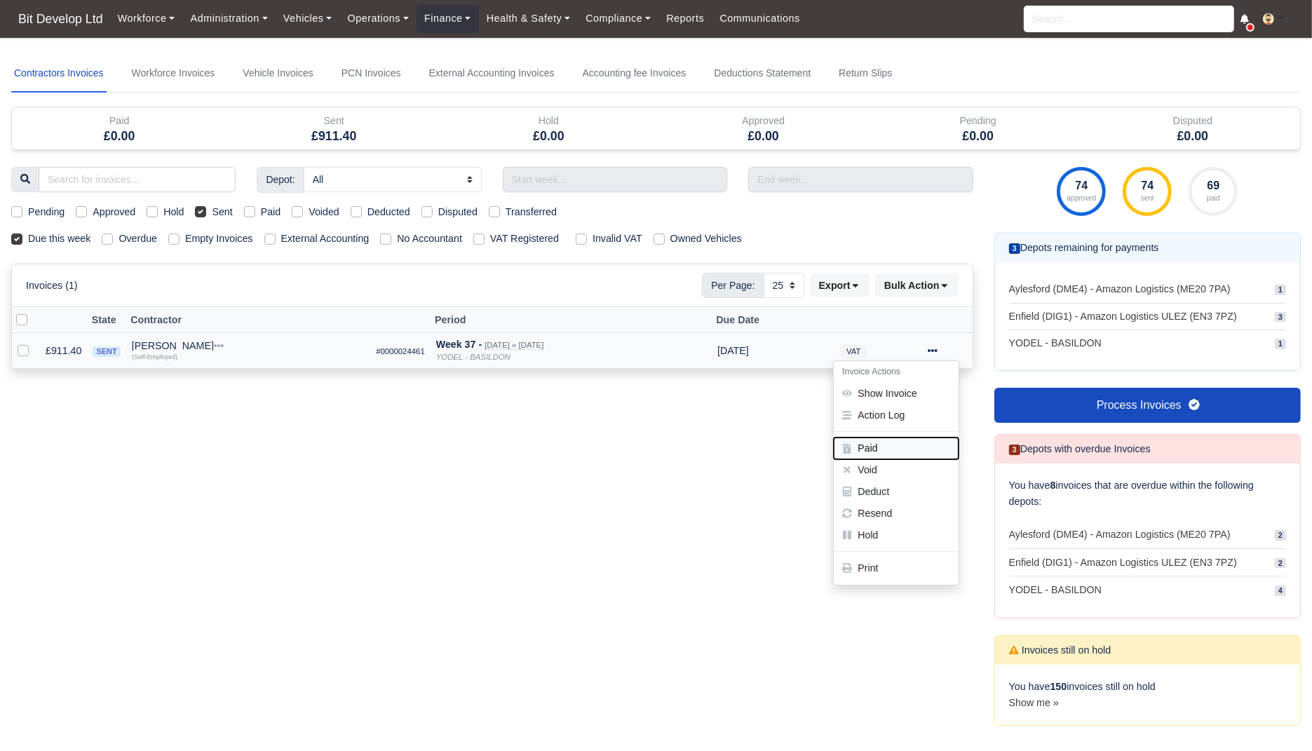
click at [894, 443] on button "Paid" at bounding box center [896, 449] width 125 height 22
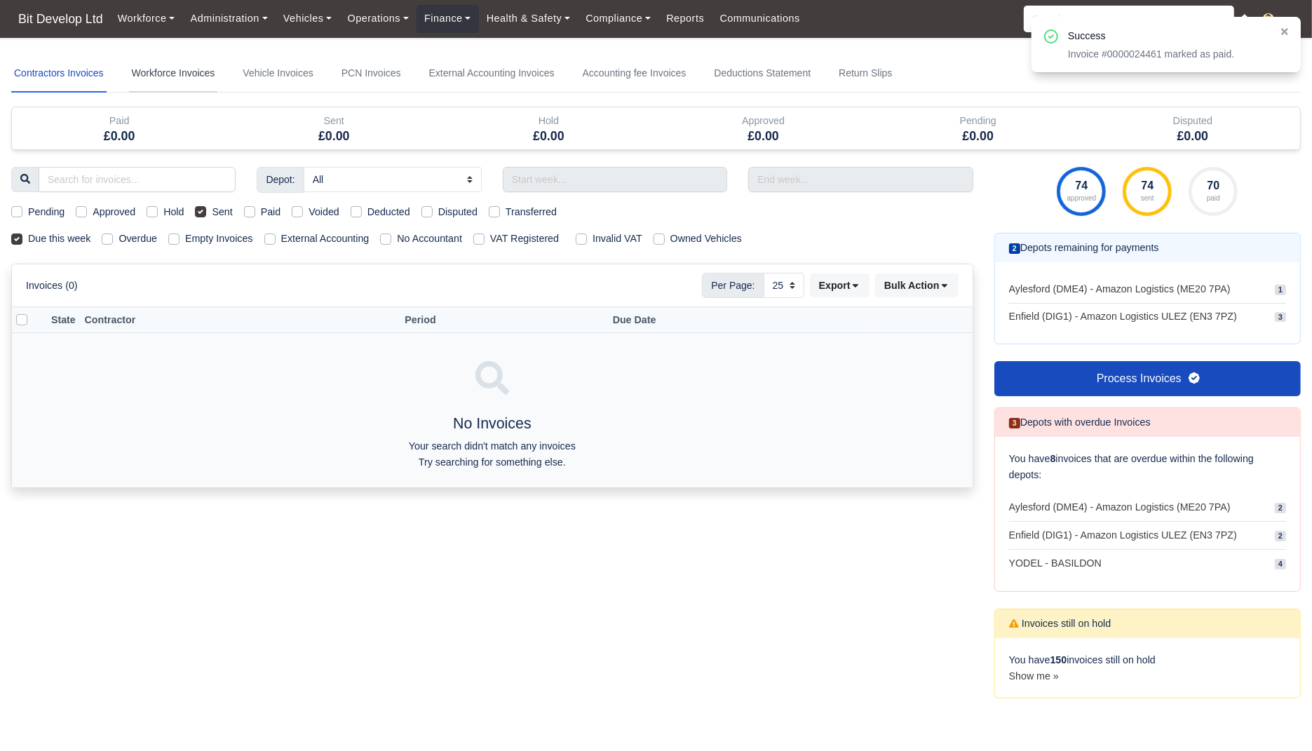
click at [191, 80] on link "Workforce Invoices" at bounding box center [173, 74] width 89 height 38
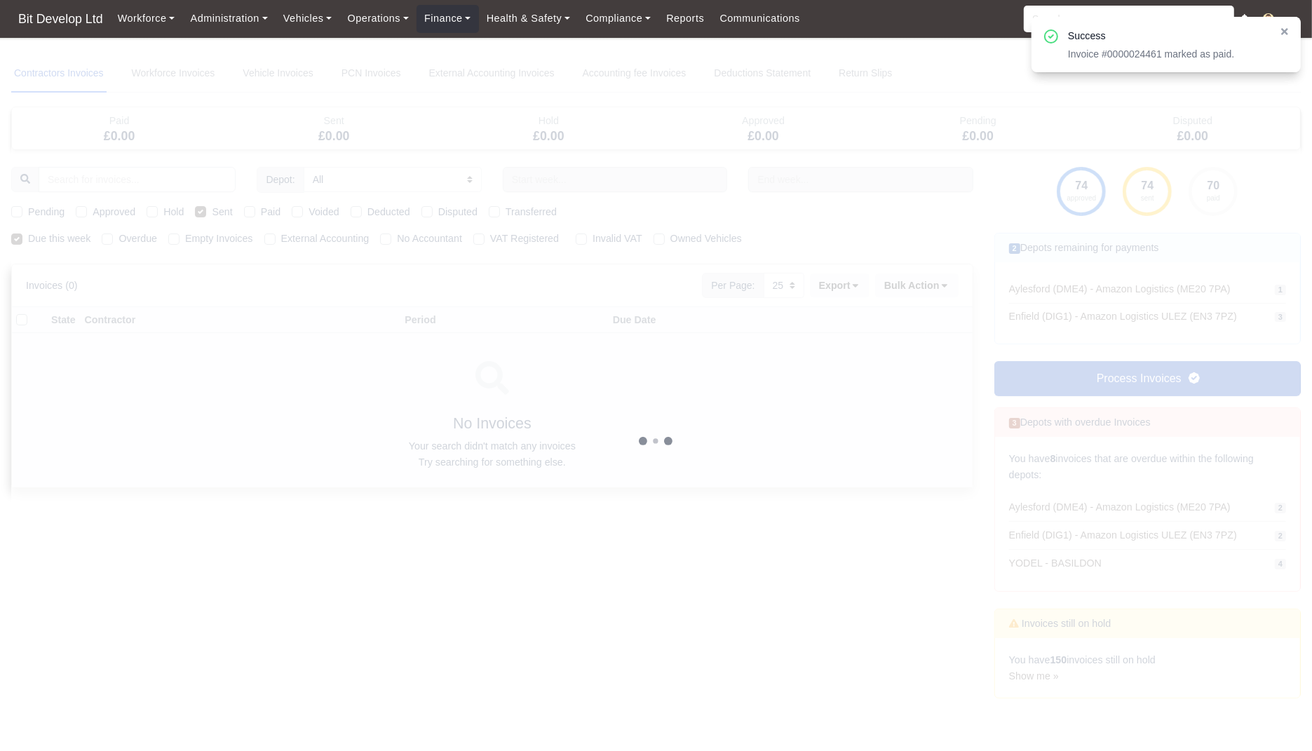
select select
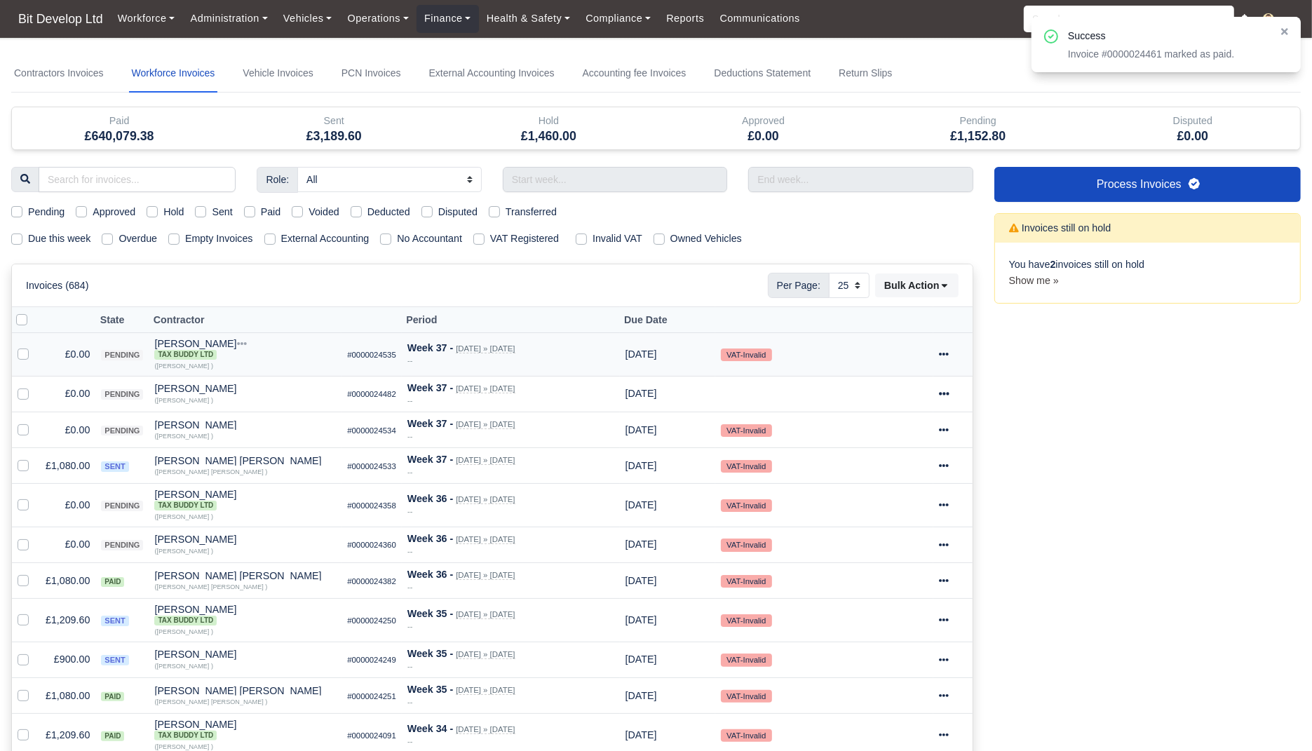
click at [46, 240] on label "Due this week" at bounding box center [59, 239] width 62 height 16
click at [22, 240] on input "Due this week" at bounding box center [16, 236] width 11 height 11
checkbox input "true"
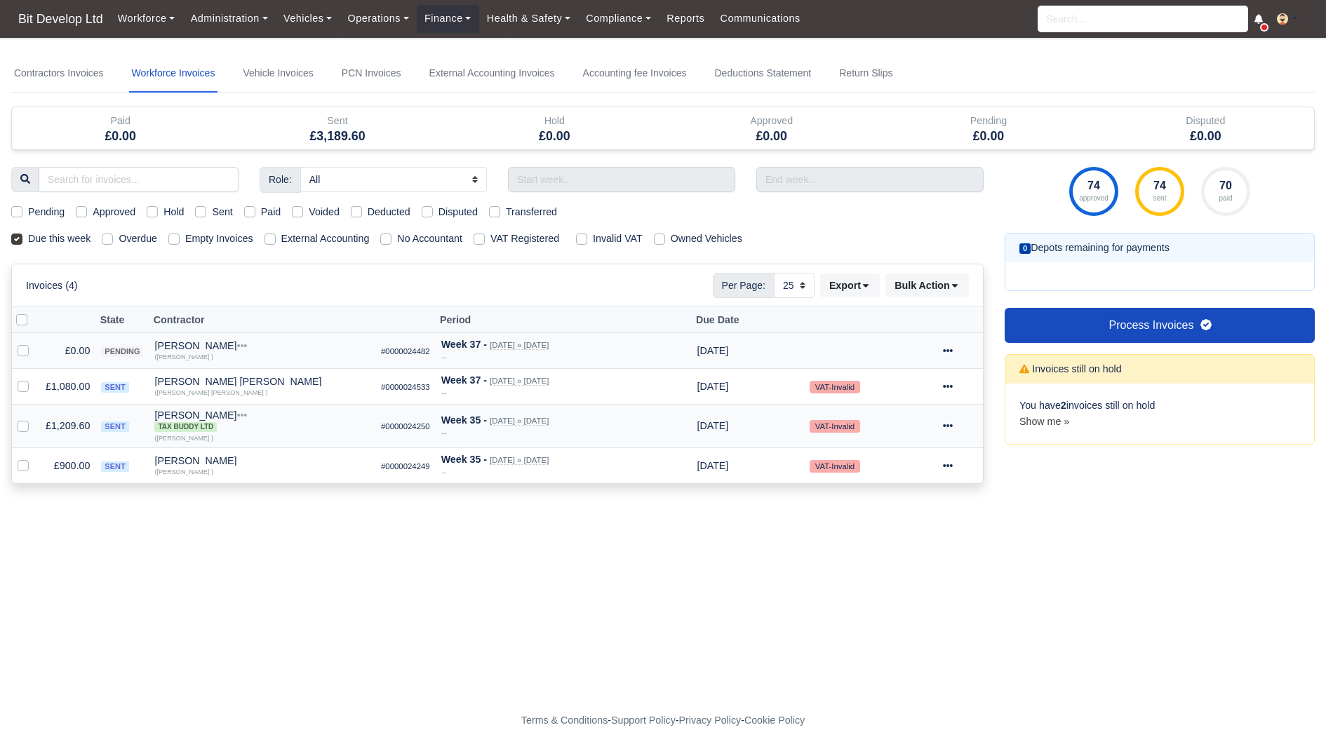
click at [962, 418] on div at bounding box center [960, 426] width 34 height 16
click at [941, 460] on link "Show Invoice" at bounding box center [905, 469] width 125 height 22
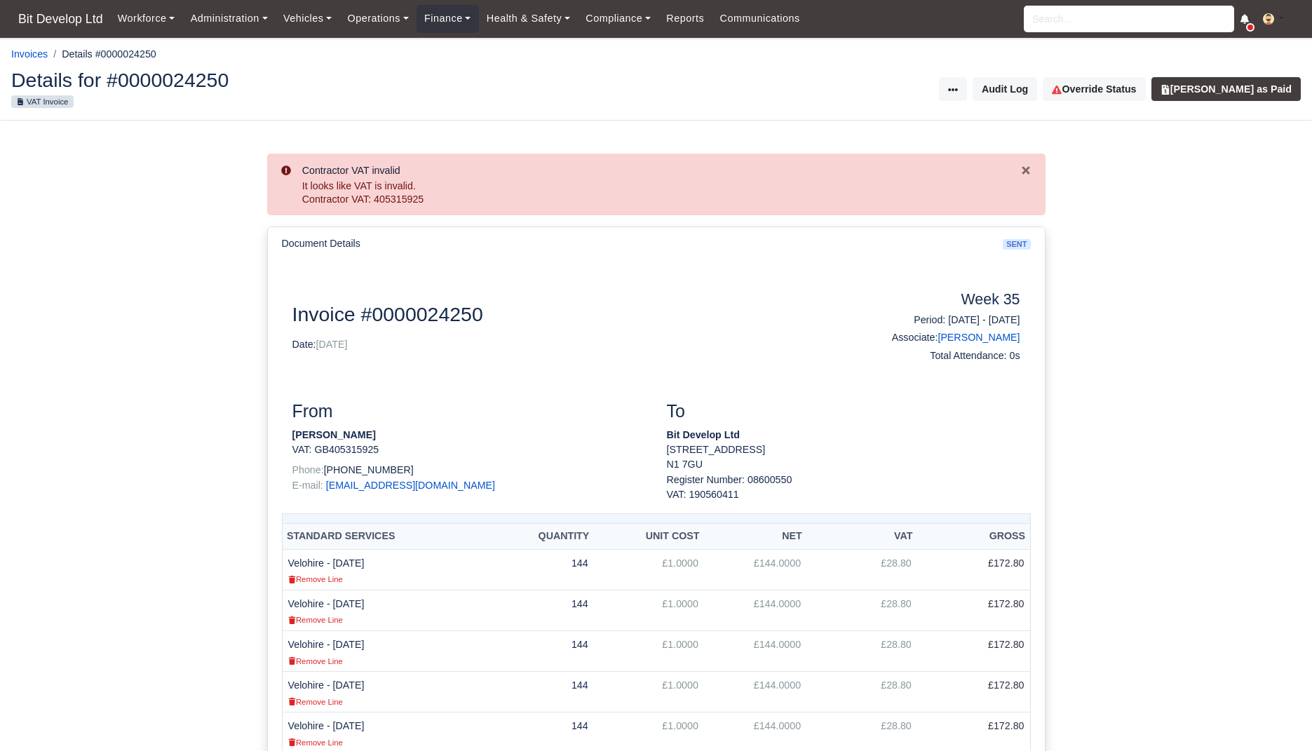
scroll to position [583, 0]
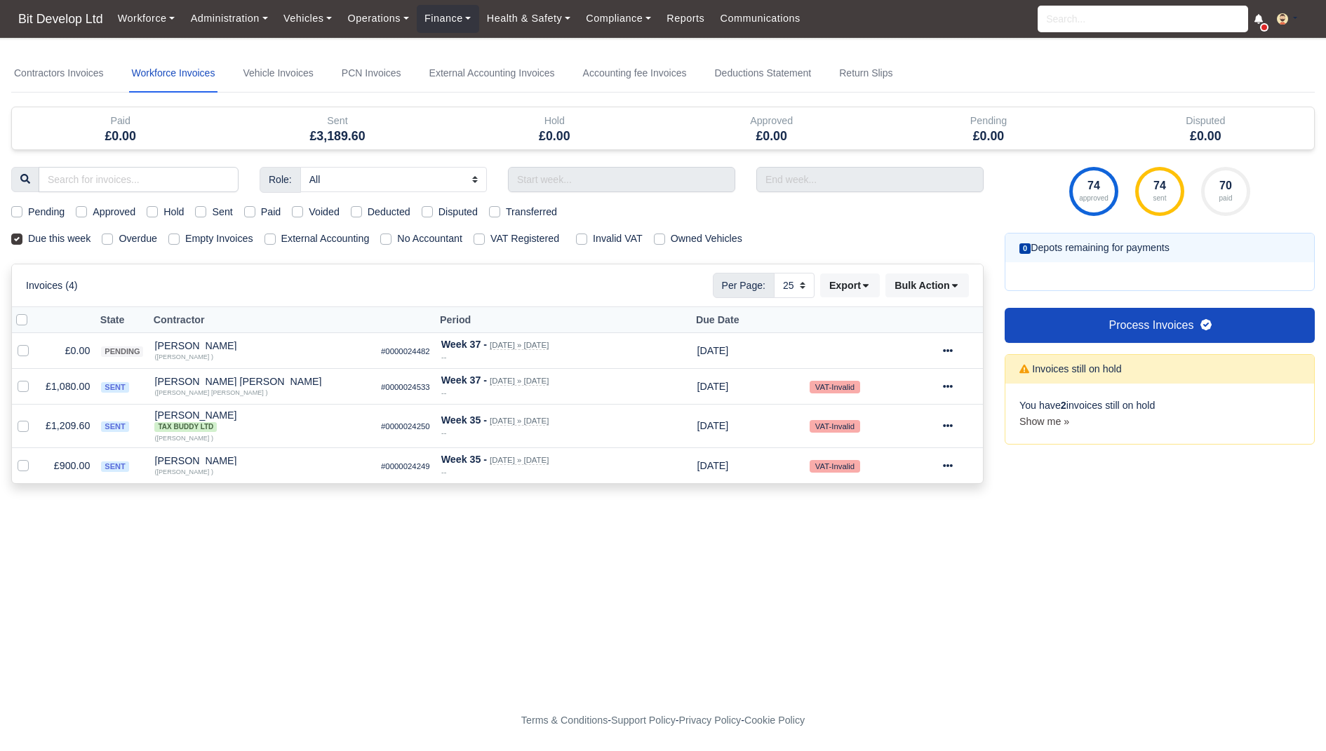
select select "25"
click at [34, 418] on label at bounding box center [34, 418] width 0 height 0
click at [18, 426] on input "checkbox" at bounding box center [23, 423] width 11 height 11
checkbox input "true"
click at [34, 458] on label at bounding box center [34, 458] width 0 height 0
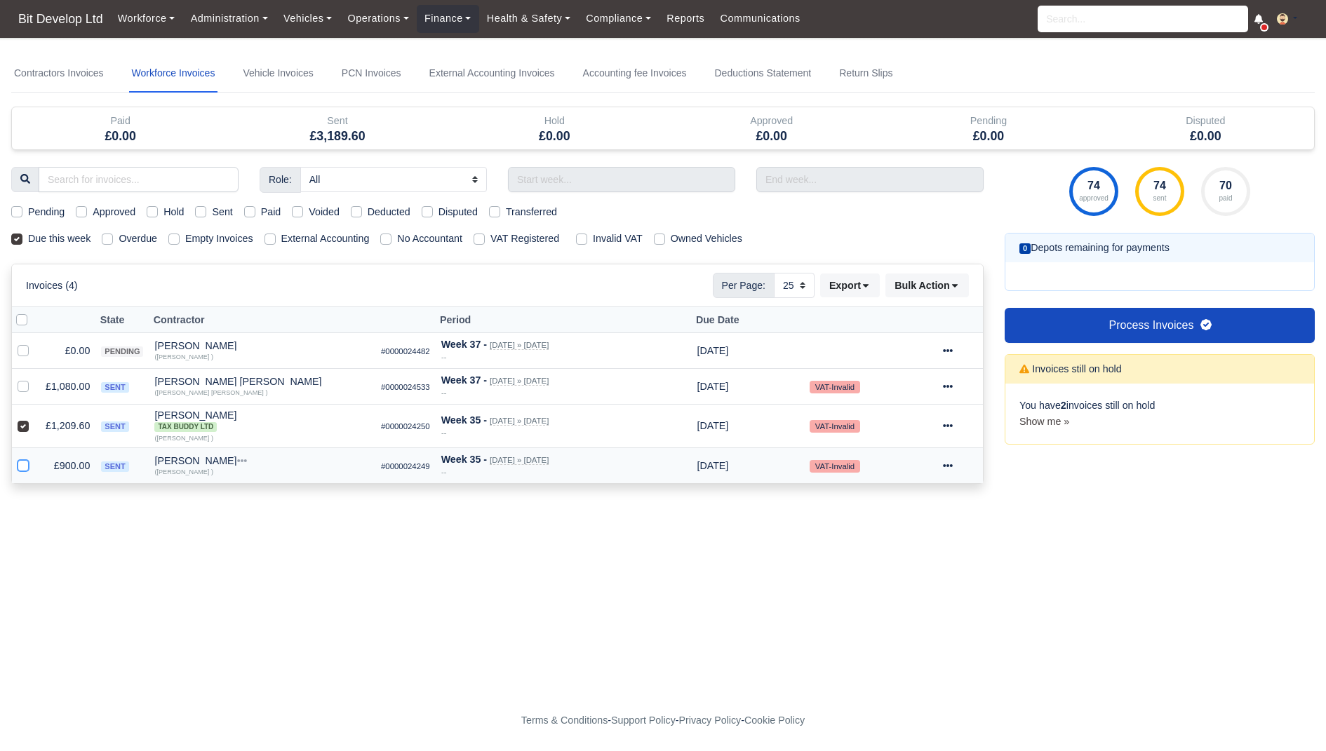
click at [22, 459] on input "checkbox" at bounding box center [23, 463] width 11 height 11
checkbox input "true"
click at [34, 379] on label at bounding box center [34, 379] width 0 height 0
click at [22, 384] on input "checkbox" at bounding box center [23, 384] width 11 height 11
checkbox input "true"
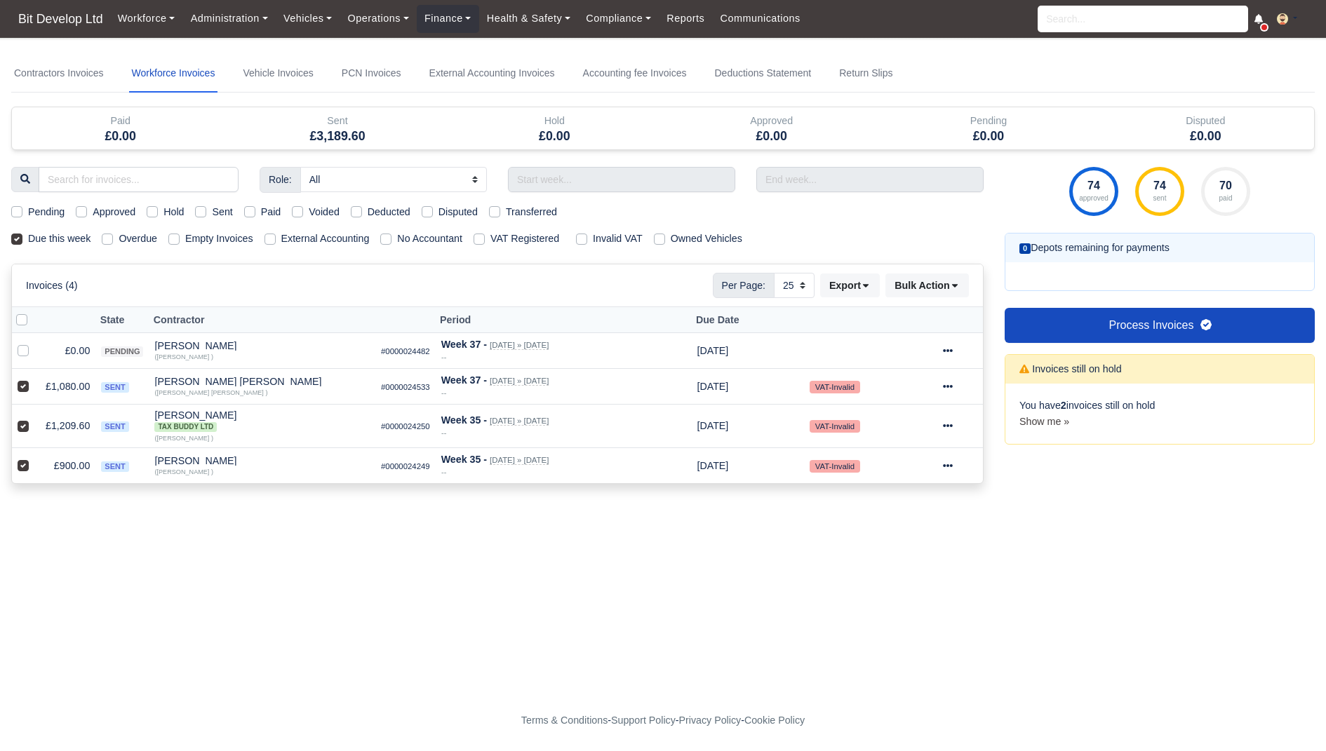
click at [958, 299] on div "Invoices (4) Per Page: 10 25 50 Export Data export: Export BACS 18 Download Inv…" at bounding box center [497, 285] width 971 height 42
click at [955, 281] on icon at bounding box center [955, 286] width 10 height 10
click at [883, 419] on div "Pay" at bounding box center [906, 419] width 125 height 22
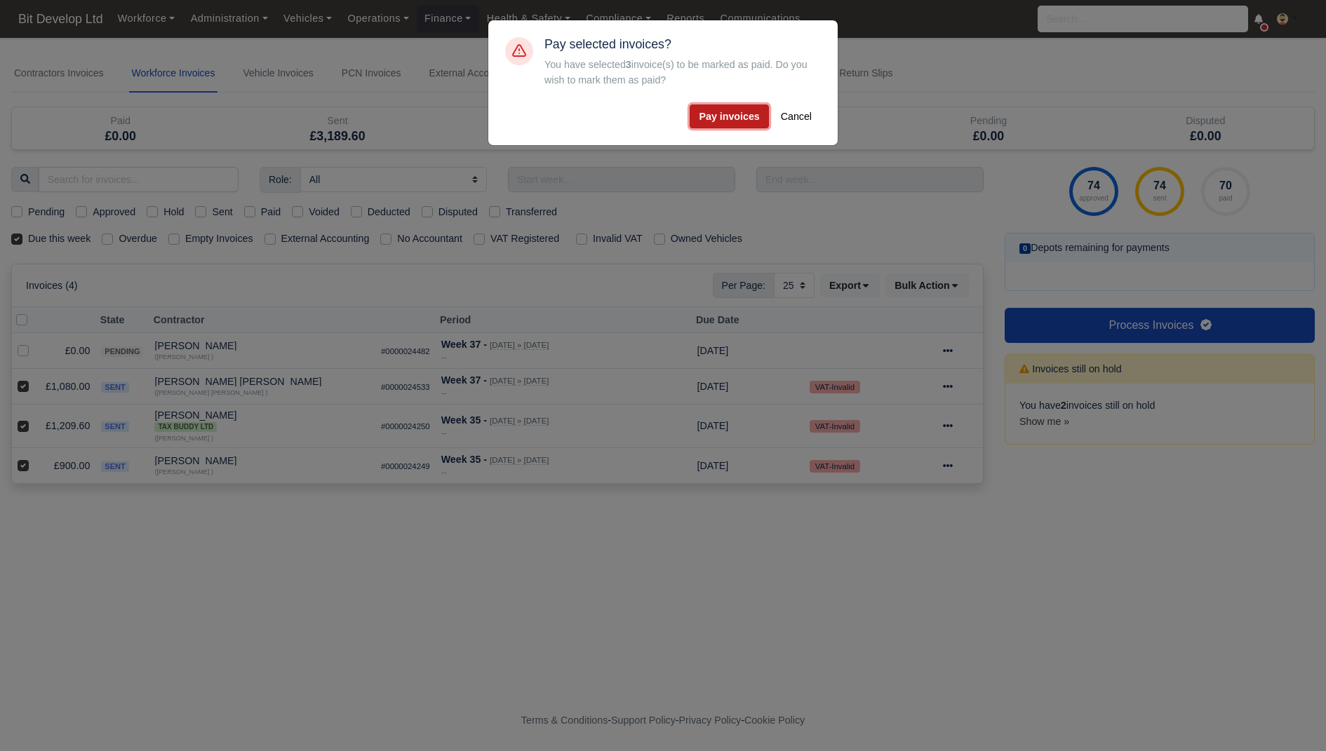
click at [728, 116] on button "Pay invoices" at bounding box center [728, 117] width 79 height 24
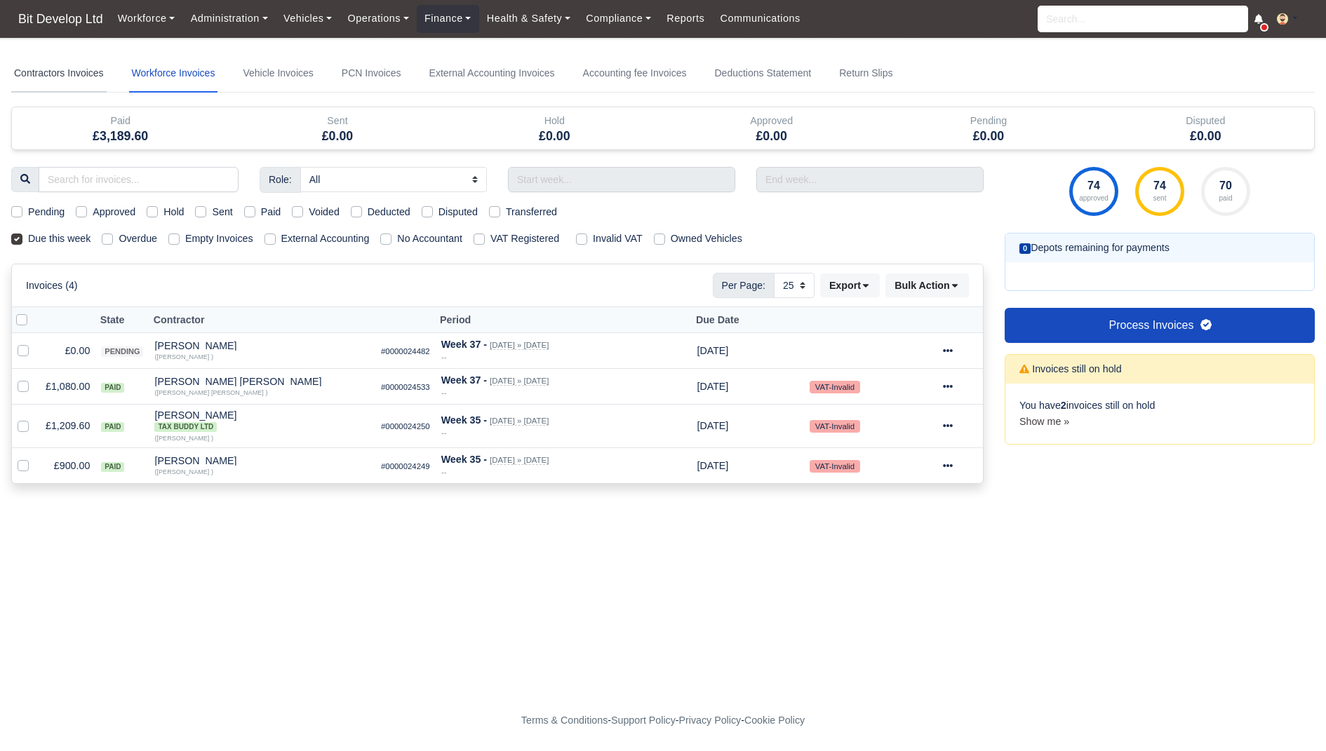
click at [51, 61] on link "Contractors Invoices" at bounding box center [58, 74] width 95 height 38
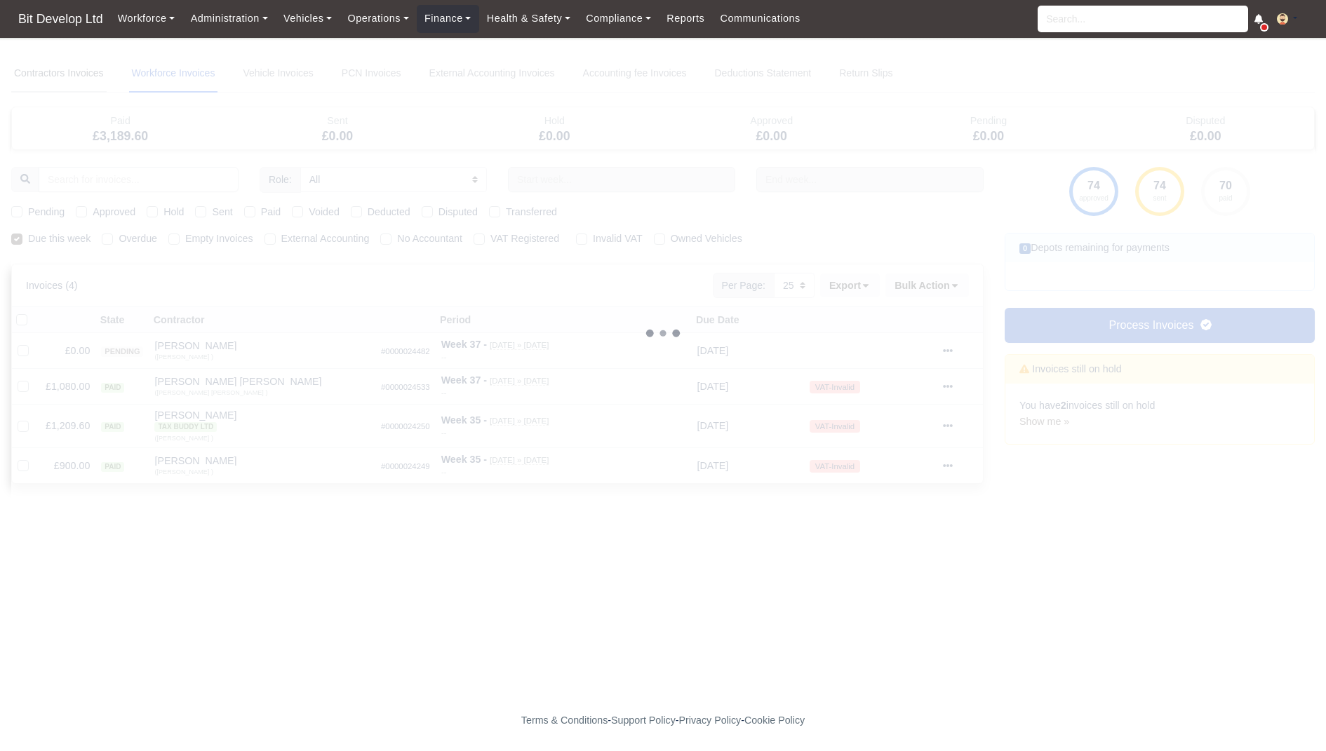
select select
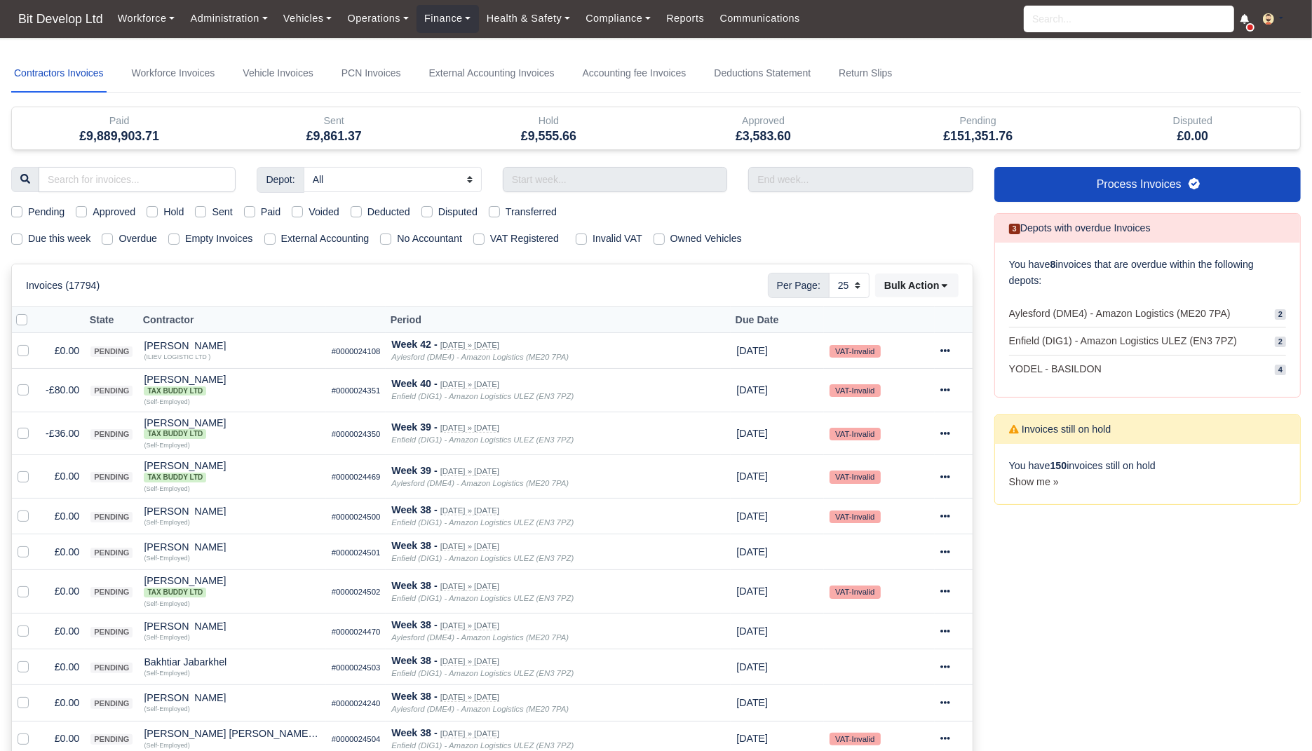
click at [60, 236] on label "Due this week" at bounding box center [59, 239] width 62 height 16
click at [22, 236] on input "Due this week" at bounding box center [16, 236] width 11 height 11
checkbox input "true"
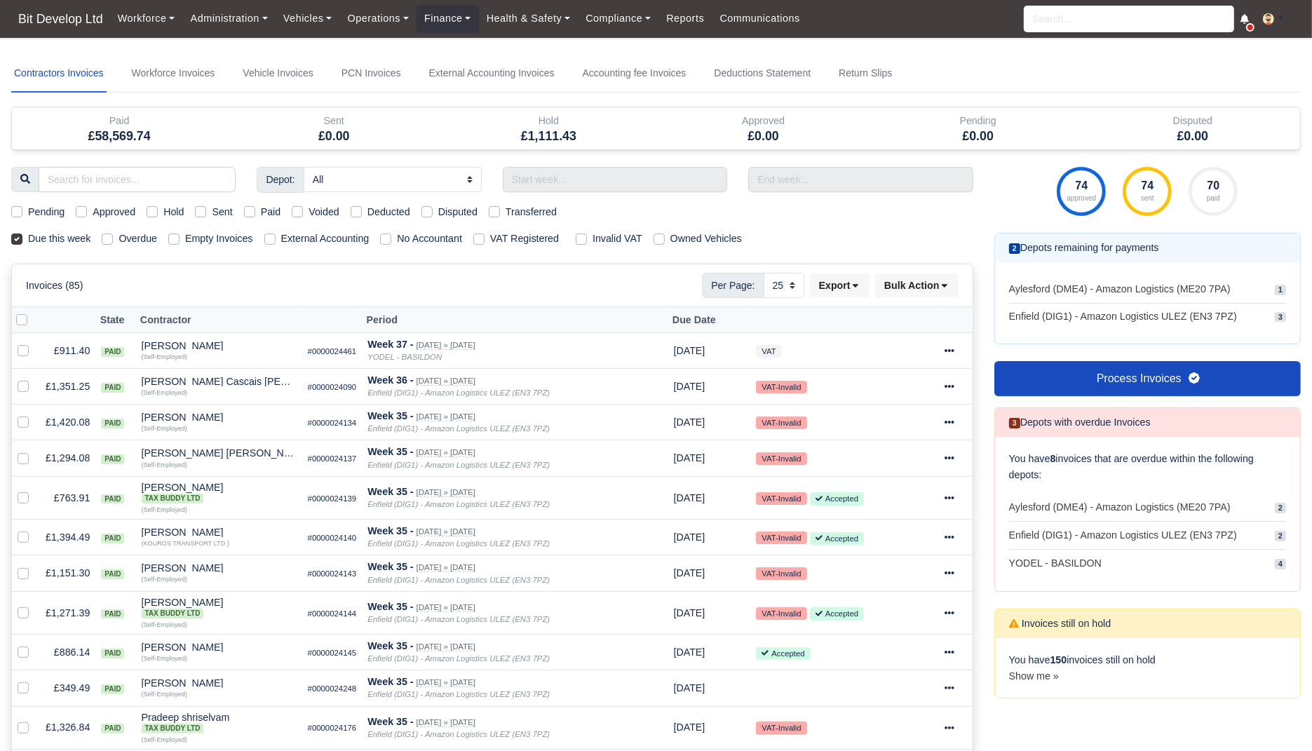
click at [231, 214] on label "Sent" at bounding box center [222, 212] width 20 height 16
click at [206, 214] on input "Sent" at bounding box center [200, 209] width 11 height 11
checkbox input "true"
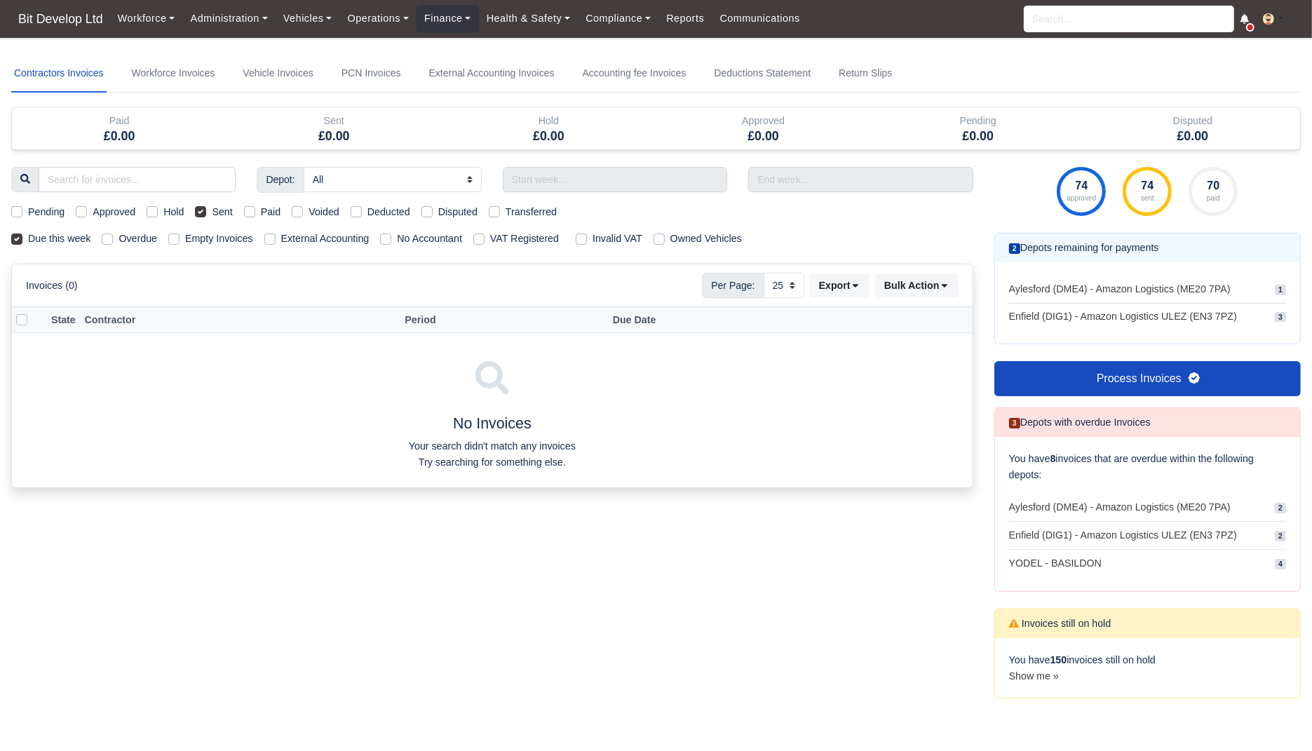
click at [222, 207] on label "Sent" at bounding box center [222, 212] width 20 height 16
click at [206, 207] on input "Sent" at bounding box center [200, 209] width 11 height 11
checkbox input "false"
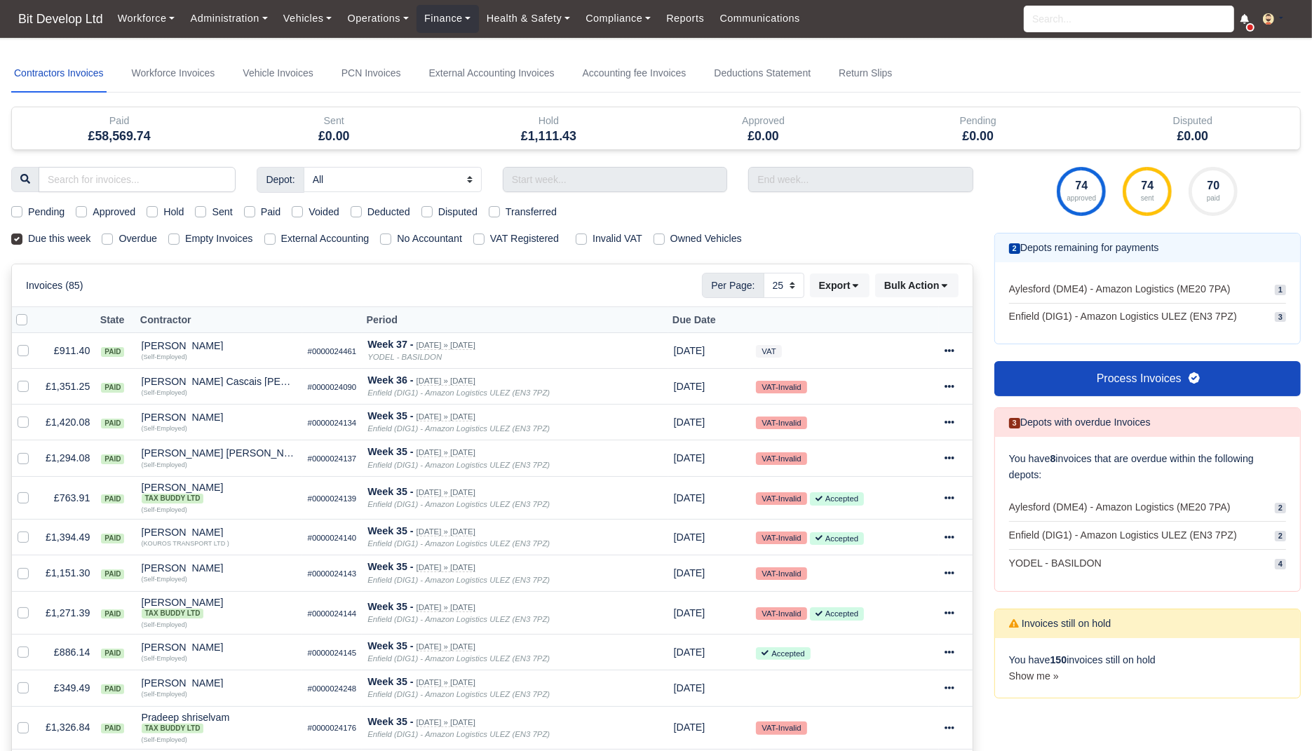
click at [224, 208] on label "Sent" at bounding box center [222, 212] width 20 height 16
click at [206, 208] on input "Sent" at bounding box center [200, 209] width 11 height 11
checkbox input "true"
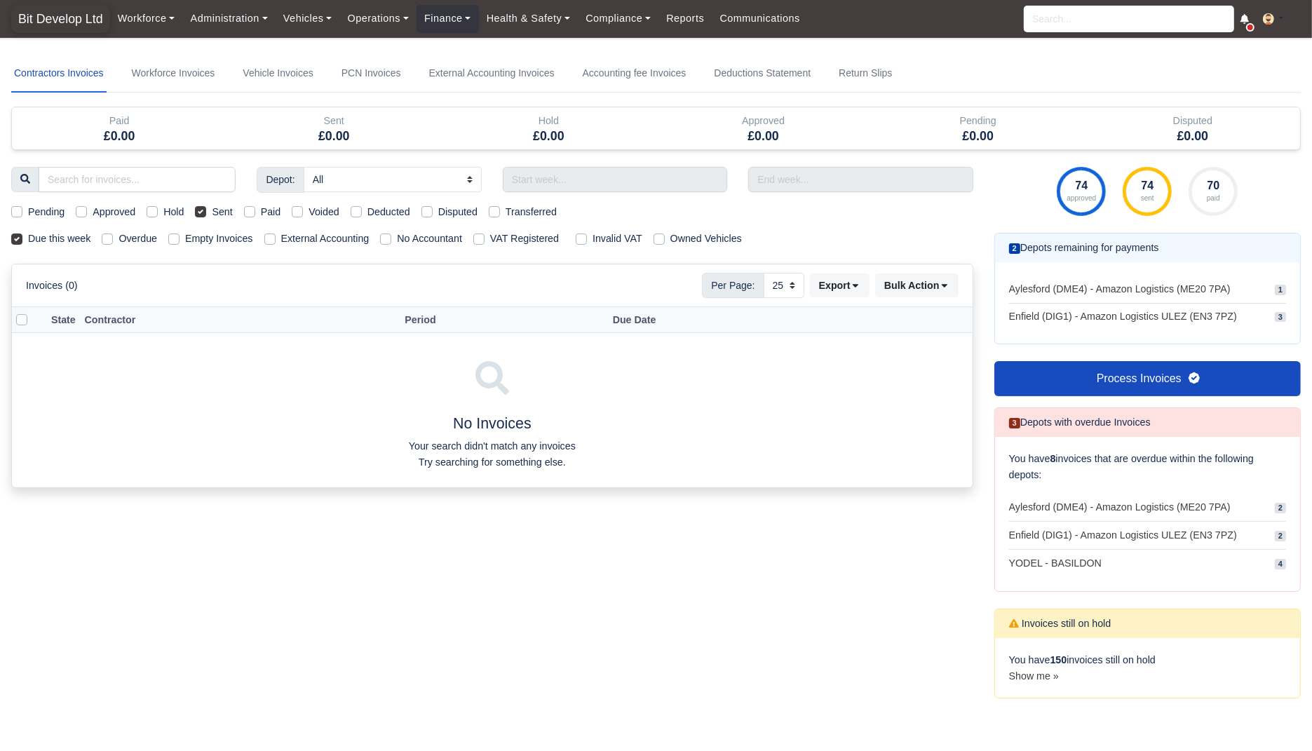
click at [46, 28] on span "Bit Develop Ltd" at bounding box center [60, 19] width 99 height 28
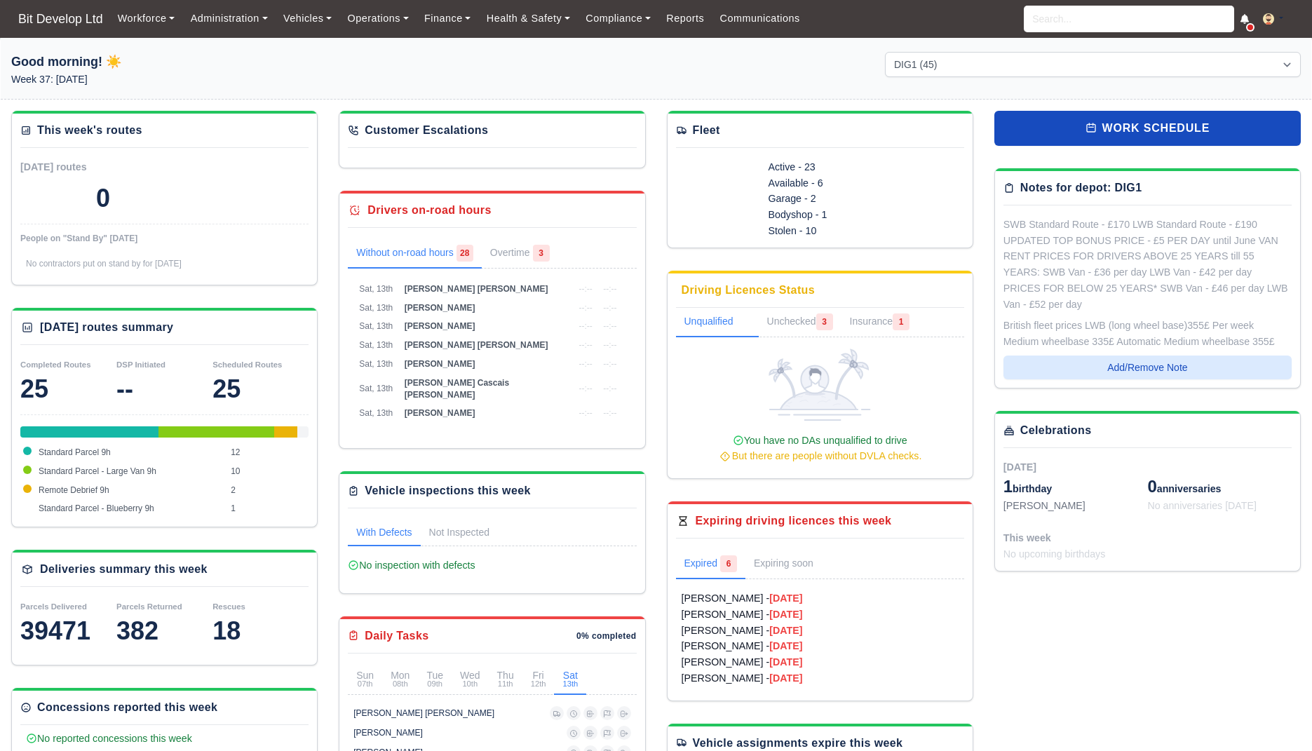
select select "2"
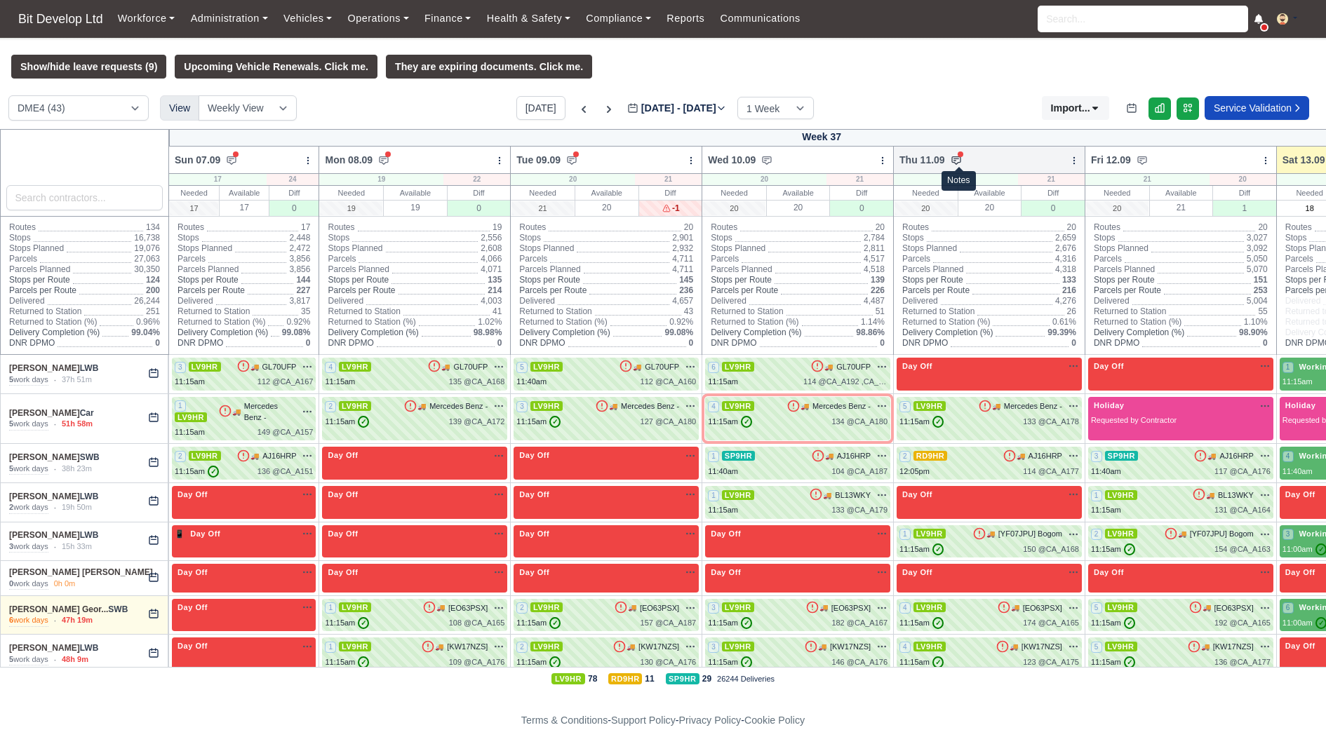
click at [962, 158] on icon at bounding box center [955, 160] width 11 height 11
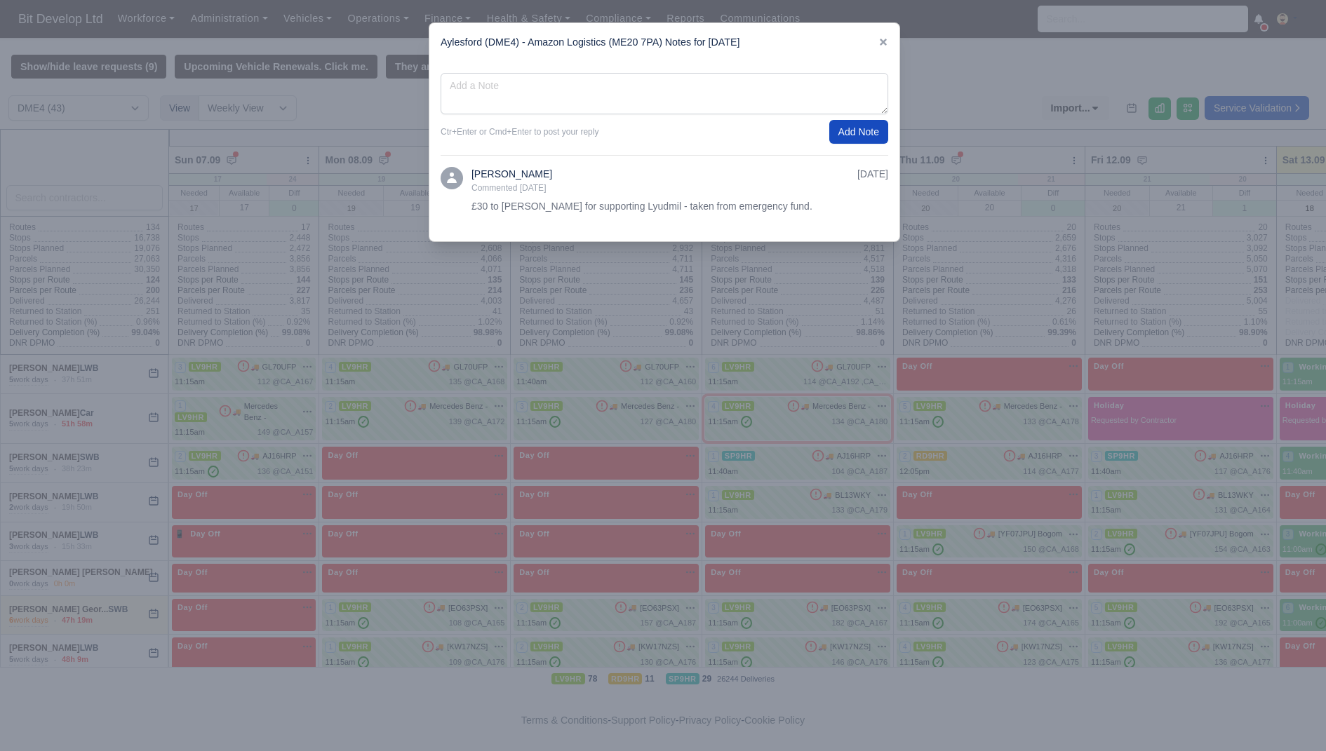
click at [945, 92] on div at bounding box center [663, 375] width 1326 height 751
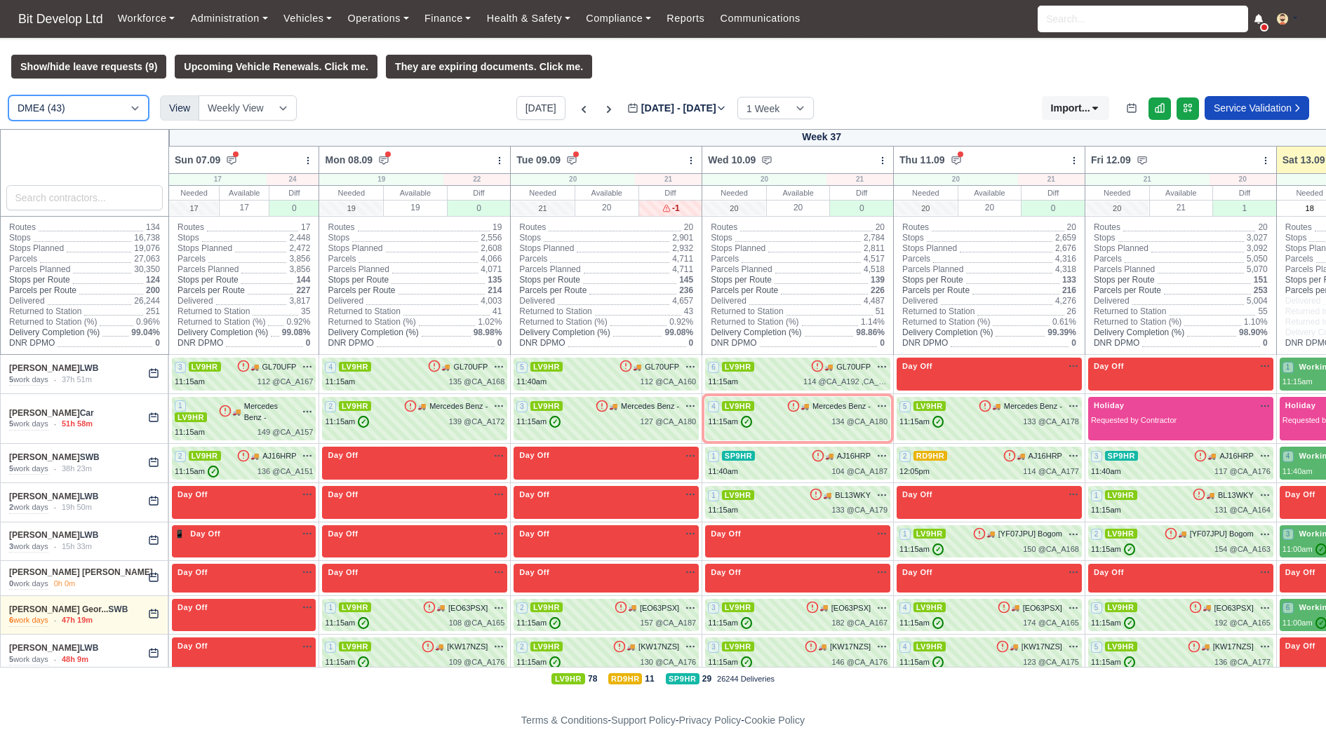
click at [77, 115] on select "DME4 (43) DIG1 (45) YODEL - BASILDON (1)" at bounding box center [78, 107] width 140 height 25
select select "2"
click at [8, 95] on select "DME4 (43) DIG1 (45) YODEL - BASILDON (1)" at bounding box center [78, 107] width 140 height 25
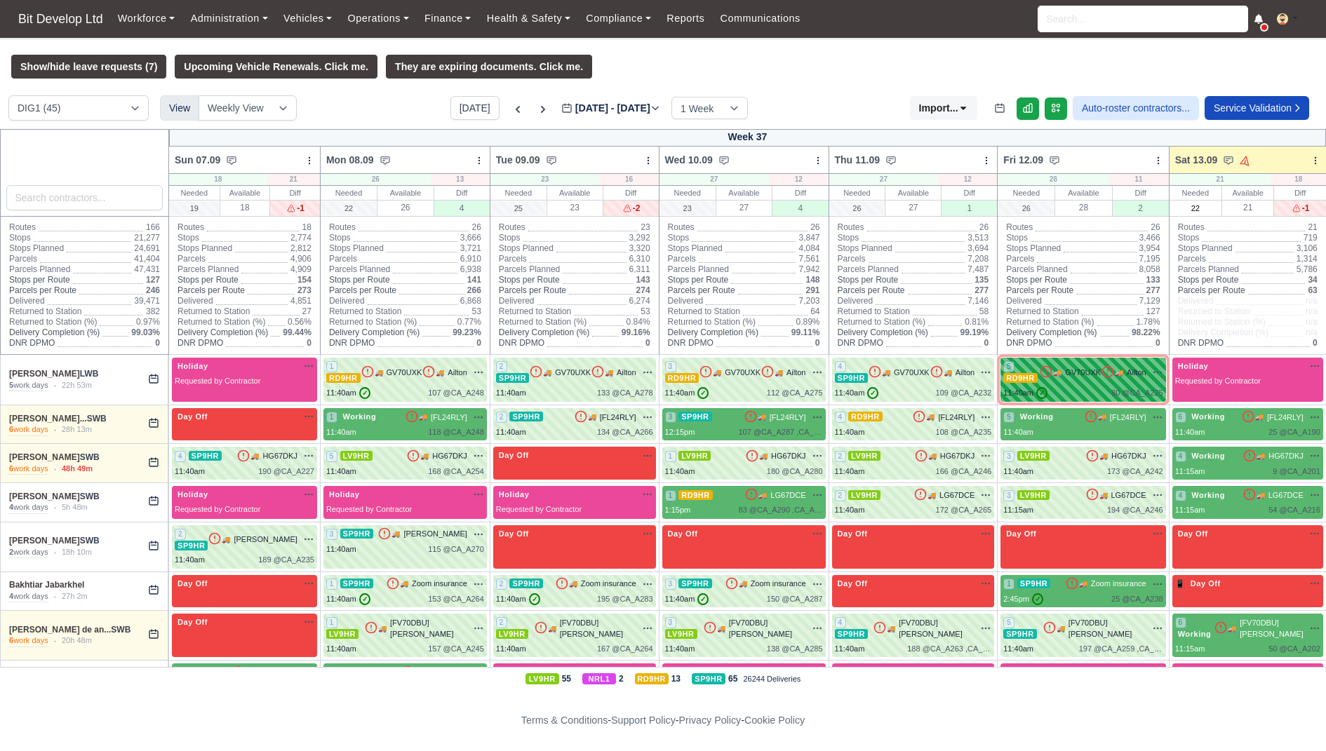
click at [1087, 399] on div "11:40am ✓ 80 @ CA_A225" at bounding box center [1082, 393] width 159 height 12
select select "65"
select select "2"
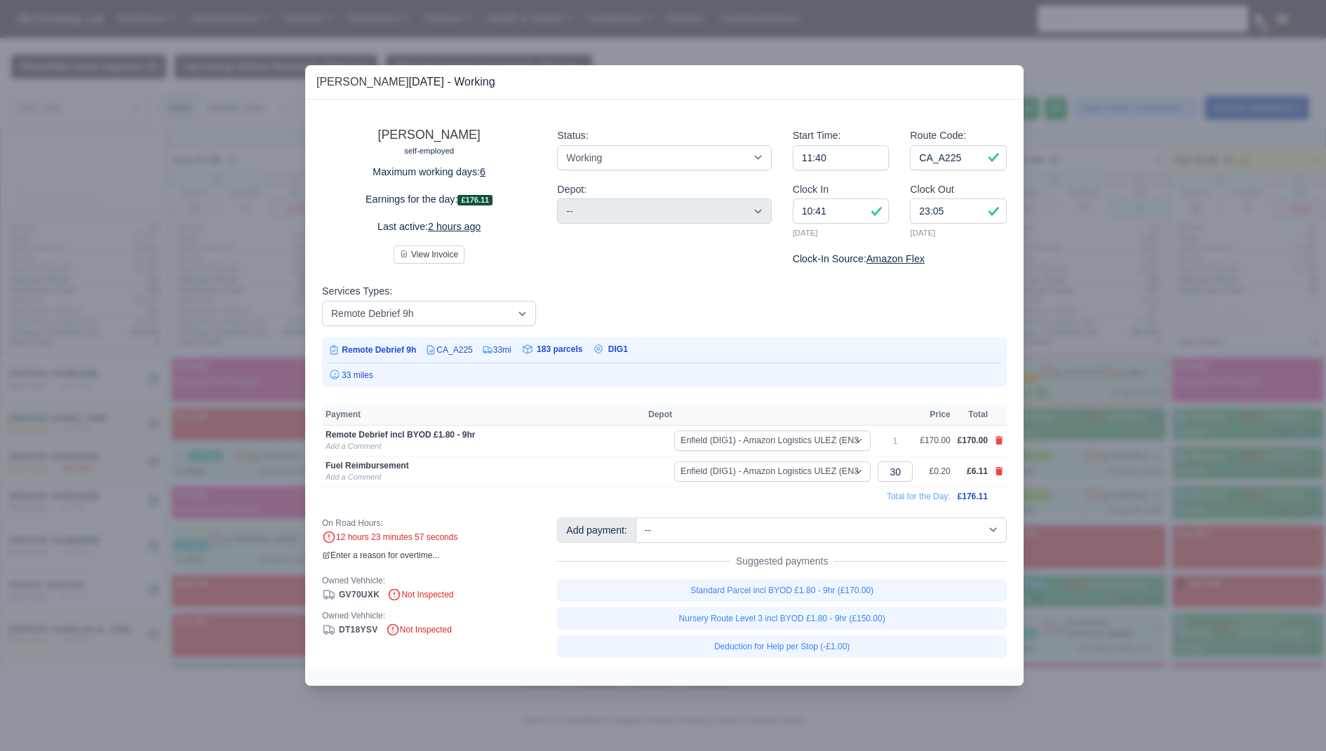
click at [741, 46] on div at bounding box center [663, 375] width 1326 height 751
